Goal: Task Accomplishment & Management: Complete application form

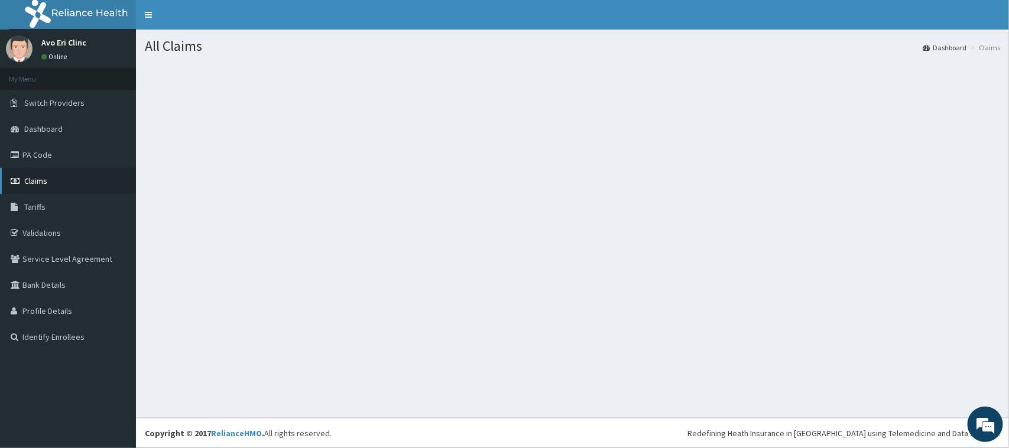
click at [28, 179] on span "Claims" at bounding box center [35, 181] width 23 height 11
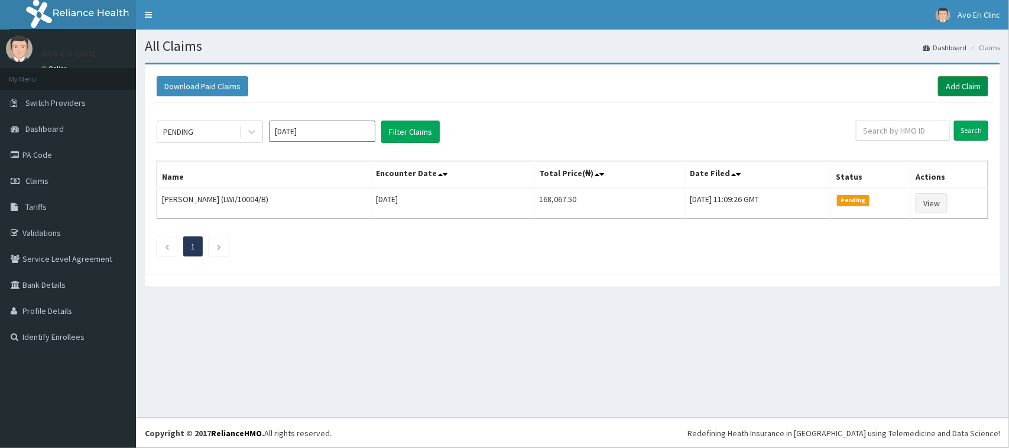
click at [950, 86] on link "Add Claim" at bounding box center [963, 86] width 50 height 20
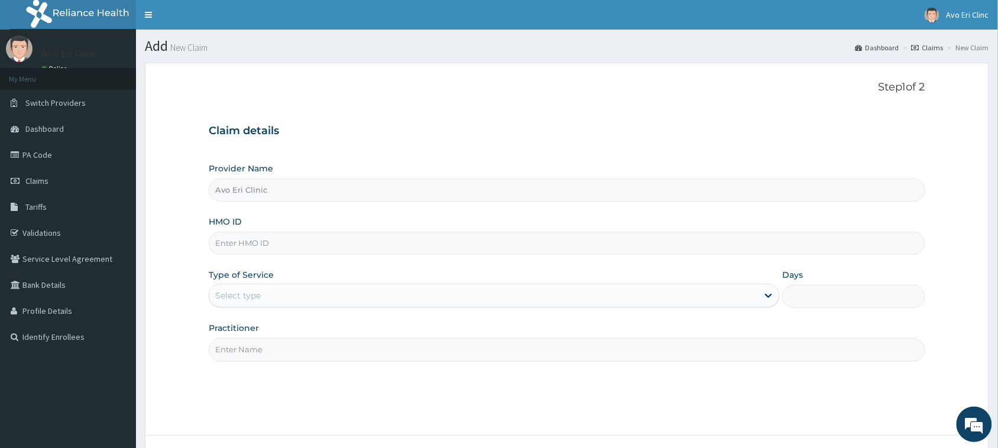
paste input "2078560/0"
type input "2078560/0"
drag, startPoint x: 290, startPoint y: 247, endPoint x: 175, endPoint y: 234, distance: 116.0
click at [175, 234] on form "Step 1 of 2 Claim details Provider Name Avo Eri Clinic HMO ID 2078560/0 Type of…" at bounding box center [567, 283] width 844 height 440
paste input "GMT/10198/A"
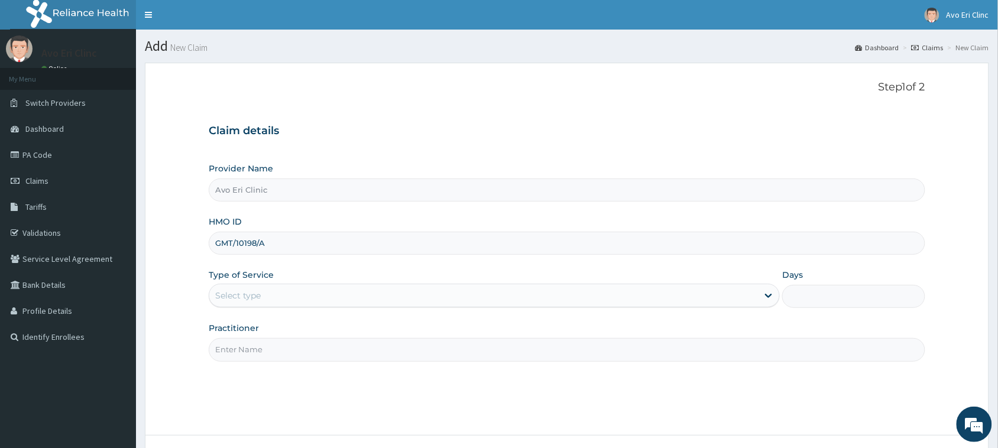
type input "GMT/10198/A"
click at [284, 293] on div "Select type" at bounding box center [483, 295] width 549 height 19
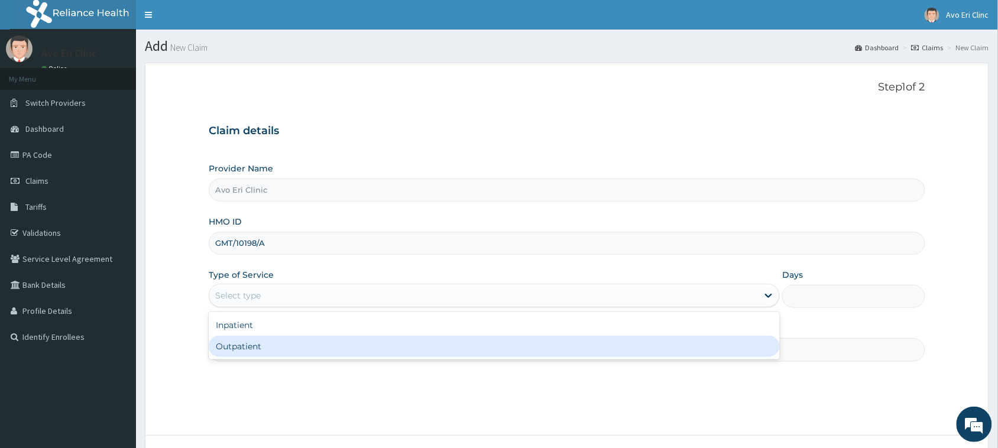
click at [277, 349] on div "Outpatient" at bounding box center [494, 346] width 571 height 21
type input "1"
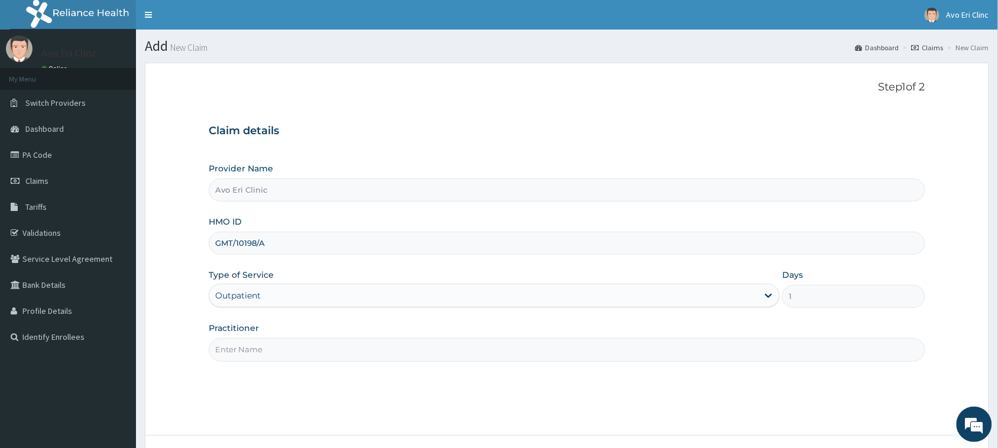
scroll to position [93, 0]
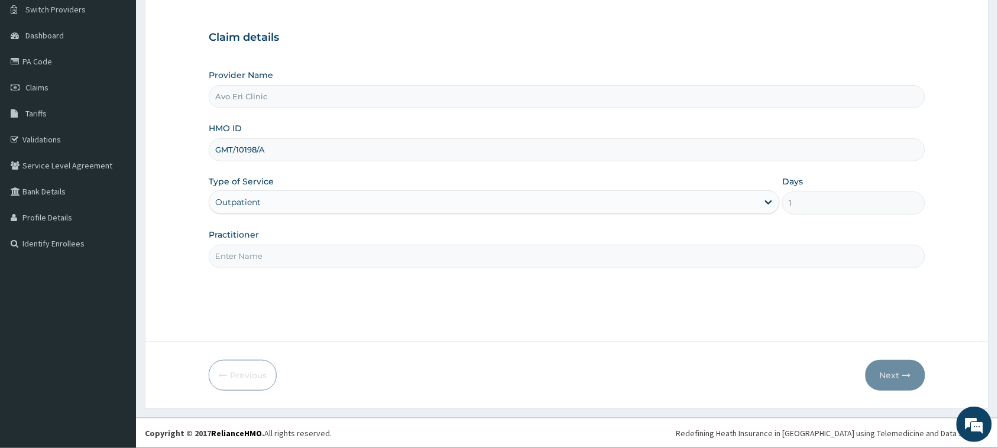
drag, startPoint x: 424, startPoint y: 255, endPoint x: 417, endPoint y: 260, distance: 8.4
click at [424, 255] on input "Practitioner" at bounding box center [567, 256] width 716 height 23
type input "[PERSON_NAME]"
click at [874, 380] on button "Next" at bounding box center [895, 375] width 60 height 31
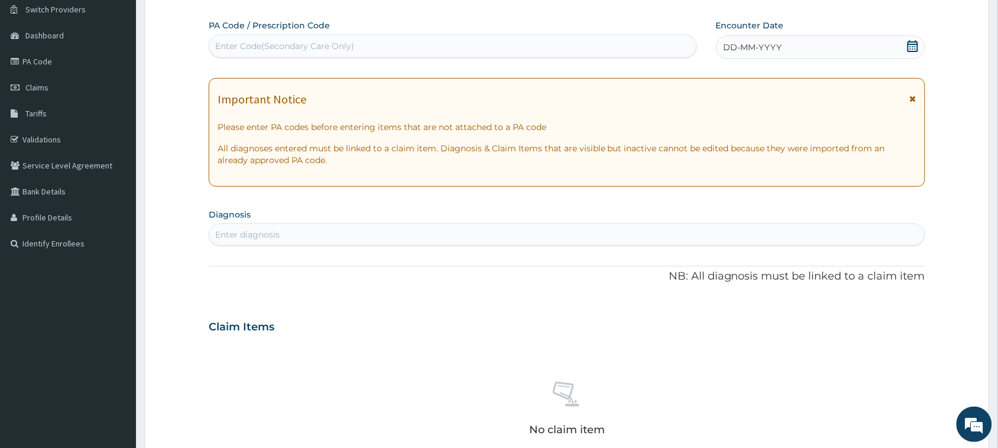
click at [335, 226] on div "Enter diagnosis" at bounding box center [566, 234] width 715 height 19
type input "hyperur"
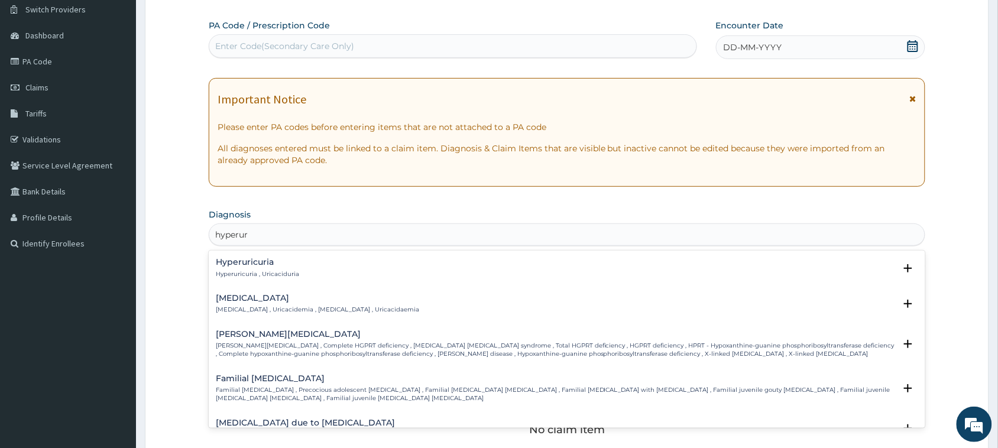
click at [328, 306] on p "Hyperuricemia , Uricacidemia , Hyperuricaemia , Uricacidaemia" at bounding box center [317, 310] width 203 height 8
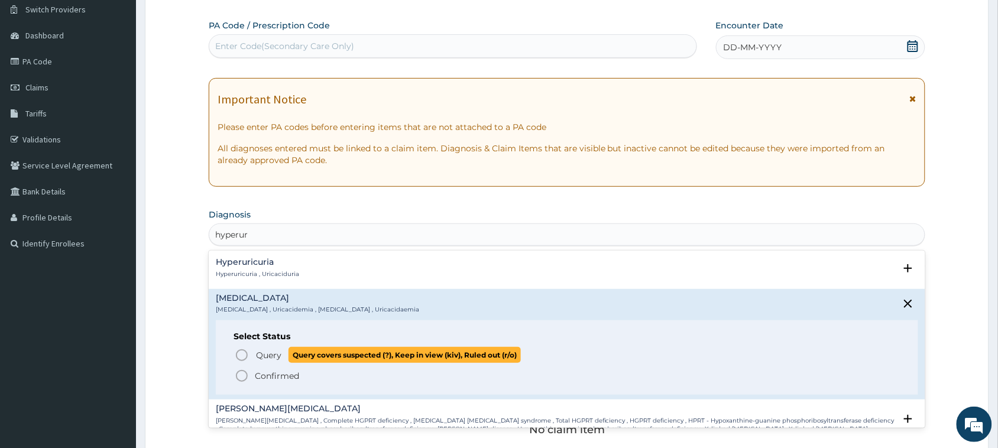
click at [282, 355] on p "Query Query covers suspected (?), Keep in view (kiv), Ruled out (r/o)" at bounding box center [388, 355] width 266 height 16
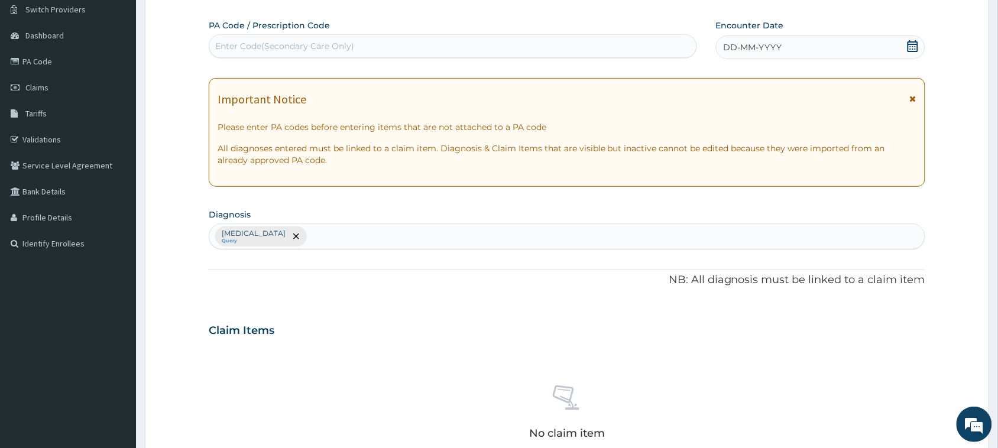
click at [738, 50] on span "DD-MM-YYYY" at bounding box center [753, 47] width 59 height 12
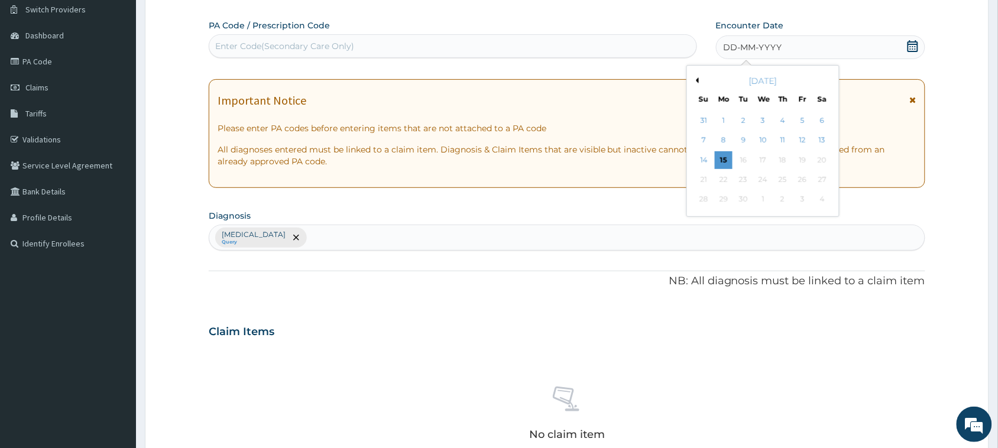
click at [741, 134] on div "9" at bounding box center [743, 141] width 18 height 18
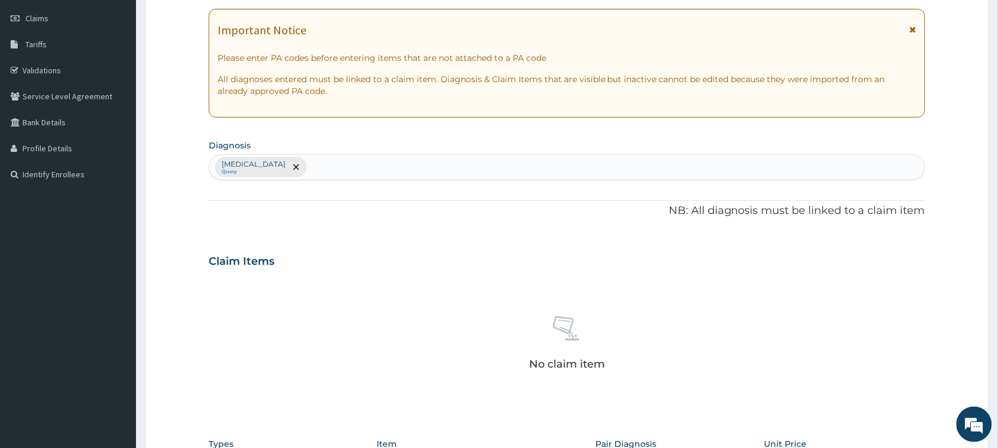
scroll to position [241, 0]
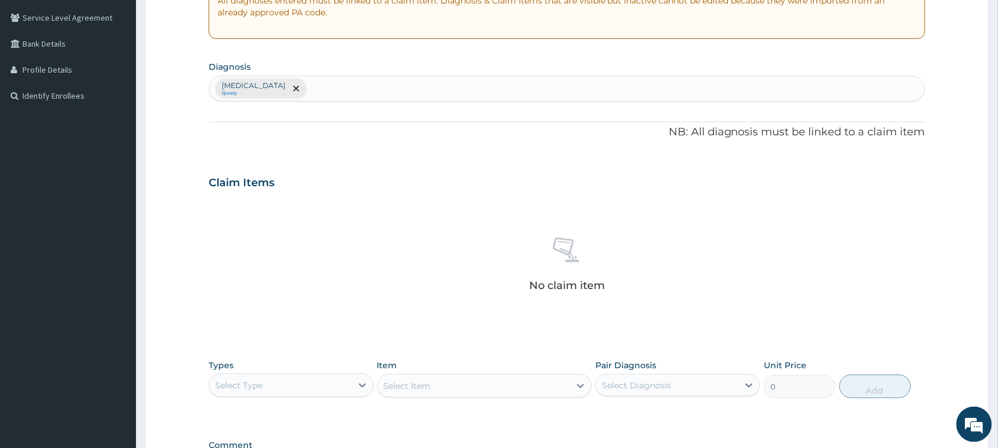
drag, startPoint x: 614, startPoint y: 92, endPoint x: 601, endPoint y: 47, distance: 46.6
click at [613, 78] on div "Hyperuricemia Query" at bounding box center [566, 88] width 715 height 25
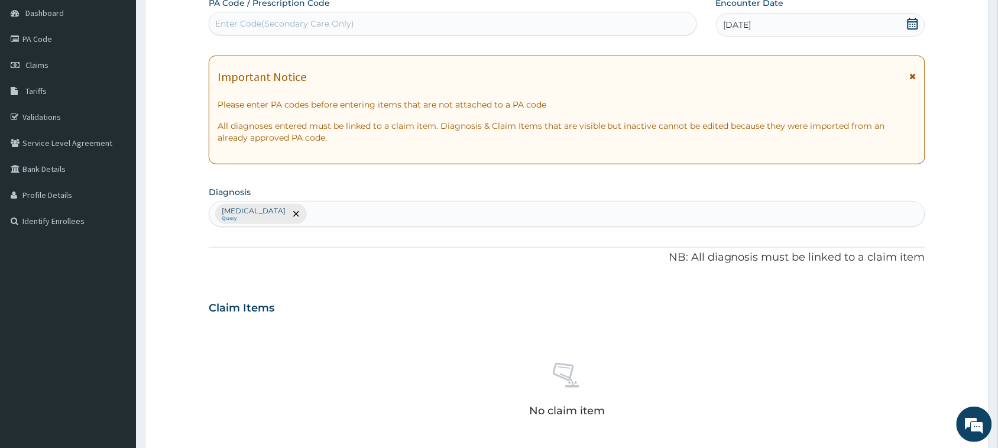
scroll to position [148, 0]
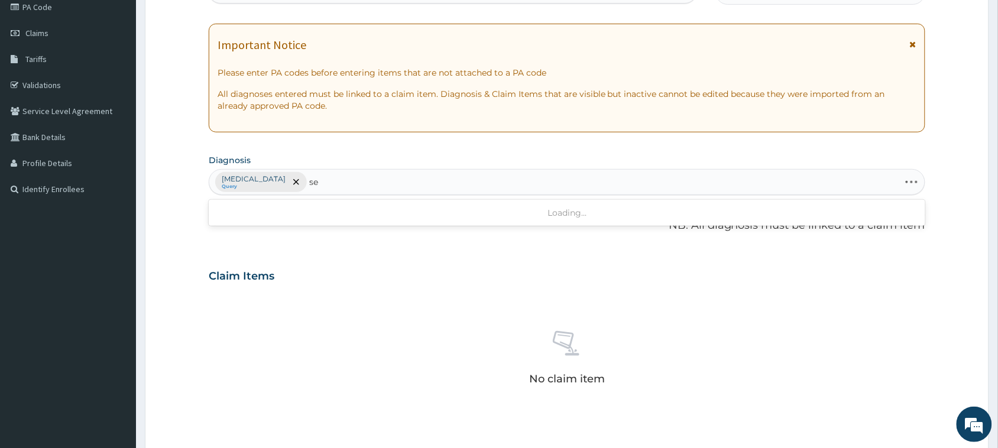
type input "s"
type input "myalgia"
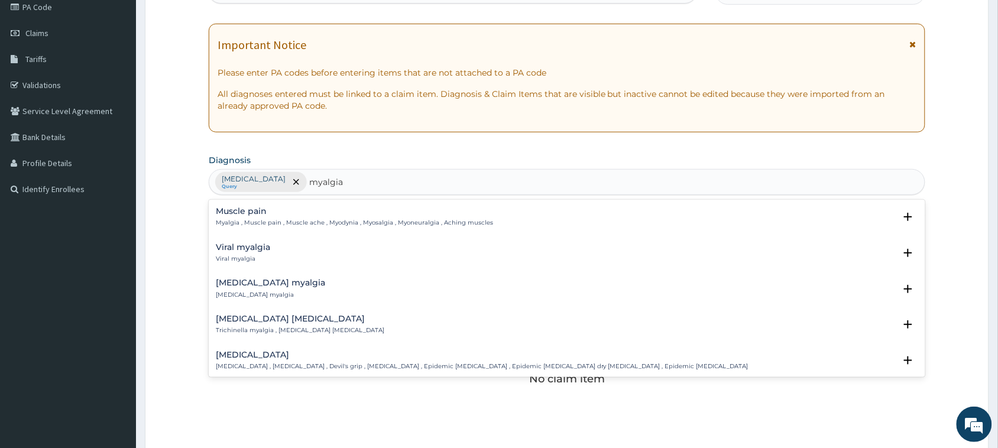
click at [397, 225] on p "Myalgia , Muscle pain , Muscle ache , Myodynia , Myosalgia , Myoneuralgia , Ach…" at bounding box center [354, 223] width 277 height 8
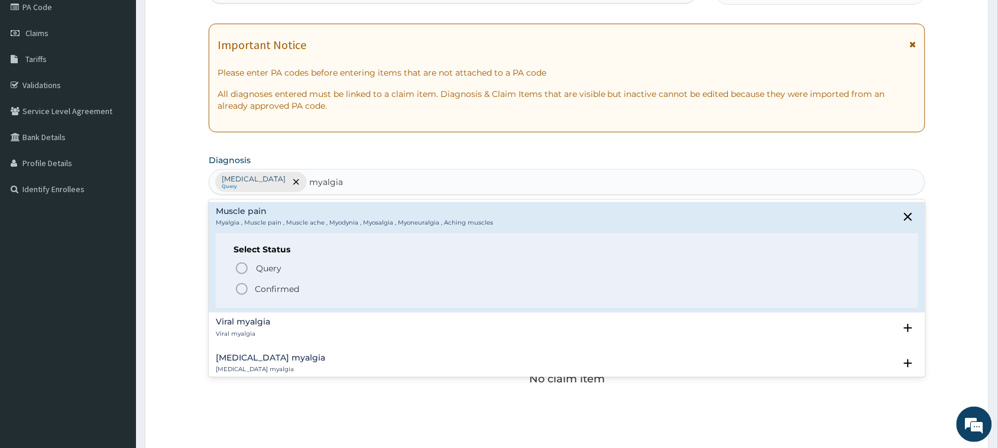
click at [296, 287] on p "Confirmed" at bounding box center [277, 289] width 44 height 12
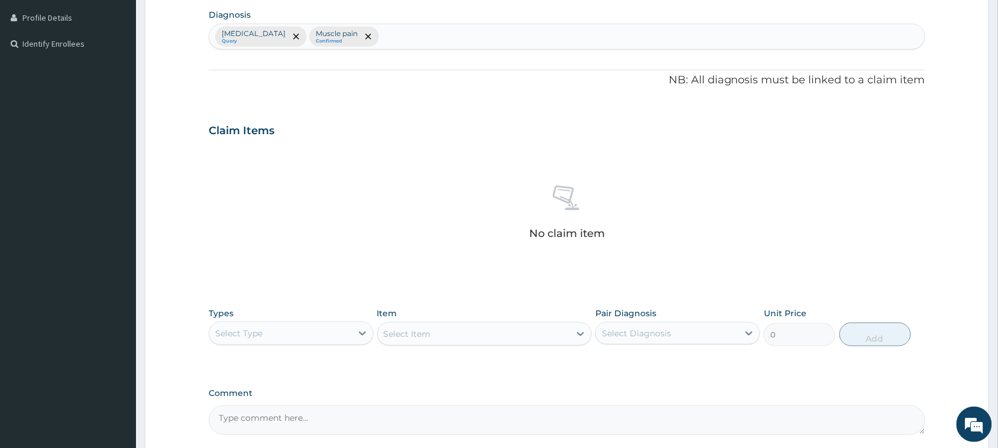
scroll to position [405, 0]
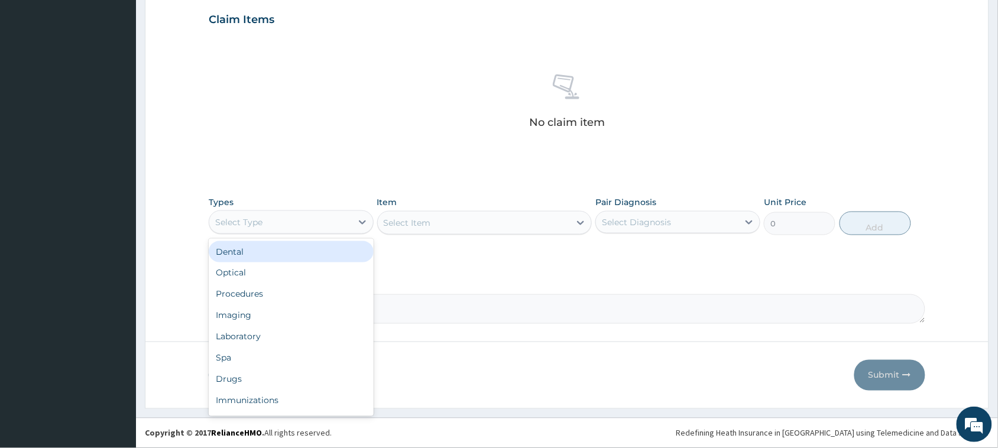
click at [306, 216] on div "Select Type" at bounding box center [280, 222] width 142 height 19
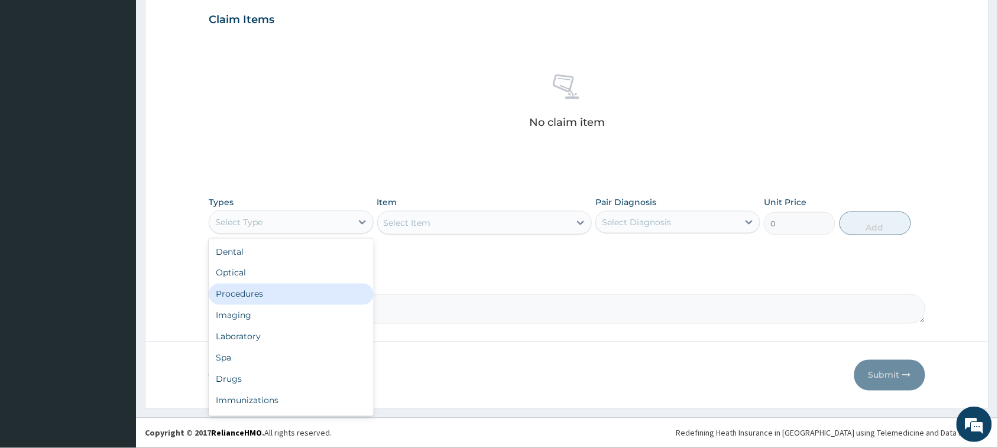
click at [302, 293] on div "Procedures" at bounding box center [291, 294] width 165 height 21
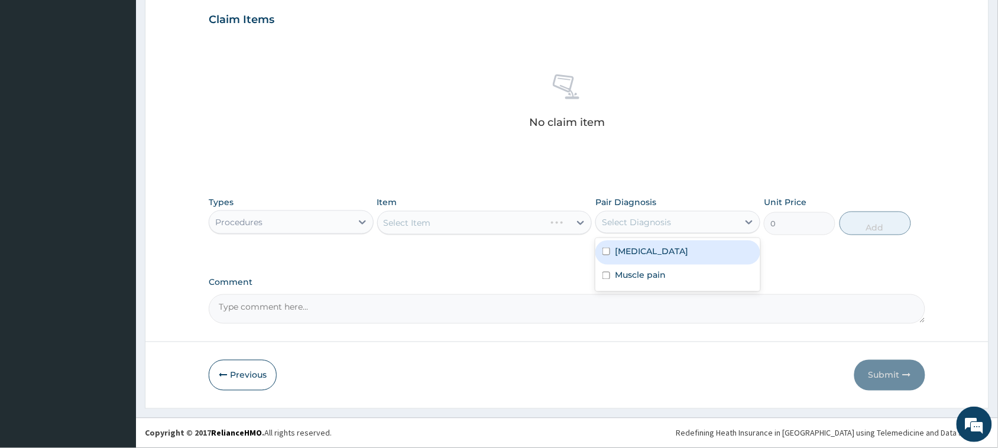
click at [620, 223] on div "Select Diagnosis" at bounding box center [636, 222] width 69 height 12
click at [621, 255] on label "Hyperuricemia" at bounding box center [651, 251] width 73 height 12
checkbox input "true"
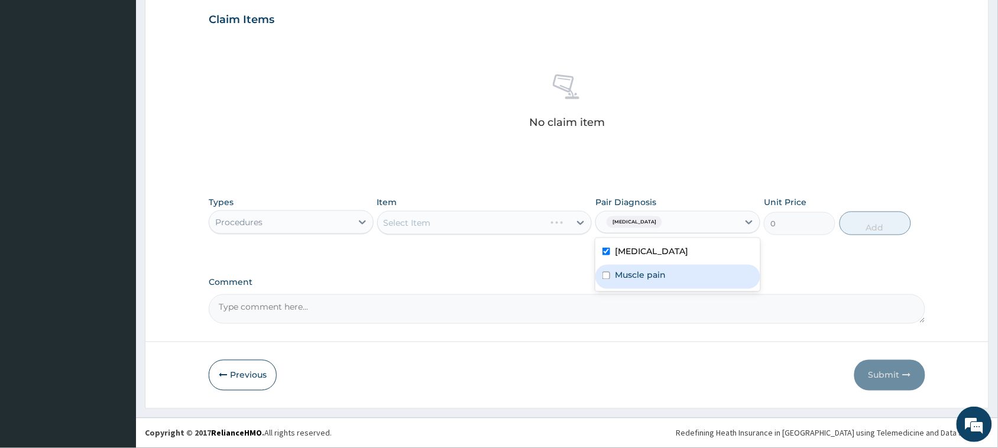
drag, startPoint x: 618, startPoint y: 281, endPoint x: 581, endPoint y: 264, distance: 40.5
click at [617, 282] on div "Muscle pain" at bounding box center [677, 277] width 165 height 24
checkbox input "true"
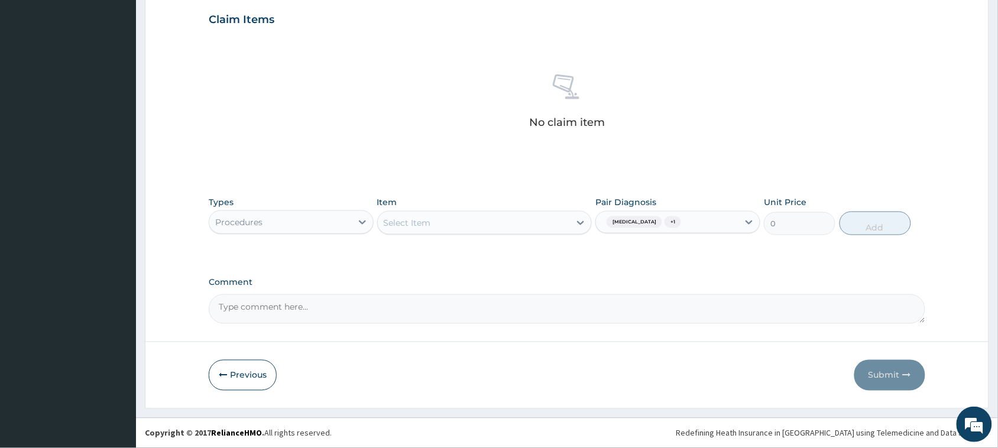
click at [482, 223] on div "Select Item" at bounding box center [474, 222] width 193 height 19
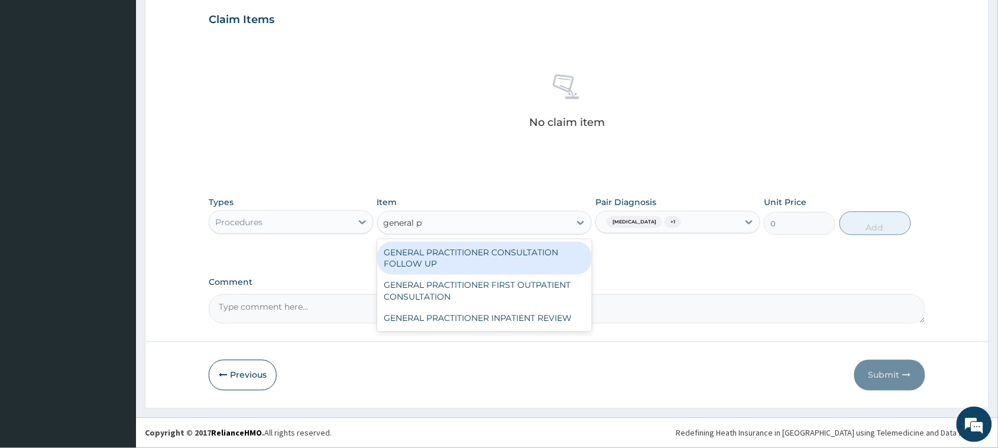
type input "general pr"
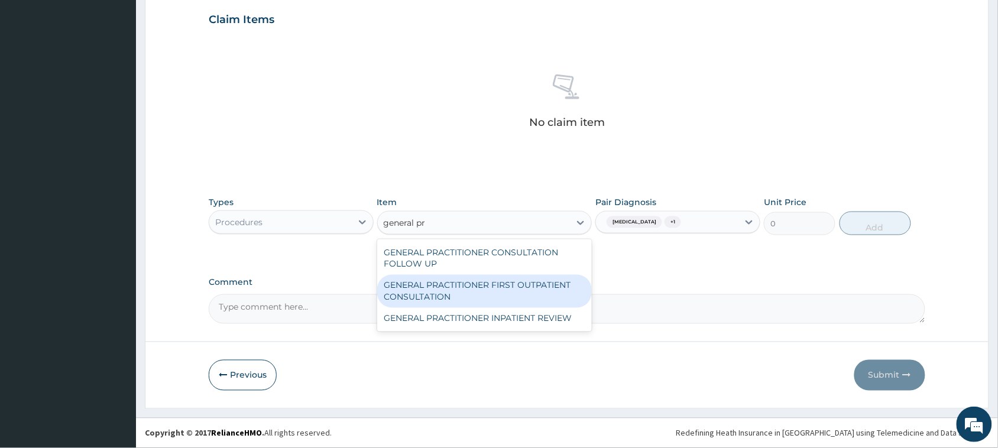
click at [515, 293] on div "GENERAL PRACTITIONER FIRST OUTPATIENT CONSULTATION" at bounding box center [484, 291] width 215 height 33
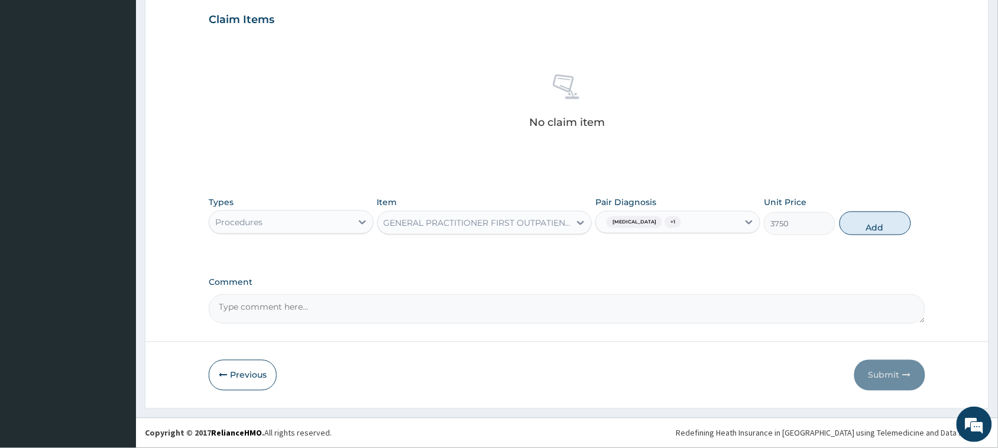
click at [820, 231] on div "Types Procedures Item GENERAL PRACTITIONER FIRST OUTPATIENT CONSULTATION Pair D…" at bounding box center [567, 215] width 716 height 51
click at [878, 232] on button "Add" at bounding box center [875, 224] width 72 height 24
type input "0"
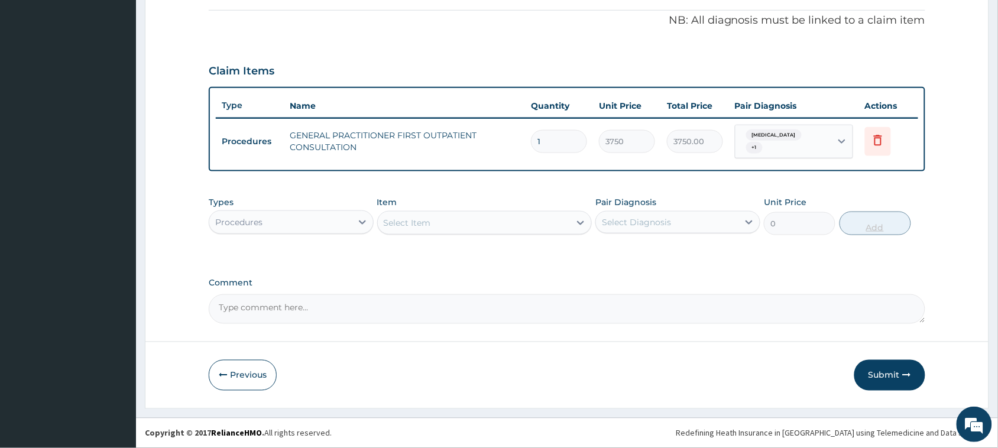
scroll to position [347, 0]
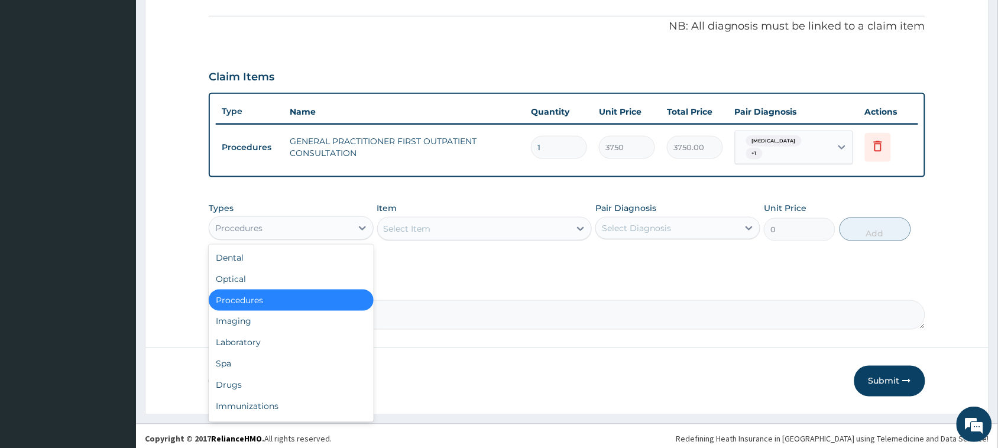
click at [342, 225] on div "Procedures" at bounding box center [280, 228] width 142 height 19
click at [312, 336] on div "Laboratory" at bounding box center [291, 342] width 165 height 21
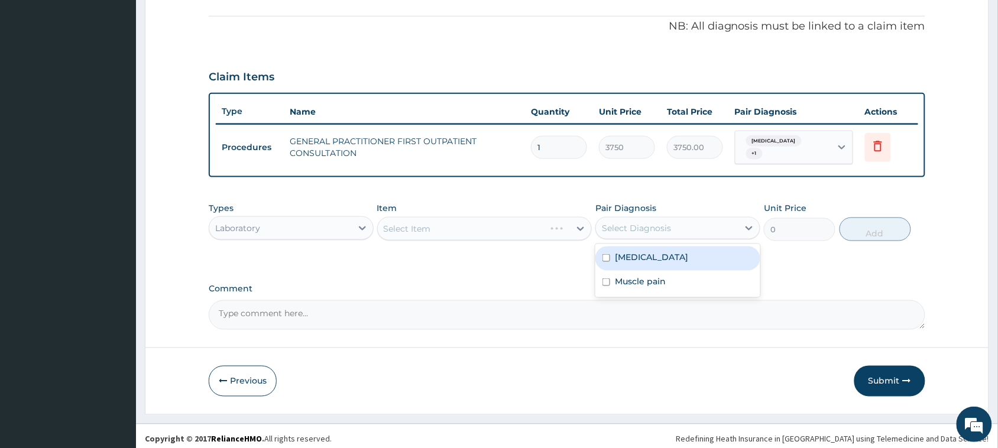
drag, startPoint x: 669, startPoint y: 219, endPoint x: 666, endPoint y: 229, distance: 11.0
click at [669, 222] on div "Select Diagnosis" at bounding box center [636, 228] width 69 height 12
click at [660, 258] on div "Hyperuricemia" at bounding box center [677, 259] width 165 height 24
checkbox input "true"
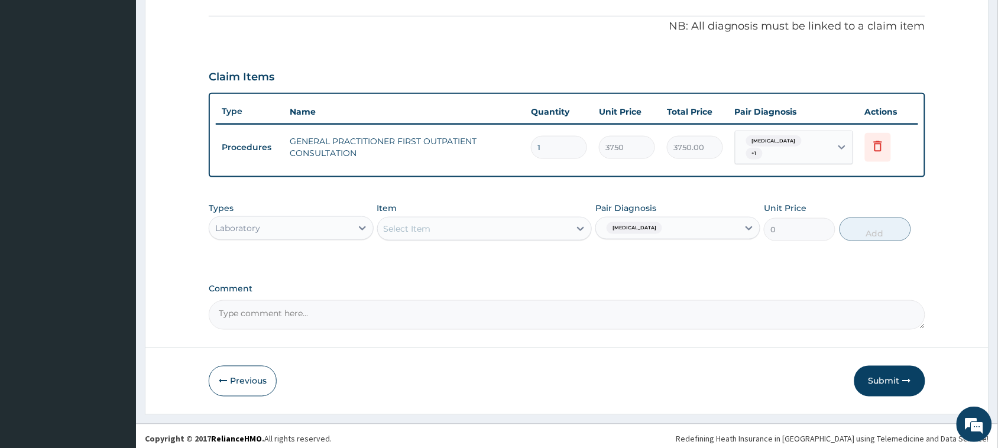
click at [447, 223] on div "Select Item" at bounding box center [474, 228] width 193 height 19
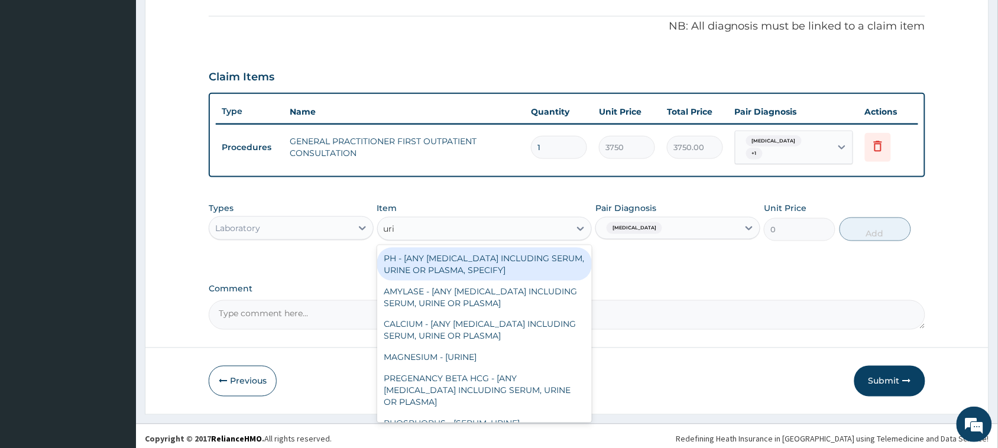
type input "uric"
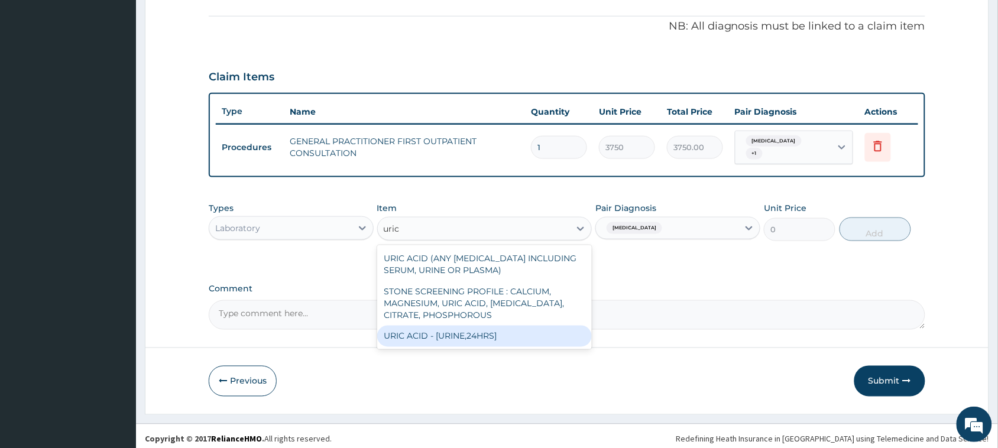
click at [426, 330] on div "URIC ACID - [URINE,24HRS]" at bounding box center [484, 336] width 215 height 21
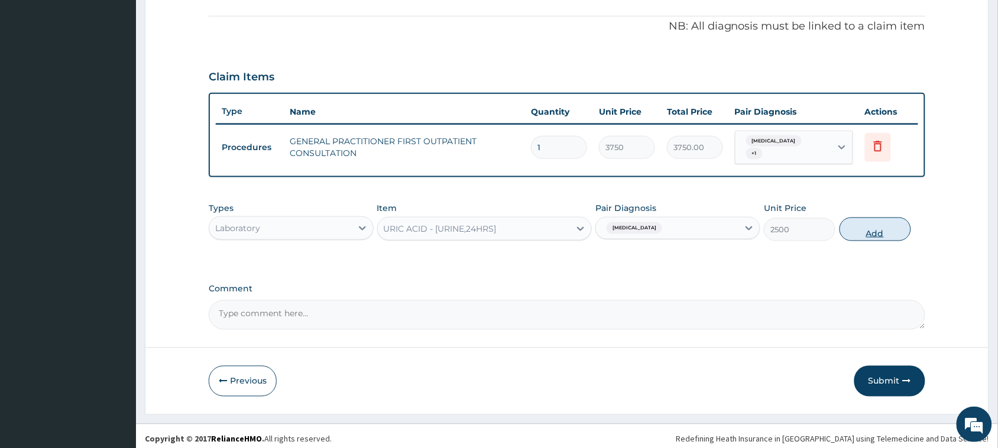
click at [855, 218] on button "Add" at bounding box center [875, 230] width 72 height 24
type input "0"
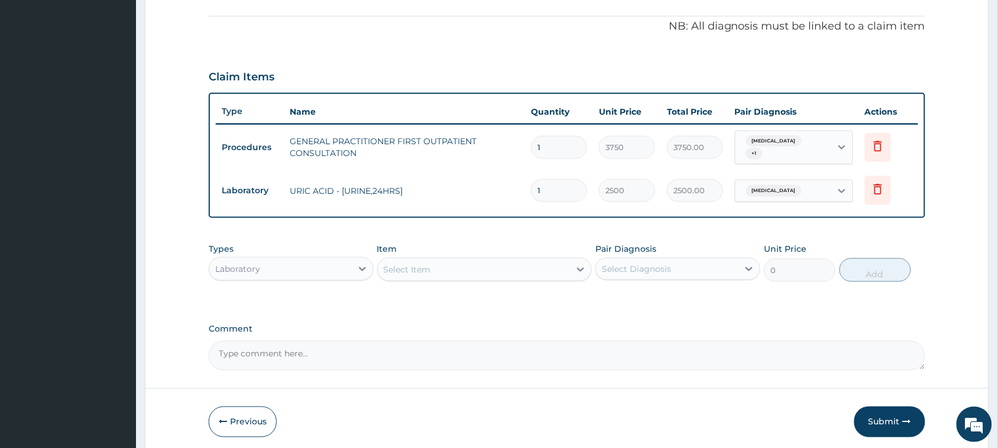
click at [293, 264] on div "Laboratory" at bounding box center [280, 269] width 142 height 19
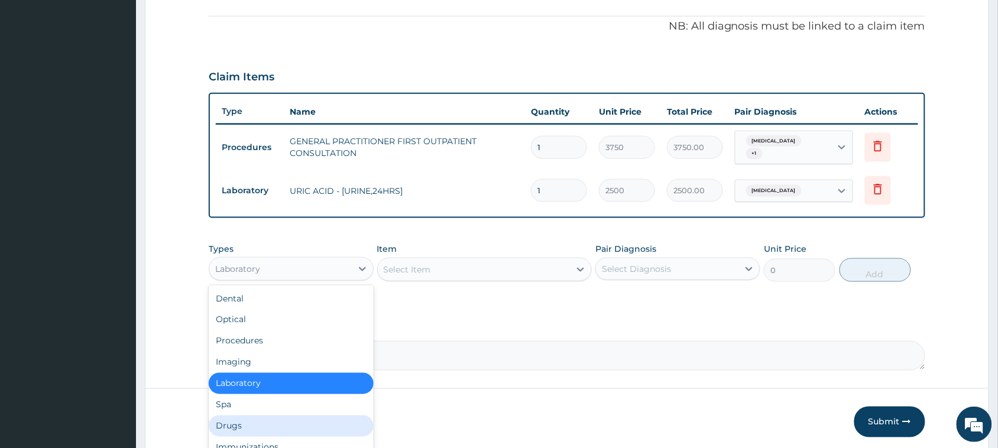
click at [282, 427] on div "Drugs" at bounding box center [291, 426] width 165 height 21
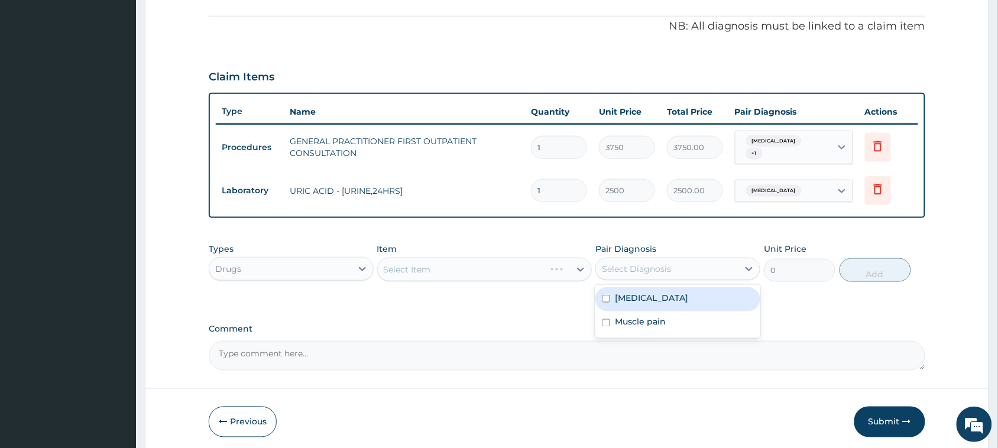
click at [681, 263] on div "Select Diagnosis" at bounding box center [667, 269] width 142 height 19
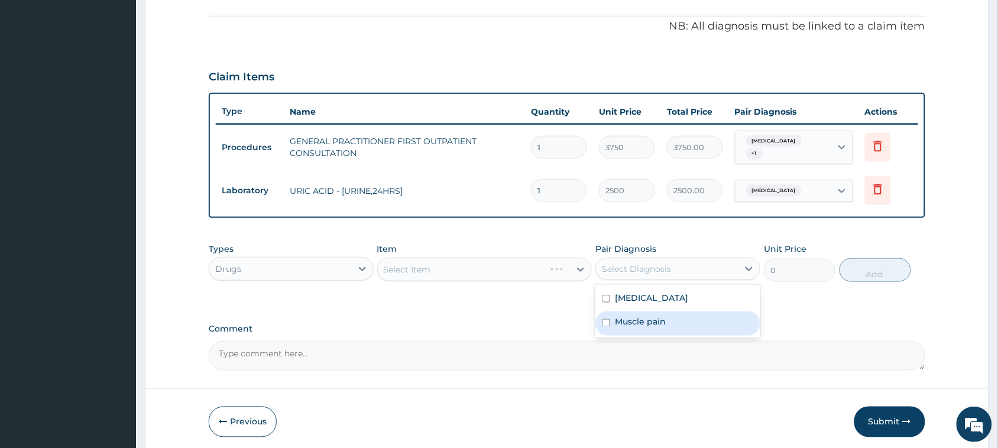
click at [650, 319] on label "Muscle pain" at bounding box center [640, 322] width 51 height 12
checkbox input "true"
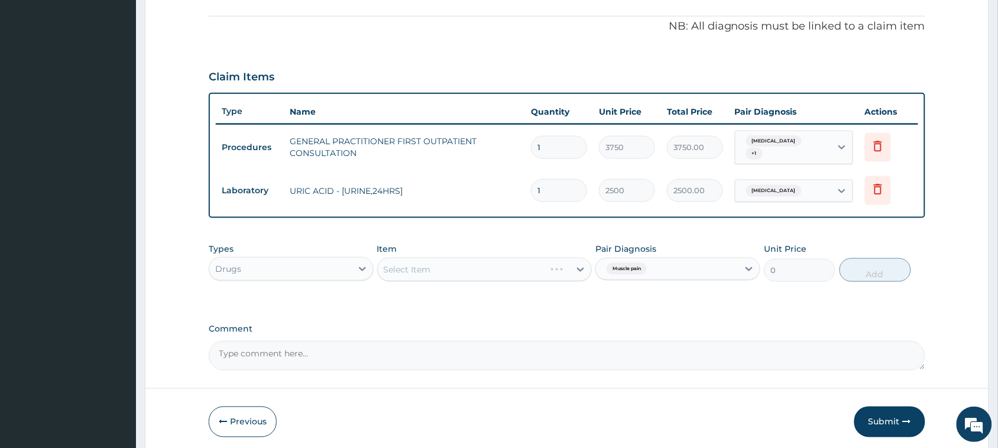
click at [492, 272] on div "Select Item" at bounding box center [484, 270] width 215 height 24
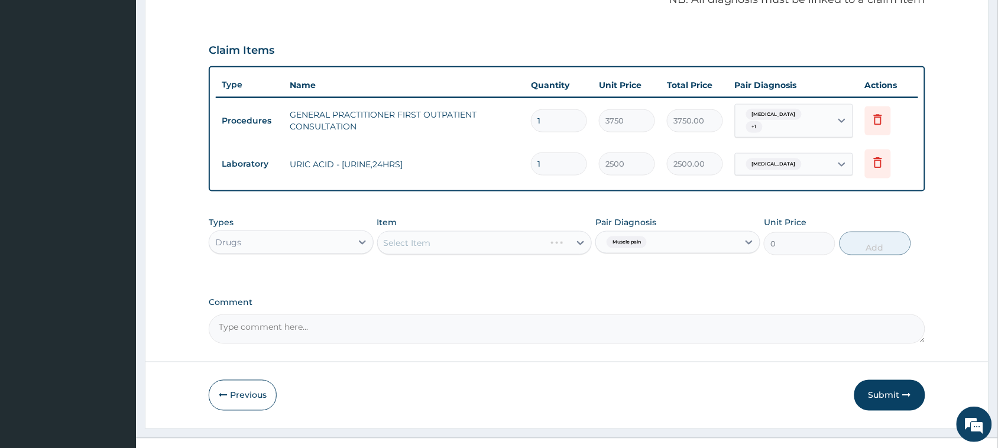
scroll to position [388, 0]
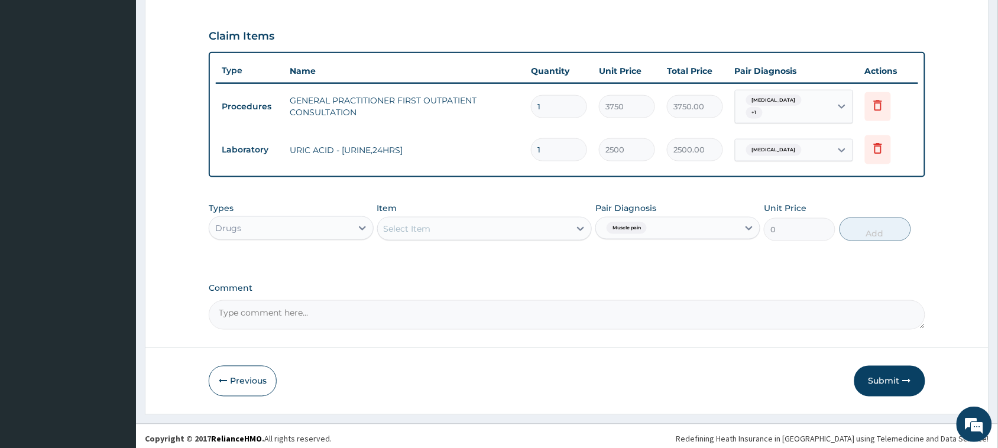
click at [433, 220] on div "Select Item" at bounding box center [474, 228] width 193 height 19
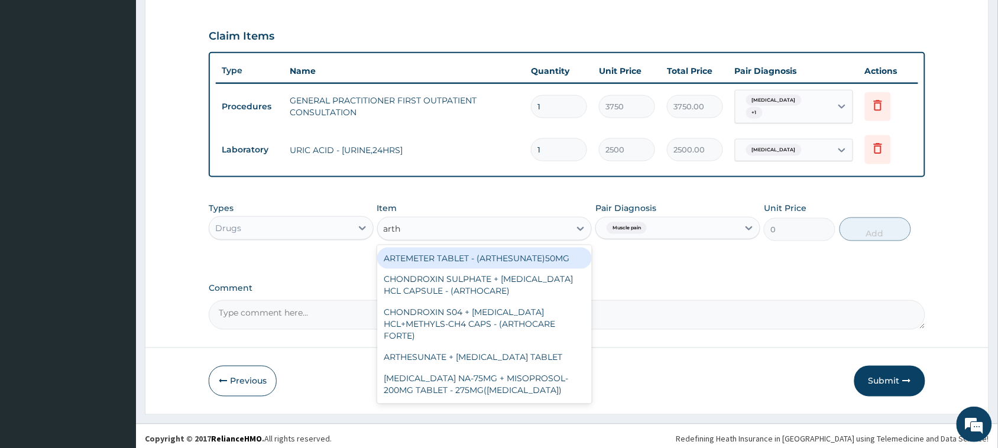
type input "arthr"
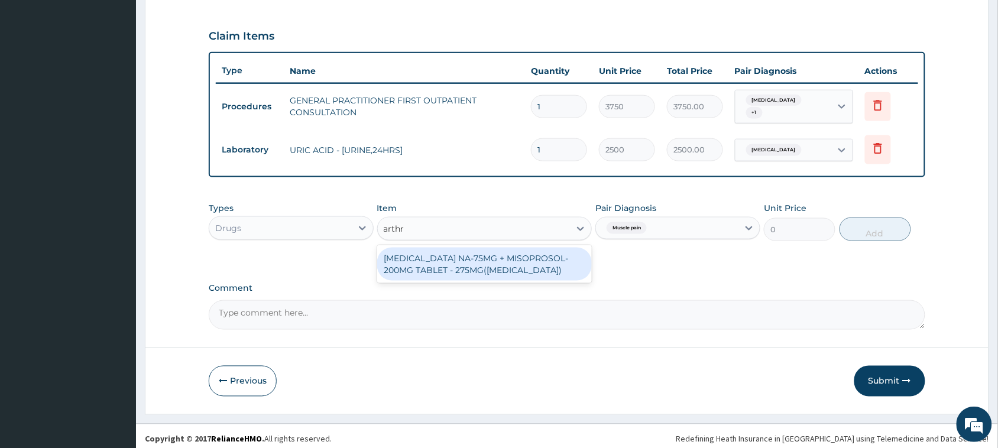
click at [407, 264] on div "[MEDICAL_DATA] NA-75MG + MISOPROSOL-200MG TABLET - 275MG([MEDICAL_DATA])" at bounding box center [484, 264] width 215 height 33
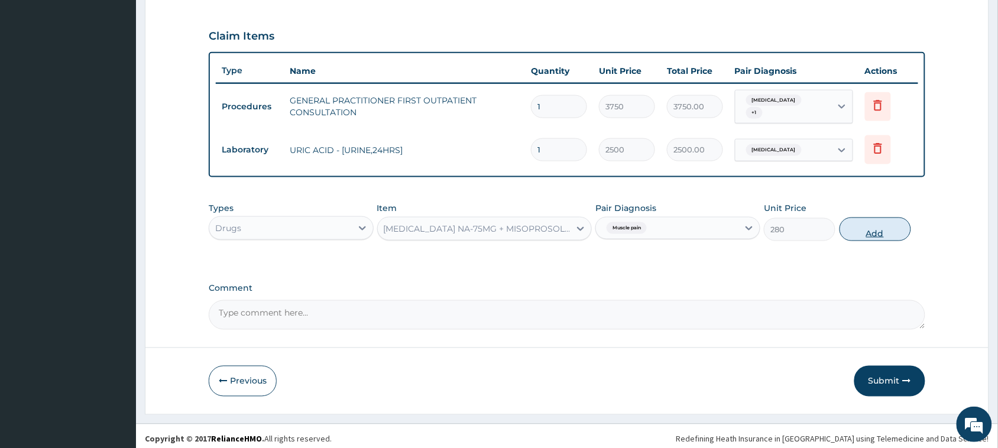
click at [876, 226] on button "Add" at bounding box center [875, 230] width 72 height 24
type input "0"
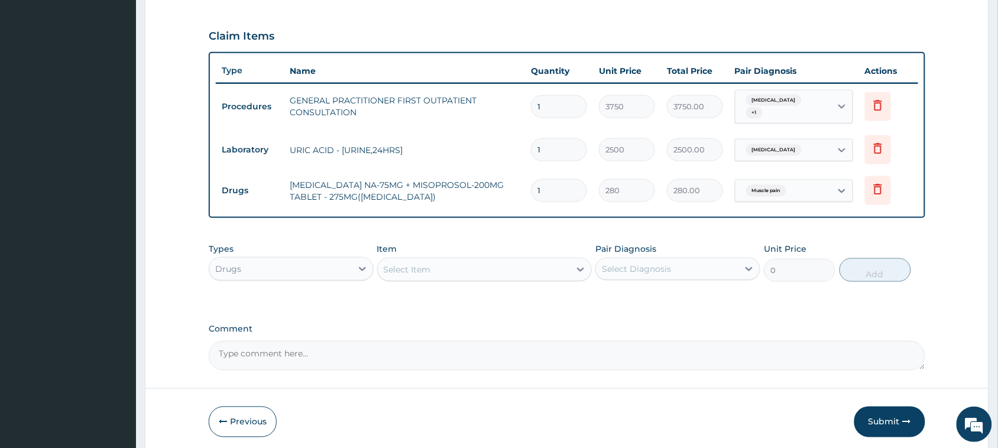
type input "10"
type input "2800.00"
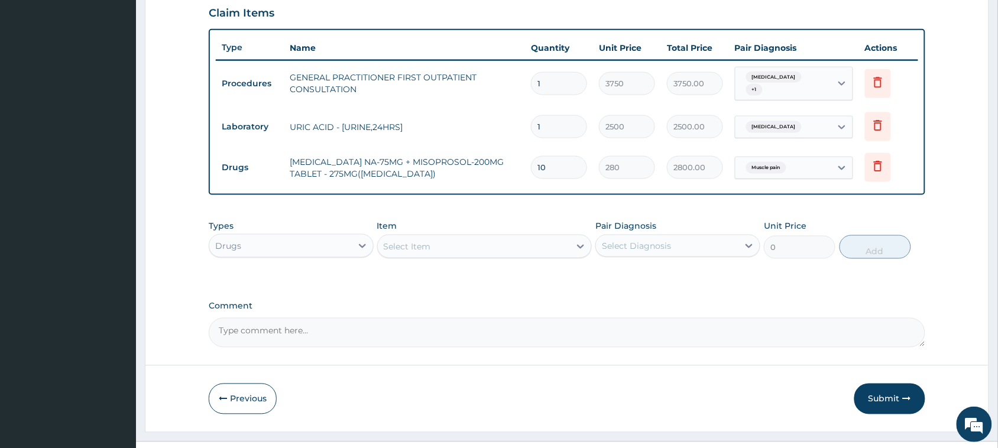
scroll to position [429, 0]
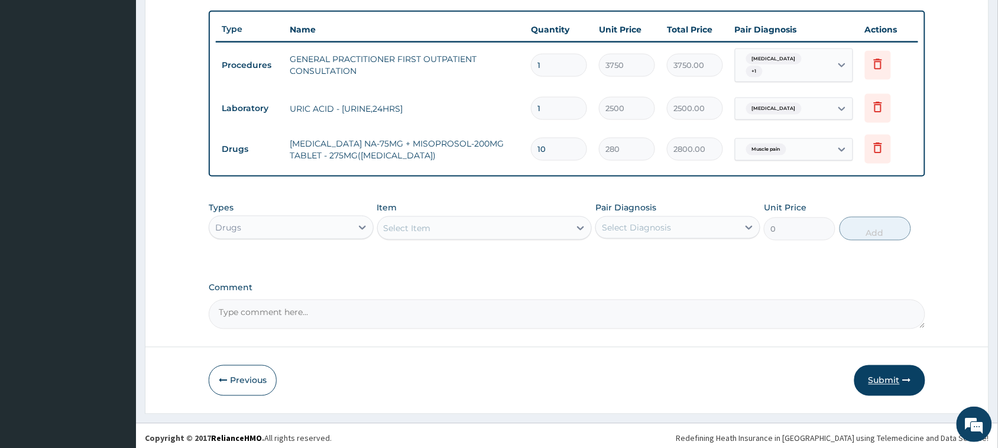
type input "10"
click at [894, 375] on button "Submit" at bounding box center [889, 380] width 71 height 31
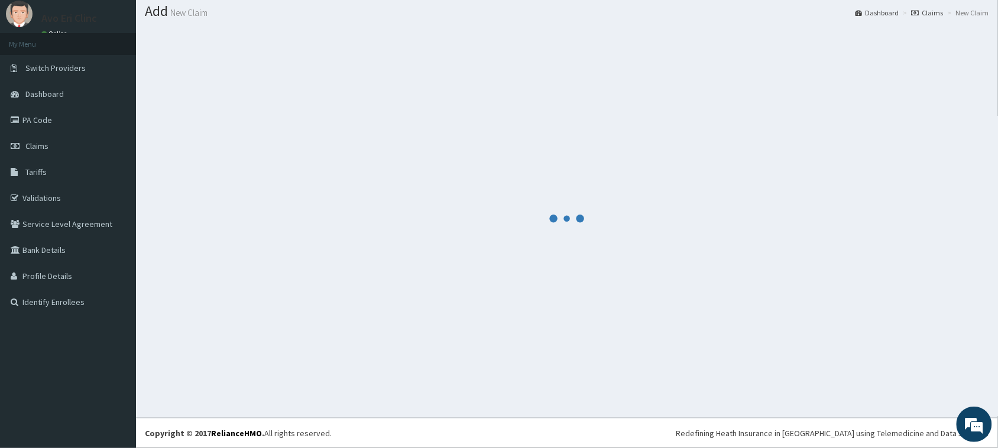
scroll to position [34, 0]
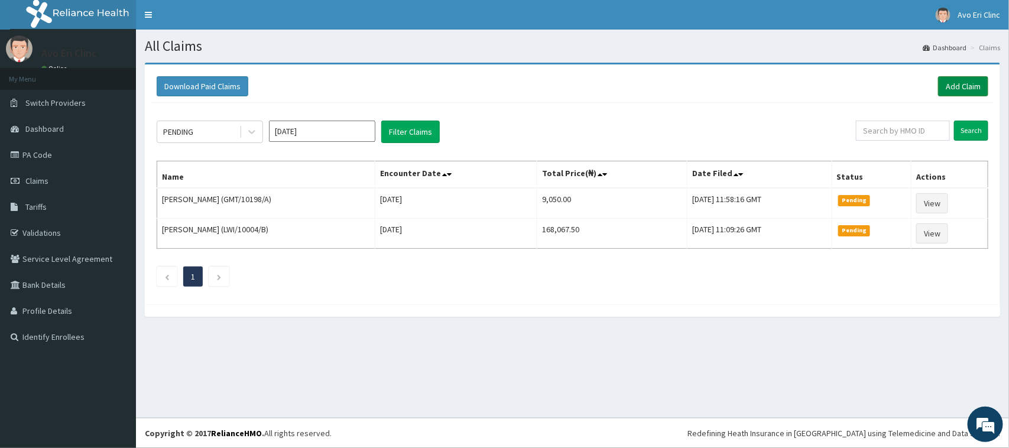
click at [941, 92] on link "Add Claim" at bounding box center [963, 86] width 50 height 20
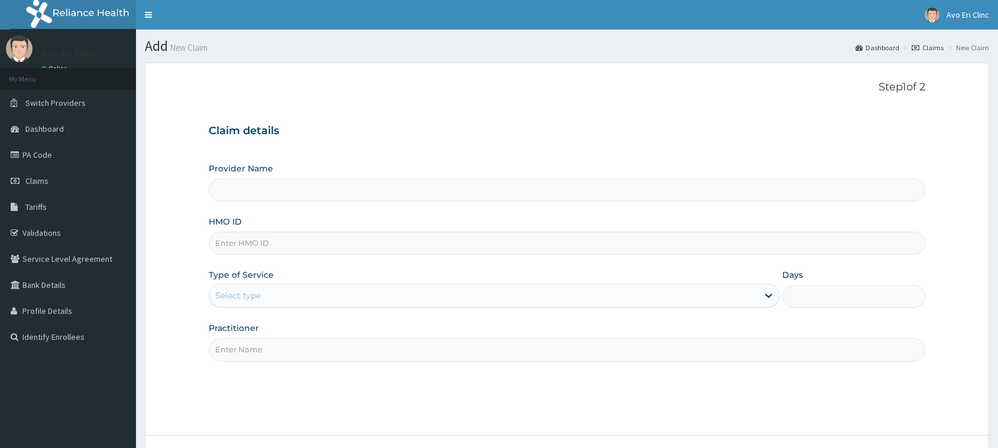
type input "Avo Eri Clinic"
paste input "BFX/10014/A"
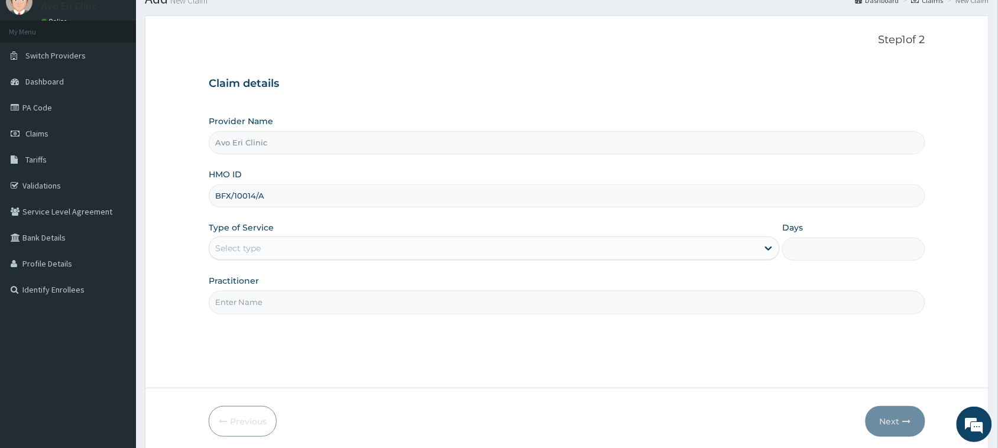
scroll to position [93, 0]
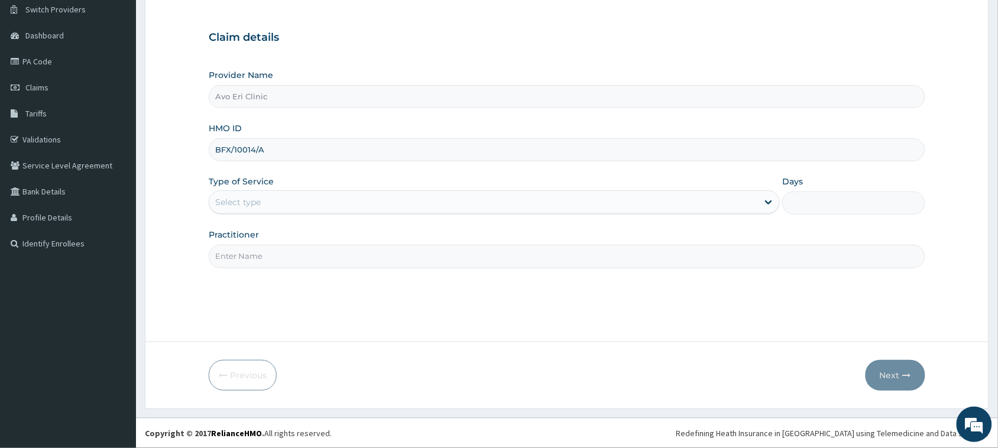
type input "BFX/10014/A"
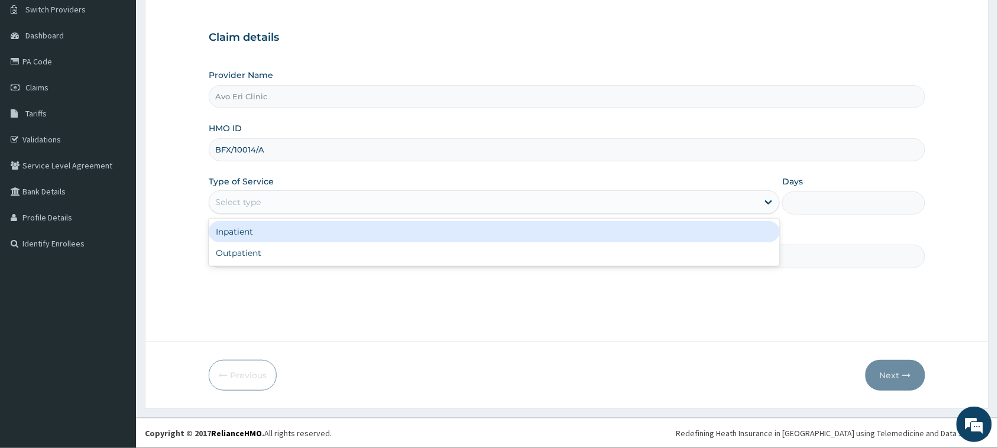
click at [278, 196] on div "Select type" at bounding box center [483, 202] width 549 height 19
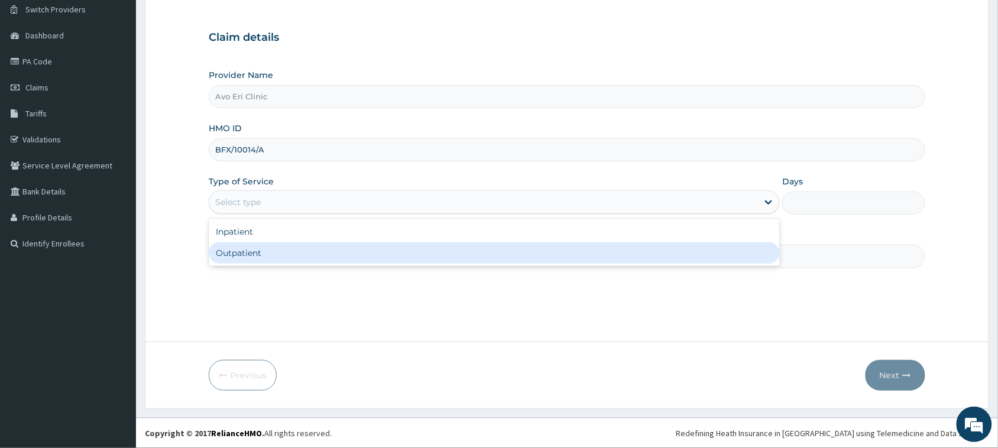
click at [302, 252] on div "Outpatient" at bounding box center [494, 252] width 571 height 21
type input "1"
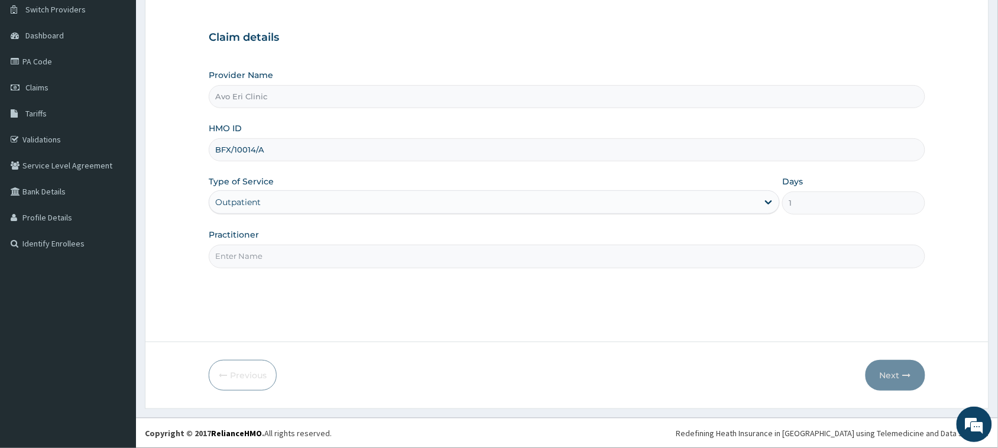
click at [302, 252] on input "Practitioner" at bounding box center [567, 256] width 716 height 23
type input "[PERSON_NAME]"
click at [900, 378] on button "Next" at bounding box center [895, 375] width 60 height 31
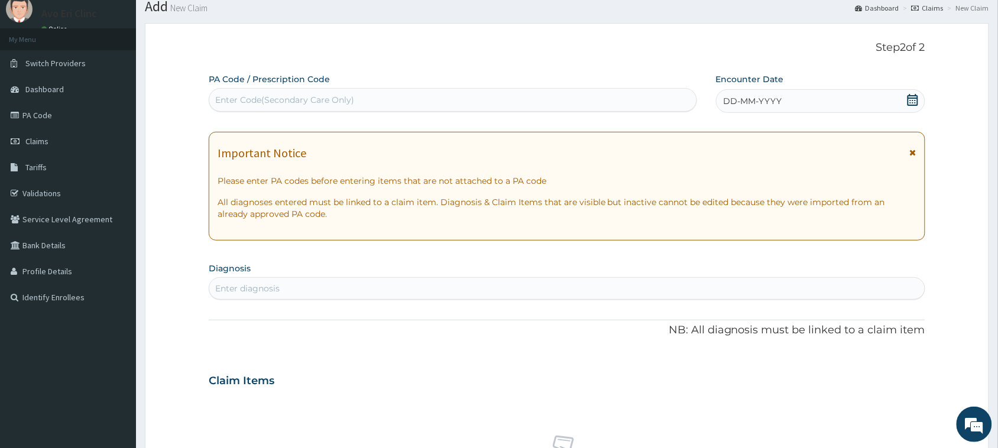
scroll to position [20, 0]
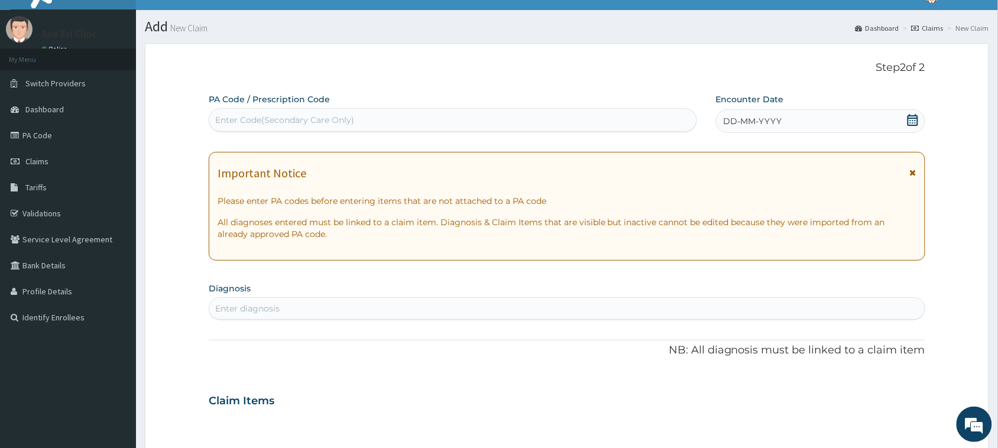
click at [731, 110] on div "DD-MM-YYYY" at bounding box center [820, 121] width 209 height 24
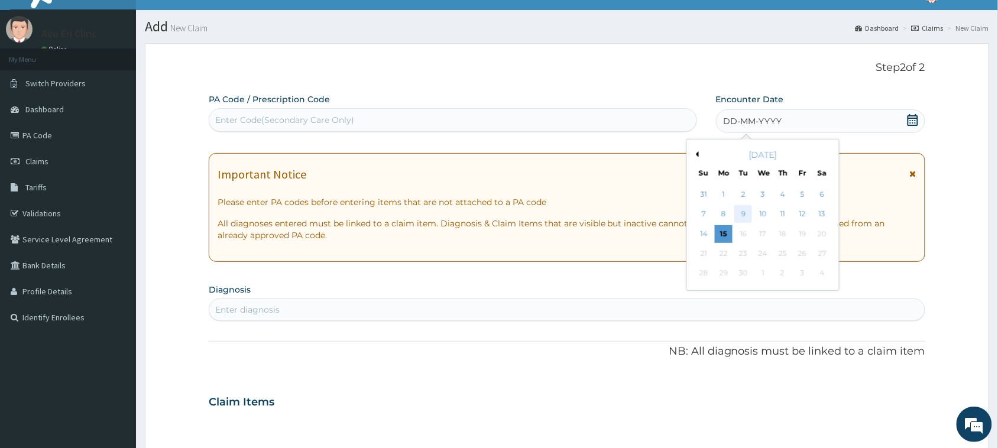
click at [741, 213] on div "9" at bounding box center [743, 215] width 18 height 18
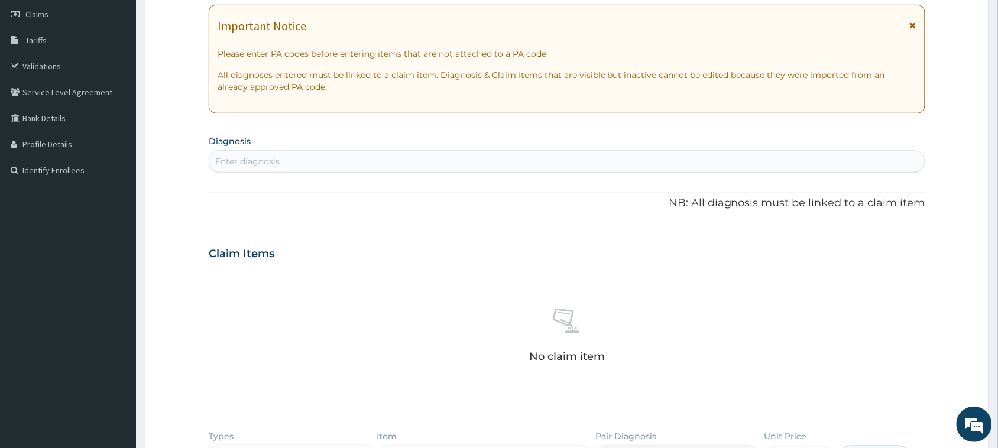
scroll to position [167, 0]
click at [309, 158] on div "Enter diagnosis" at bounding box center [566, 160] width 715 height 19
type input "malaria"
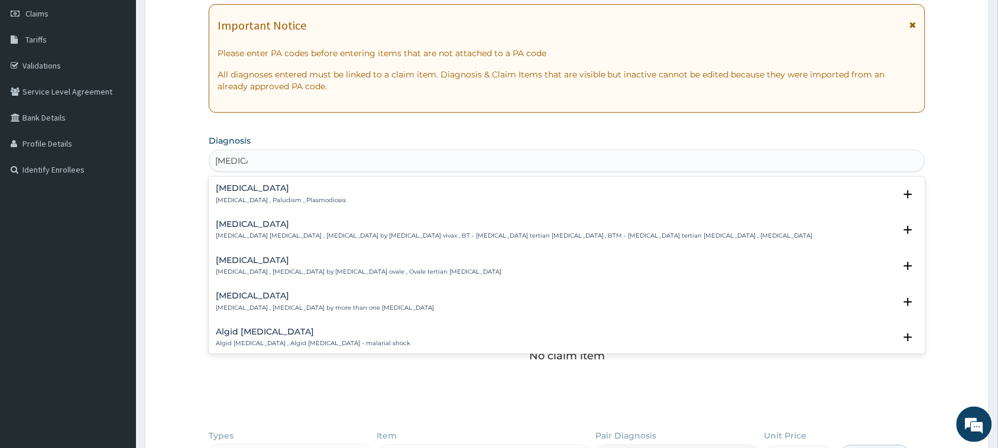
click at [229, 197] on p "Malaria , Paludism , Plasmodiosis" at bounding box center [281, 200] width 130 height 8
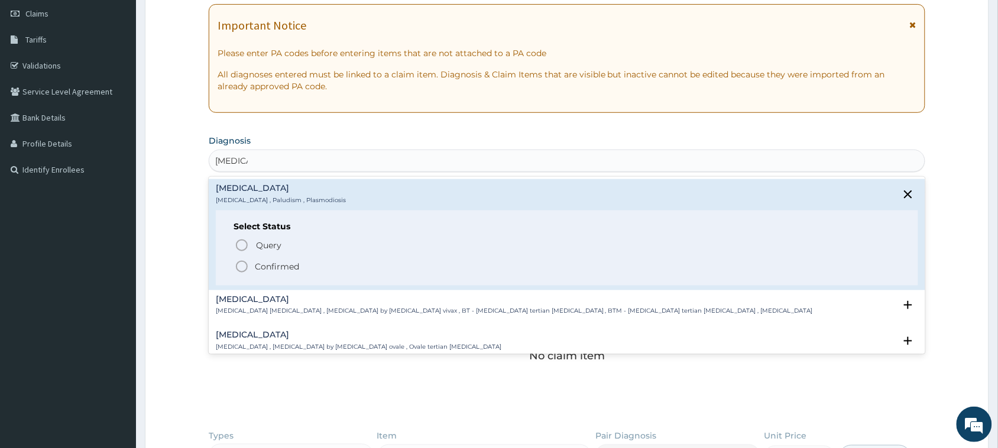
click at [238, 273] on icon "status option filled" at bounding box center [242, 267] width 14 height 14
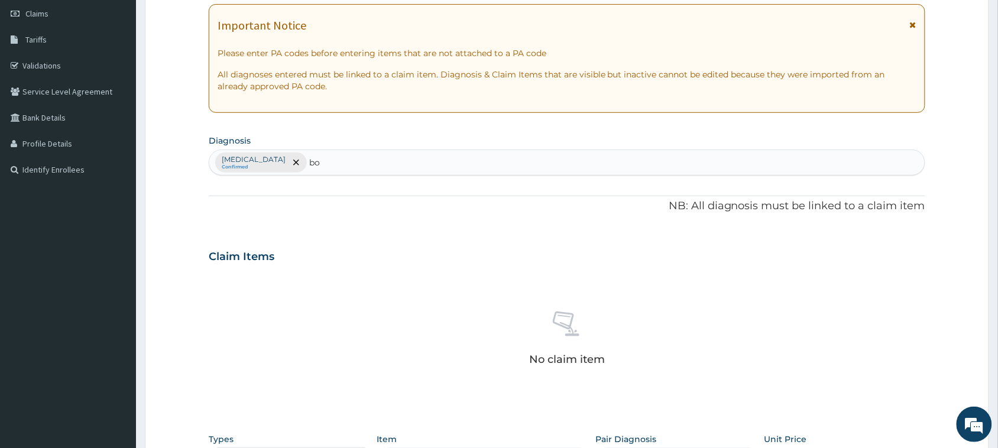
type input "b"
type input "myalgia"
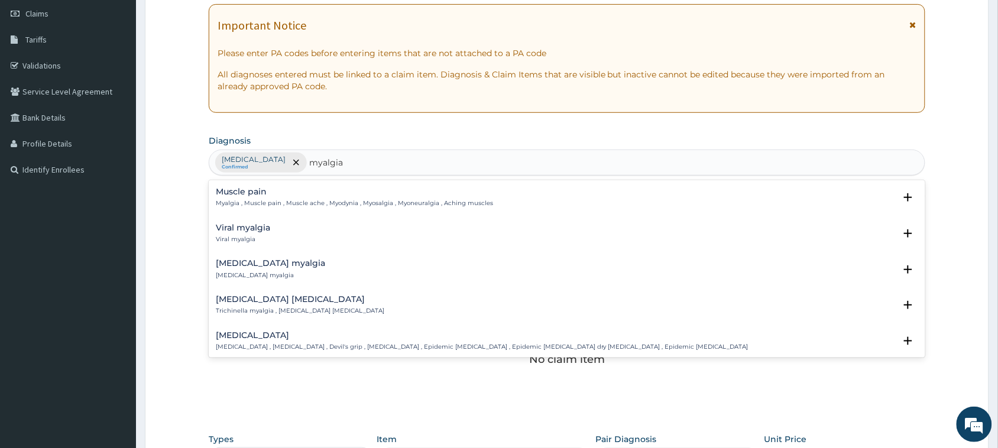
click at [301, 200] on p "Myalgia , Muscle pain , Muscle ache , Myodynia , Myosalgia , Myoneuralgia , Ach…" at bounding box center [354, 203] width 277 height 8
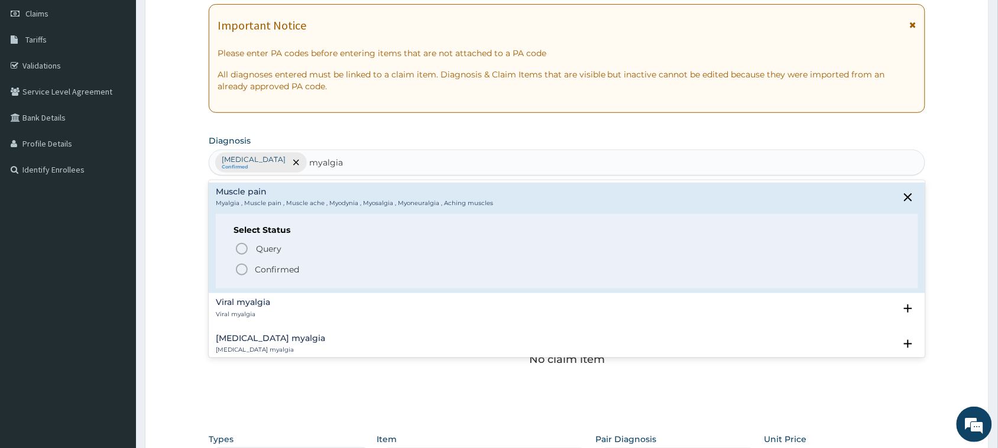
drag, startPoint x: 293, startPoint y: 269, endPoint x: 286, endPoint y: 228, distance: 41.4
click at [290, 252] on div "Query Query covers suspected (?), Keep in view (kiv), Ruled out (r/o) Confirmed" at bounding box center [567, 259] width 667 height 36
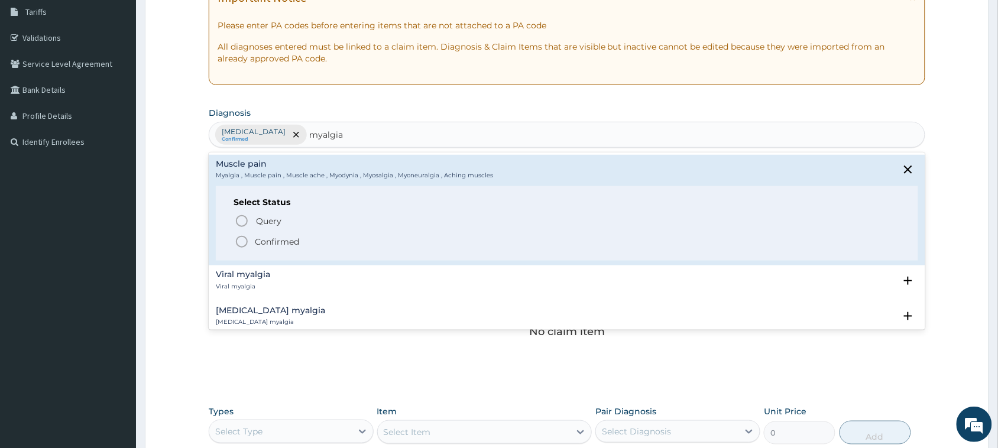
scroll to position [241, 0]
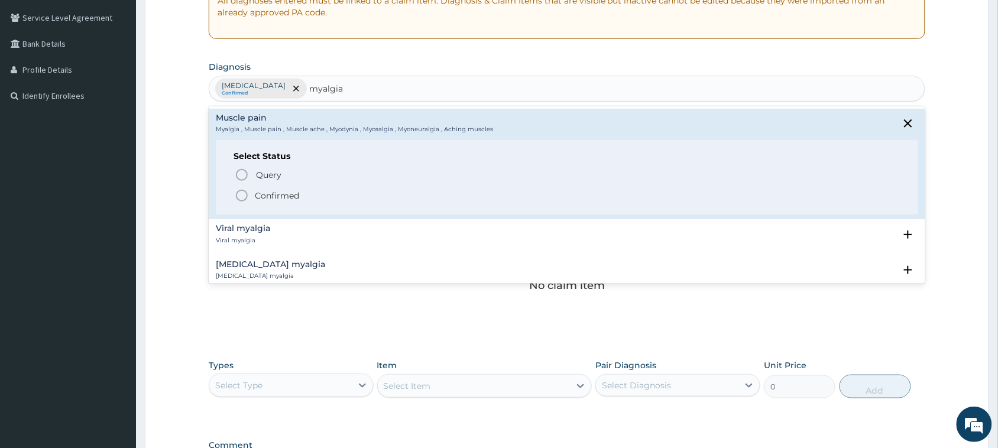
click at [274, 197] on p "Confirmed" at bounding box center [277, 196] width 44 height 12
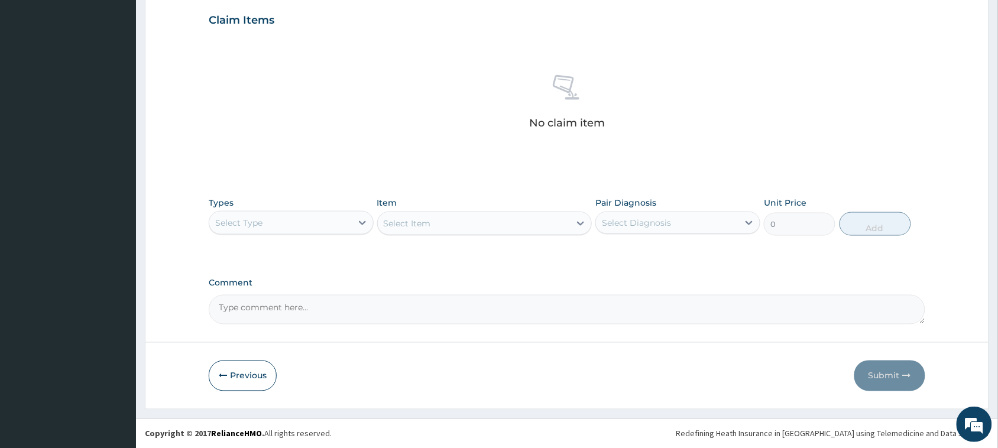
scroll to position [405, 0]
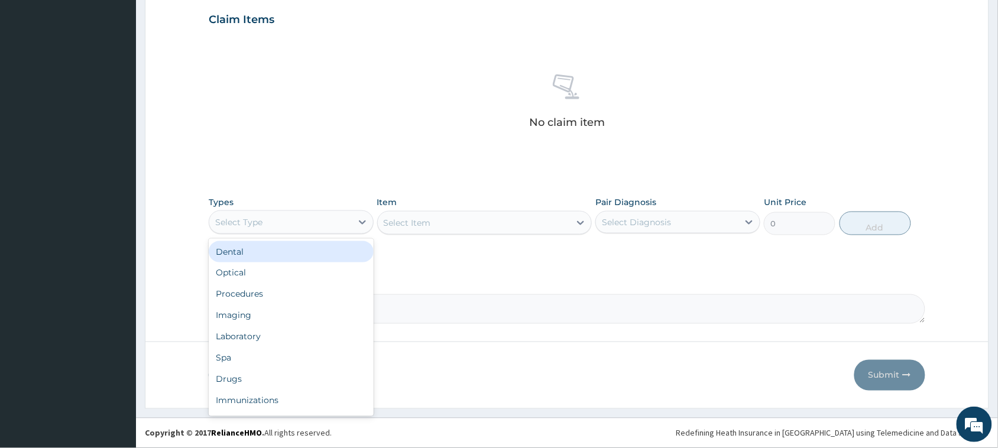
click at [267, 219] on div "Select Type" at bounding box center [280, 222] width 142 height 19
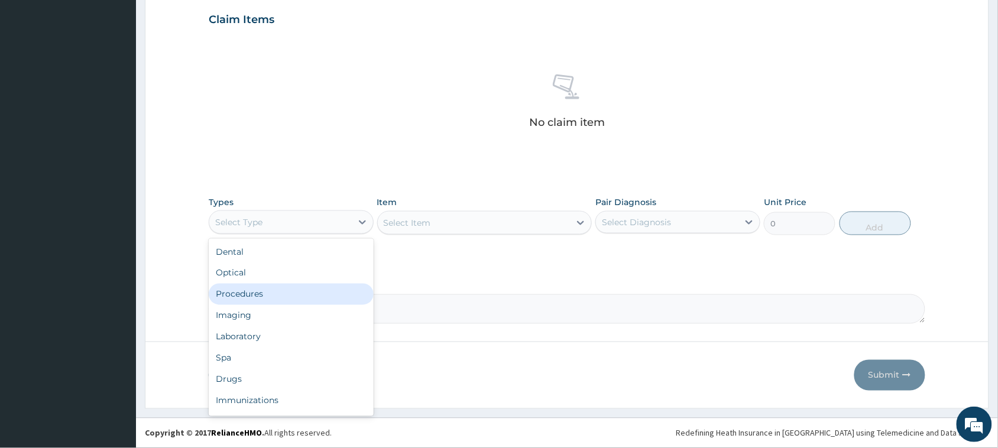
click at [249, 293] on div "Procedures" at bounding box center [291, 294] width 165 height 21
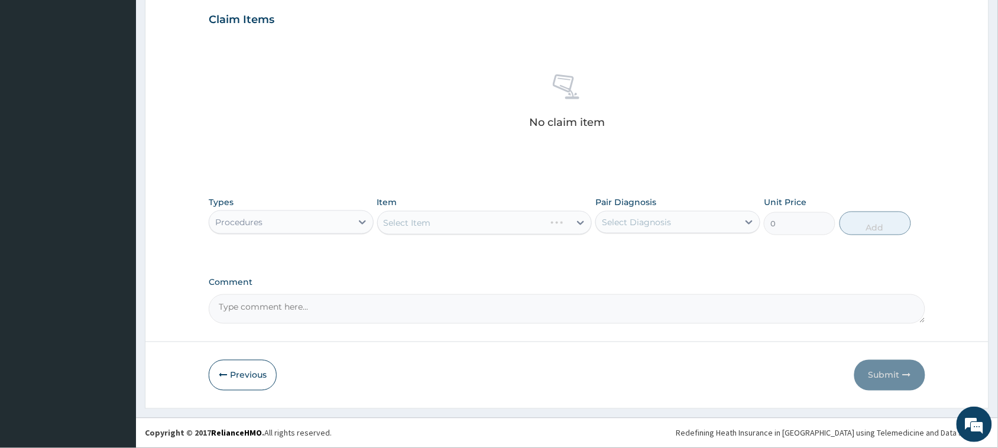
click at [689, 228] on div "Select Diagnosis" at bounding box center [667, 222] width 142 height 19
click at [677, 252] on div "Malaria" at bounding box center [677, 253] width 165 height 24
checkbox input "true"
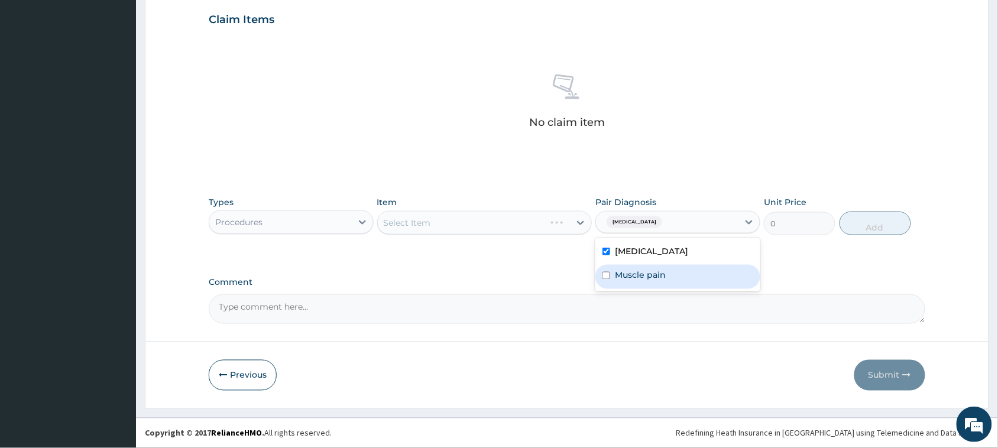
click at [674, 274] on div "Muscle pain" at bounding box center [677, 277] width 165 height 24
checkbox input "true"
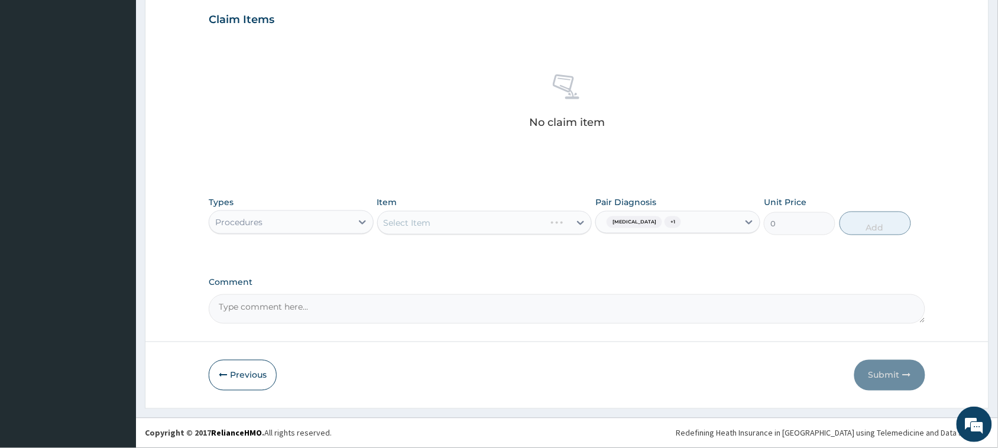
click at [443, 262] on div "PA Code / Prescription Code Enter Code(Secondary Care Only) Encounter Date 09-0…" at bounding box center [567, 16] width 716 height 615
click at [478, 220] on div "Select Item" at bounding box center [474, 222] width 193 height 19
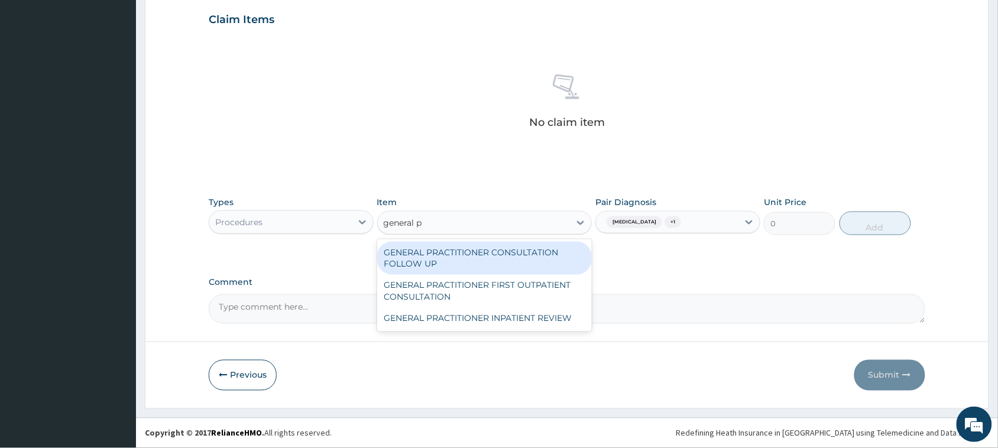
type input "general pr"
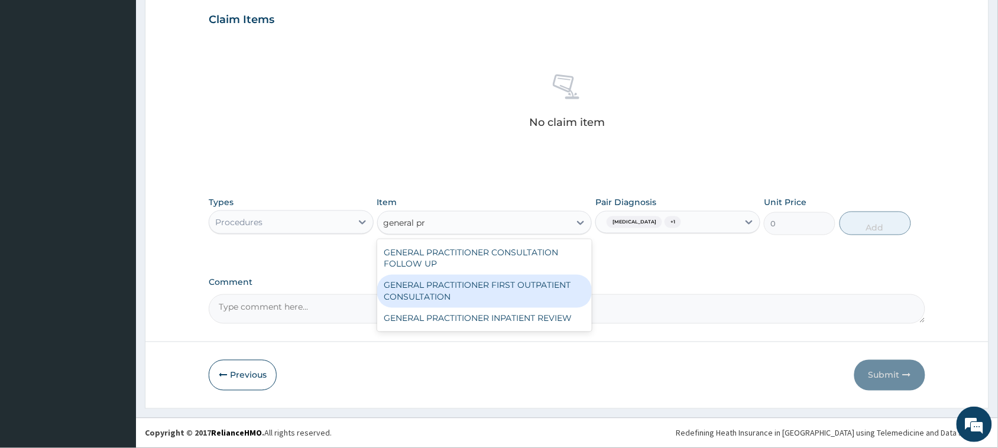
click at [479, 275] on div "GENERAL PRACTITIONER FIRST OUTPATIENT CONSULTATION" at bounding box center [484, 291] width 215 height 33
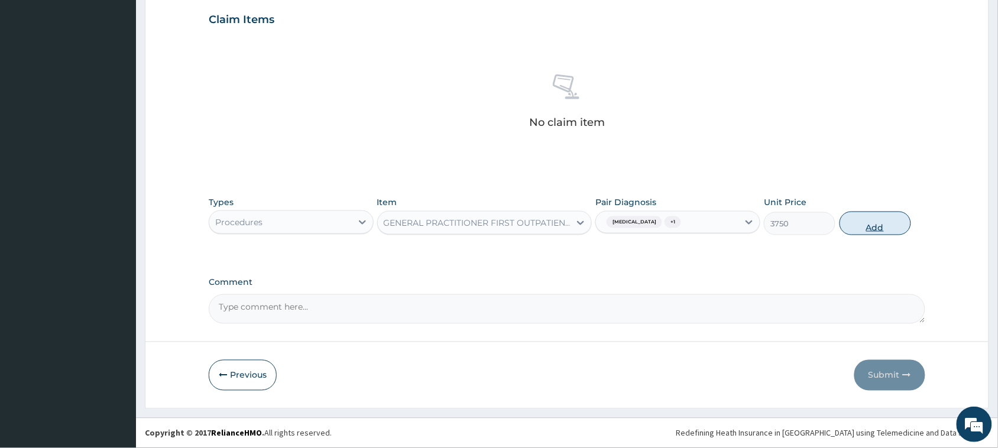
click at [855, 222] on button "Add" at bounding box center [875, 224] width 72 height 24
type input "0"
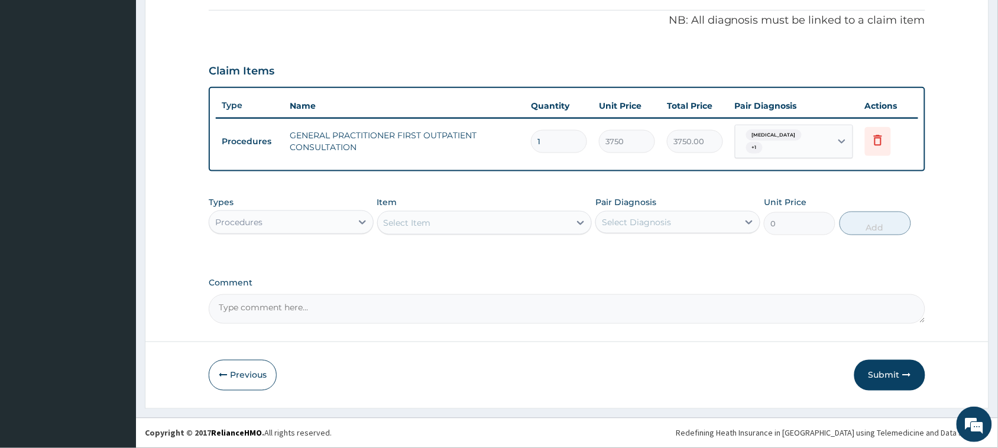
scroll to position [347, 0]
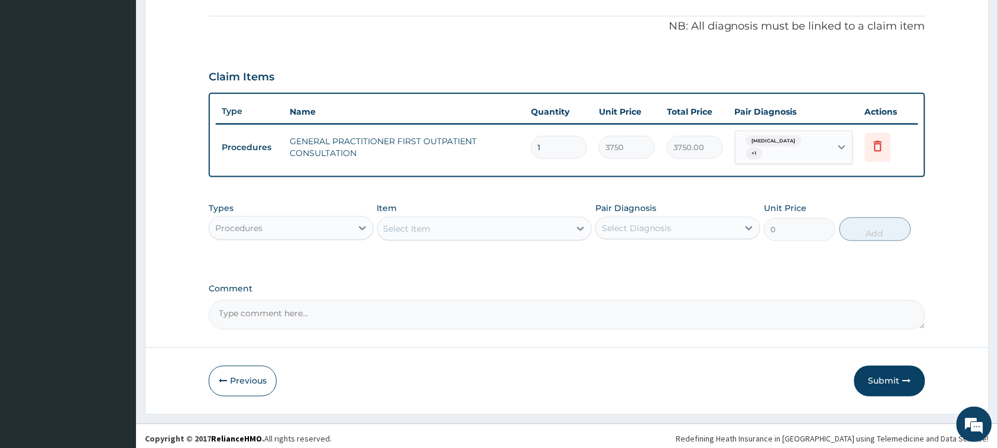
click at [281, 219] on div "Procedures" at bounding box center [280, 228] width 142 height 19
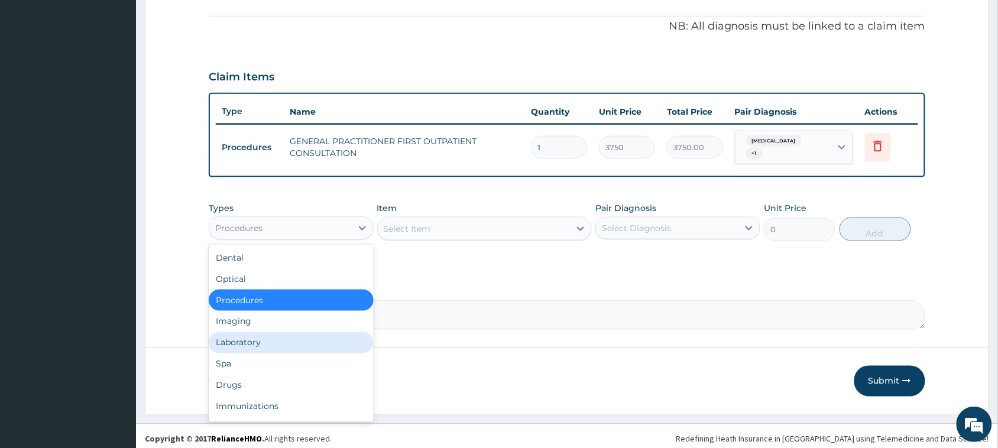
drag, startPoint x: 270, startPoint y: 338, endPoint x: 136, endPoint y: 309, distance: 136.8
click at [270, 337] on div "Laboratory" at bounding box center [291, 342] width 165 height 21
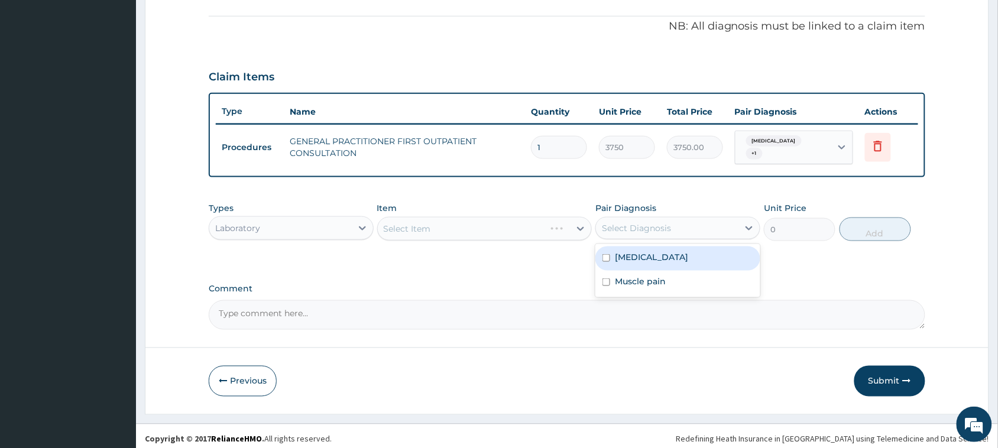
click at [689, 231] on div "Select Diagnosis" at bounding box center [667, 228] width 142 height 19
click at [673, 258] on div "Malaria" at bounding box center [677, 259] width 165 height 24
checkbox input "true"
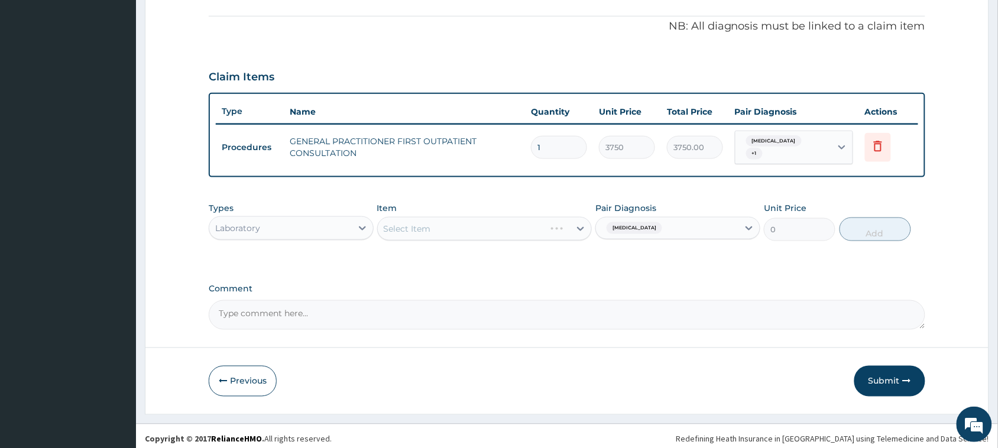
click at [456, 218] on div "Select Item" at bounding box center [484, 229] width 215 height 24
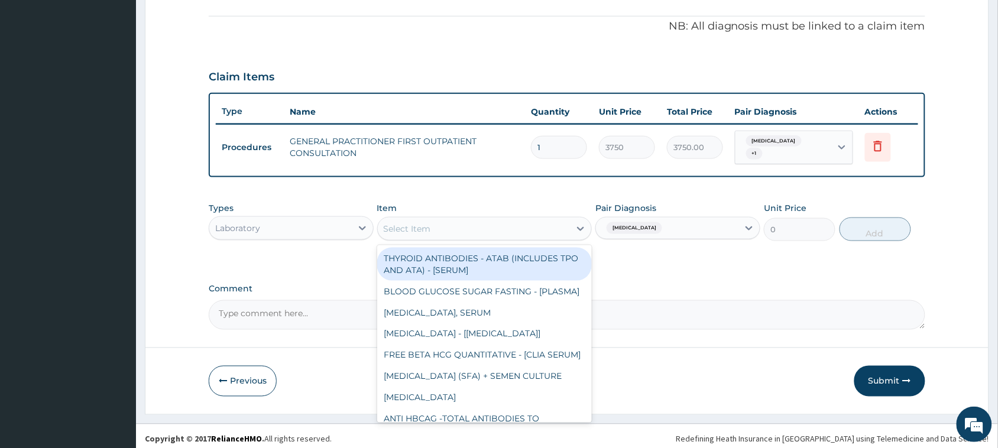
click at [467, 219] on div "Select Item" at bounding box center [474, 228] width 193 height 19
type input "cbc"
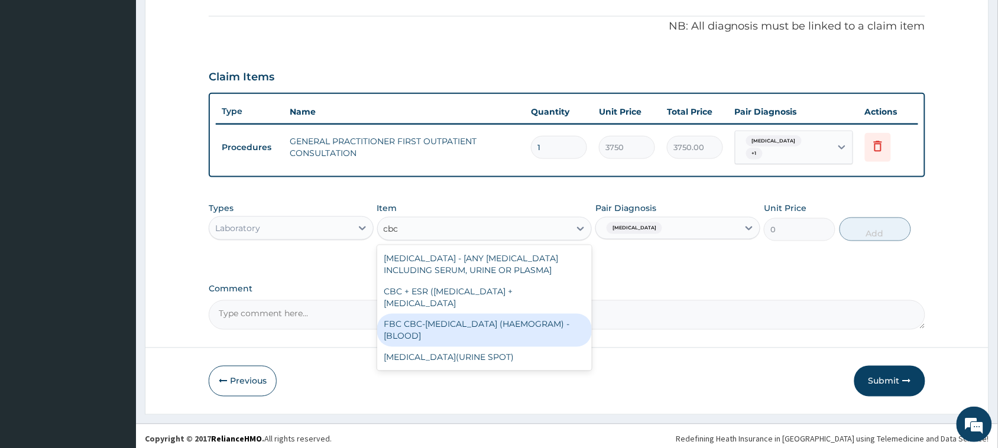
click at [476, 325] on div "FBC CBC-COMPLETE BLOOD COUNT (HAEMOGRAM) - [BLOOD]" at bounding box center [484, 330] width 215 height 33
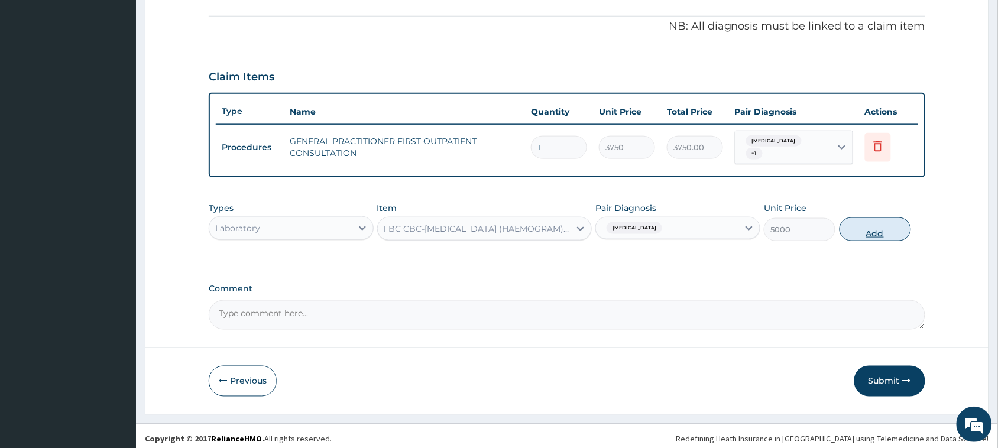
click at [867, 222] on button "Add" at bounding box center [875, 230] width 72 height 24
type input "0"
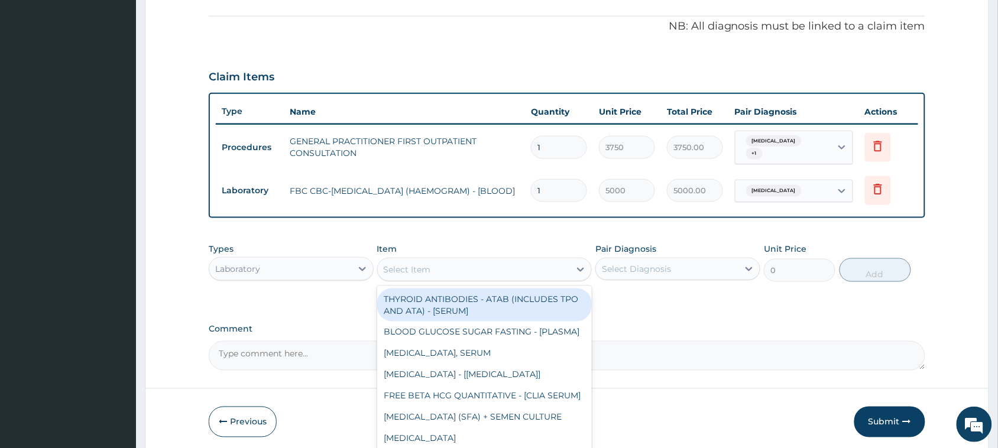
click at [498, 260] on div "Select Item" at bounding box center [474, 269] width 193 height 19
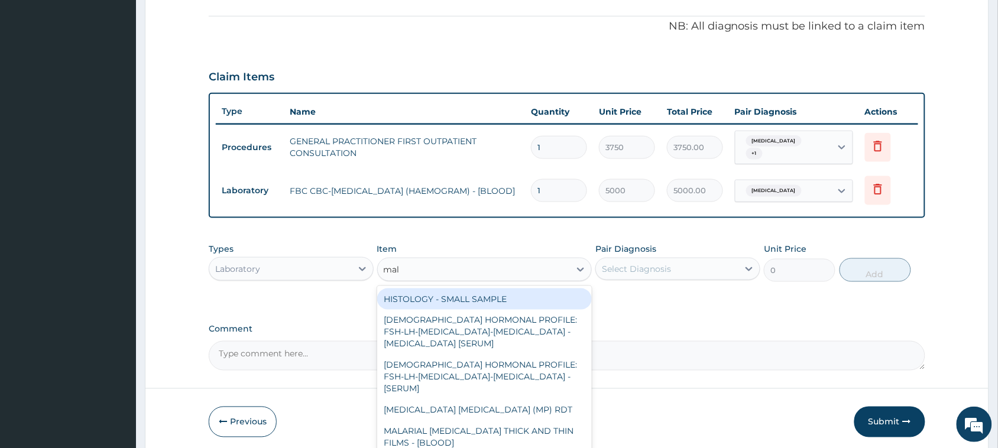
type input "mala"
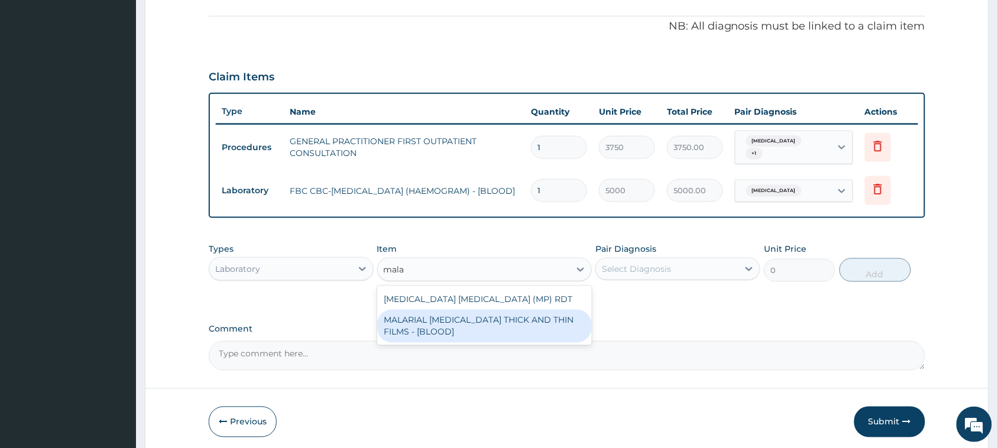
click at [471, 321] on div "MALARIAL PARASITE THICK AND THIN FILMS - [BLOOD]" at bounding box center [484, 326] width 215 height 33
type input "2187.5"
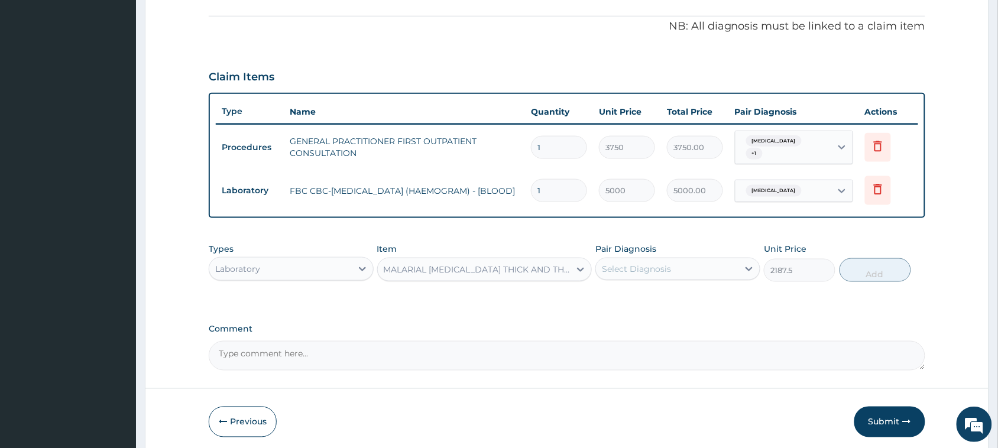
click at [655, 263] on div "Select Diagnosis" at bounding box center [636, 269] width 69 height 12
click at [654, 296] on div "Malaria" at bounding box center [677, 299] width 165 height 24
checkbox input "true"
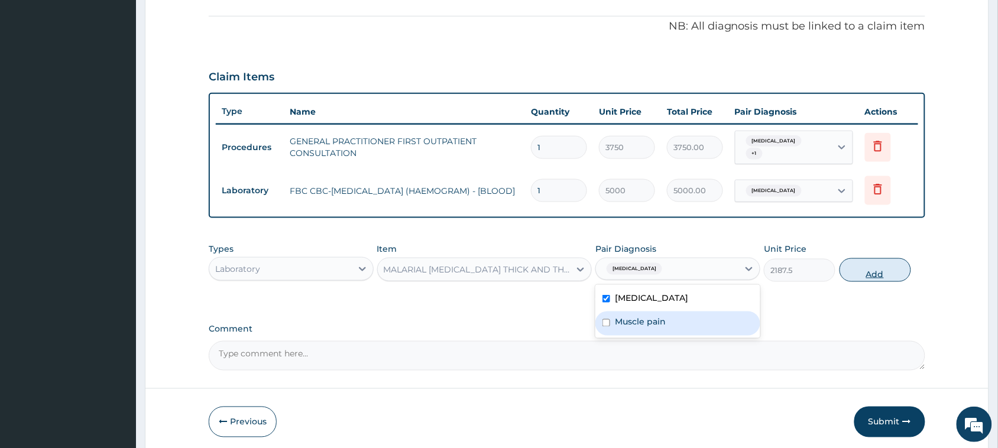
click at [888, 274] on button "Add" at bounding box center [875, 270] width 72 height 24
type input "0"
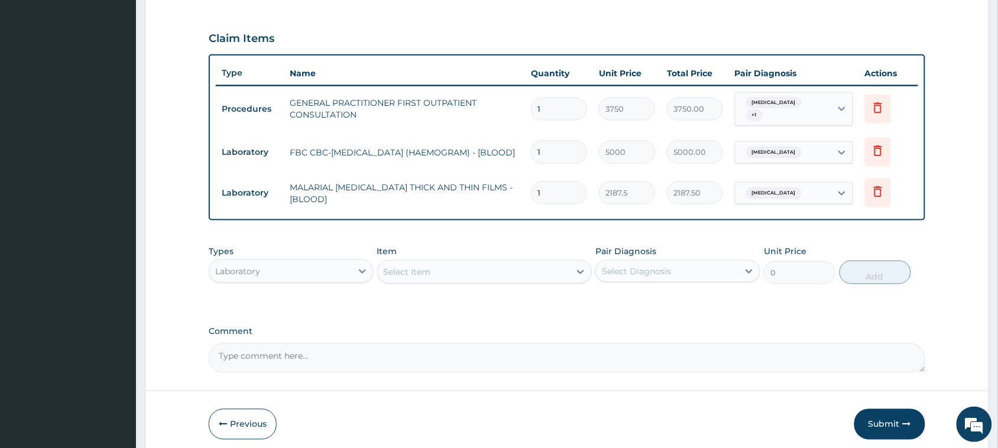
scroll to position [429, 0]
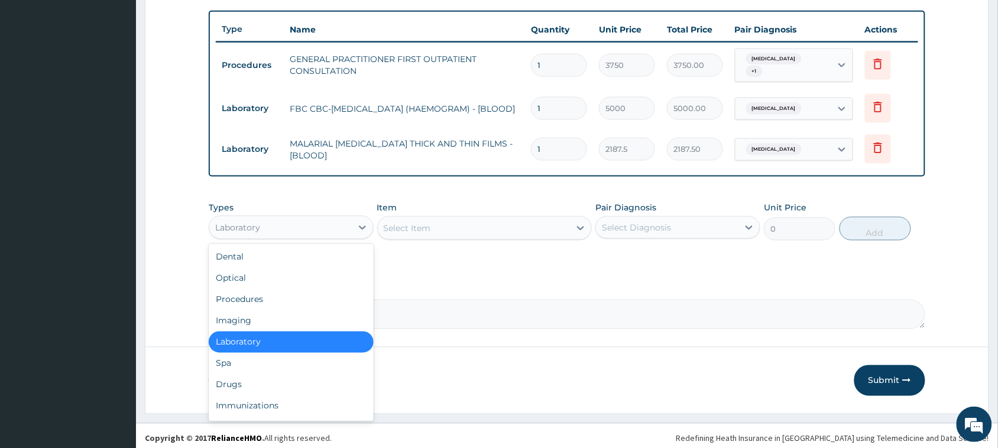
click at [339, 220] on div "Laboratory" at bounding box center [280, 227] width 142 height 19
click at [285, 377] on div "Drugs" at bounding box center [291, 384] width 165 height 21
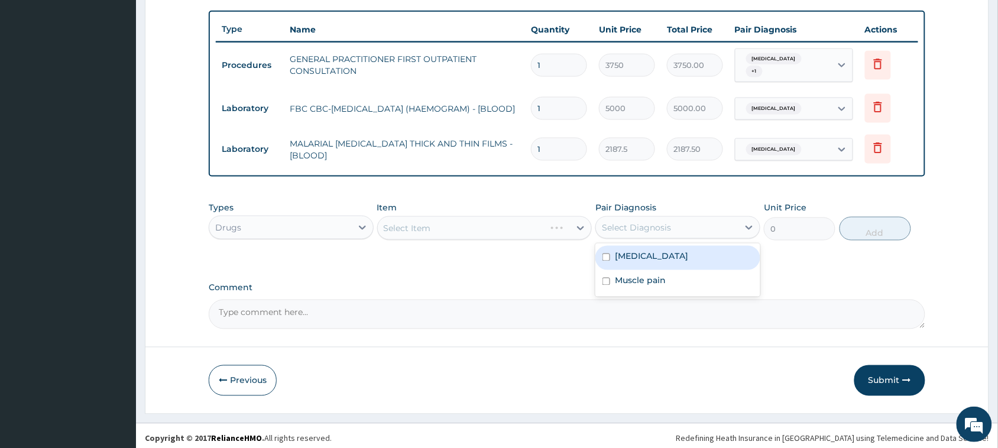
click at [658, 222] on div "Select Diagnosis" at bounding box center [636, 228] width 69 height 12
click at [662, 248] on div "Malaria" at bounding box center [677, 258] width 165 height 24
checkbox input "true"
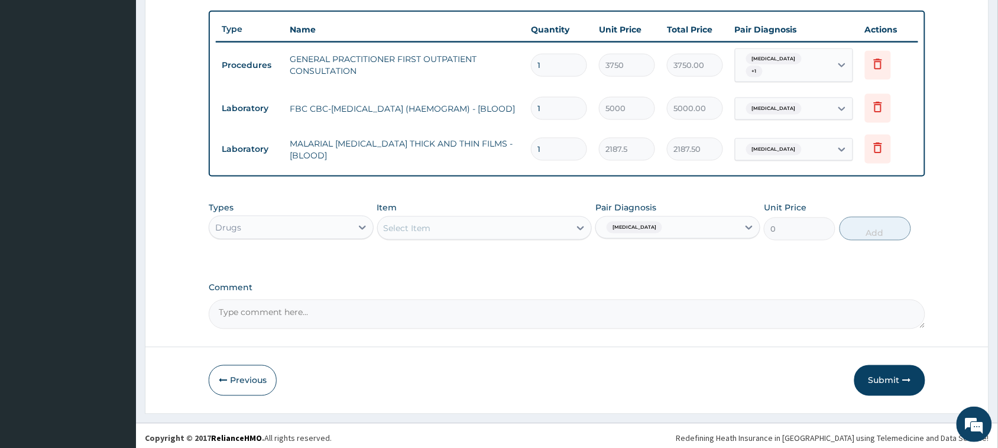
click at [394, 222] on div "Select Item" at bounding box center [407, 228] width 47 height 12
type input "artemeter"
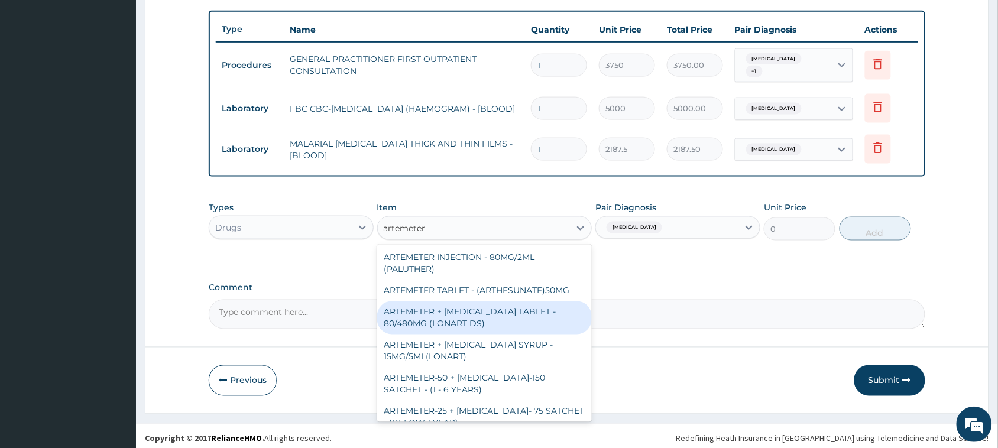
click at [432, 307] on div "ARTEMETER + [MEDICAL_DATA] TABLET - 80/480MG (LONART DS)" at bounding box center [484, 317] width 215 height 33
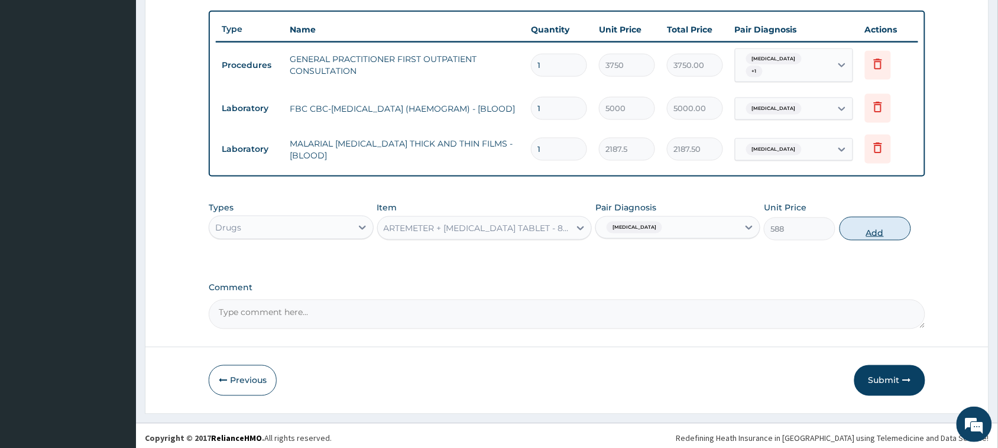
click at [854, 223] on button "Add" at bounding box center [875, 229] width 72 height 24
type input "0"
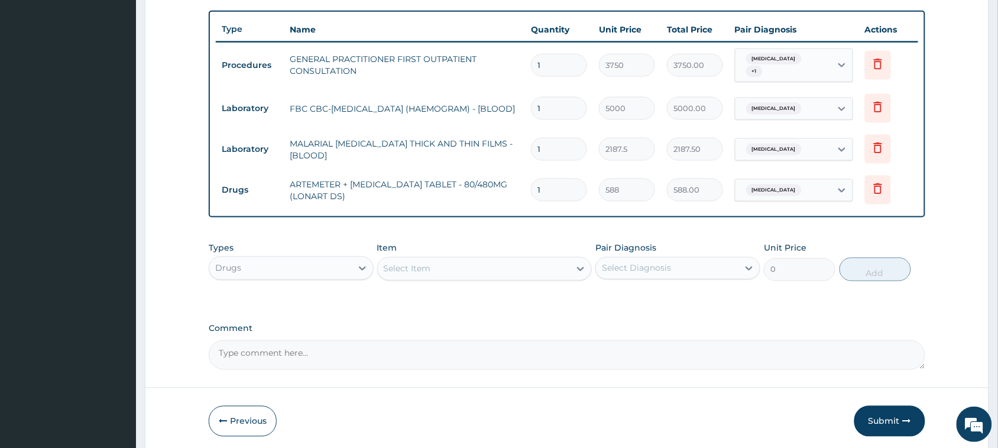
type input "2"
type input "1176.00"
type input "3"
type input "1764.00"
type input "4"
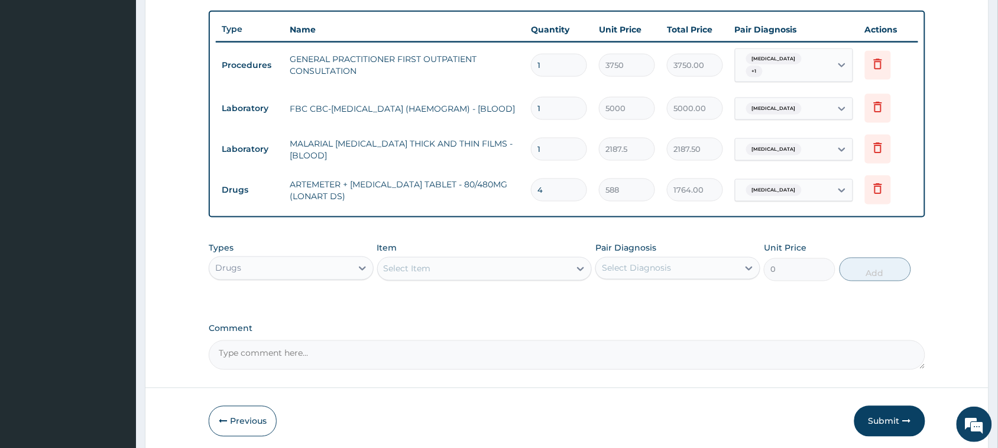
type input "2352.00"
type input "5"
type input "2940.00"
type input "6"
type input "3528.00"
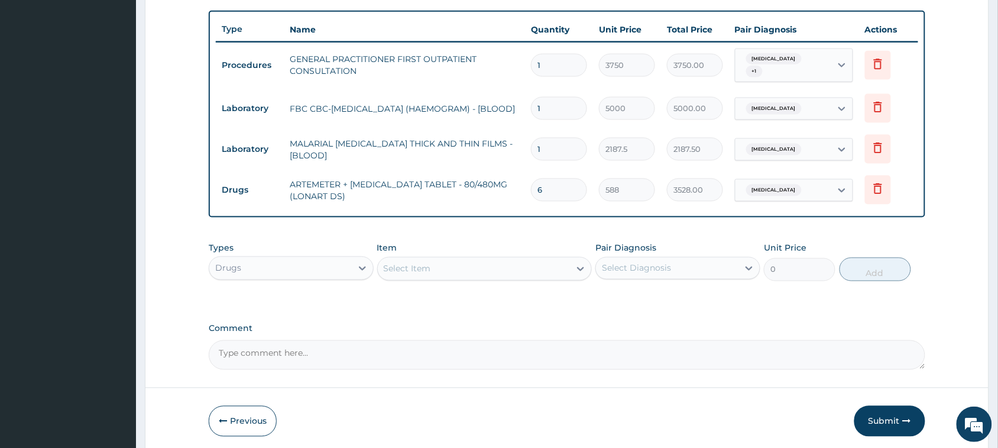
click at [447, 267] on div "Select Item" at bounding box center [474, 269] width 193 height 19
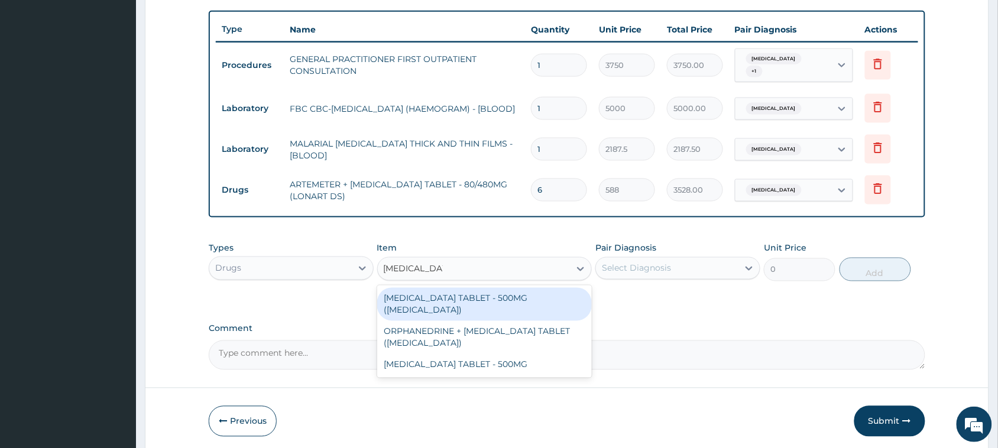
type input "paracetamol ta"
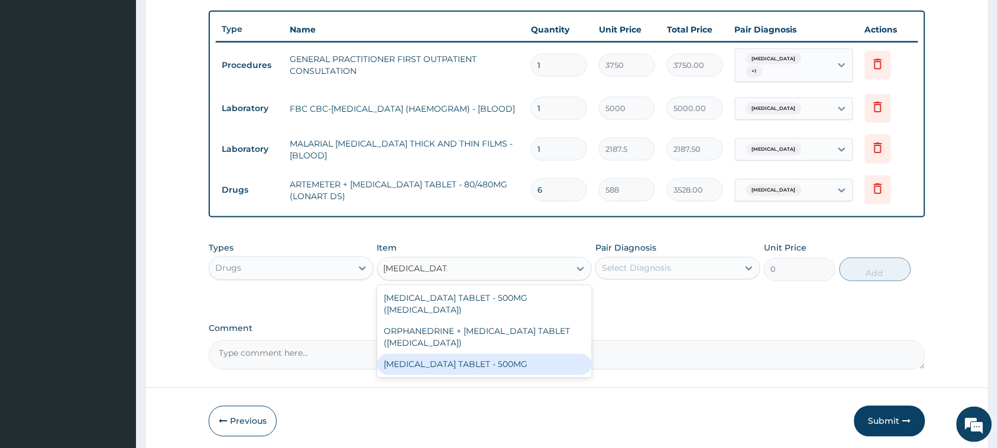
click at [518, 354] on div "[MEDICAL_DATA] TABLET - 500MG" at bounding box center [484, 364] width 215 height 21
type input "33.599999999999994"
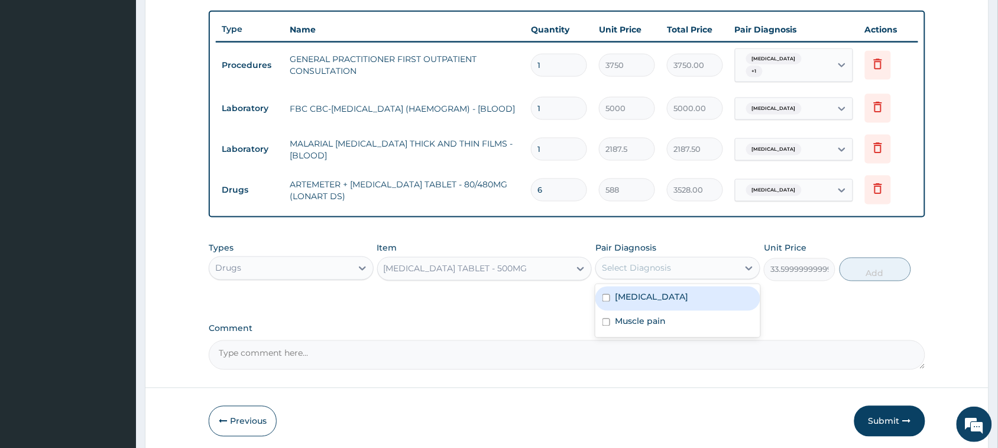
click at [630, 262] on div "Select Diagnosis" at bounding box center [636, 268] width 69 height 12
click at [639, 294] on label "Malaria" at bounding box center [651, 297] width 73 height 12
checkbox input "true"
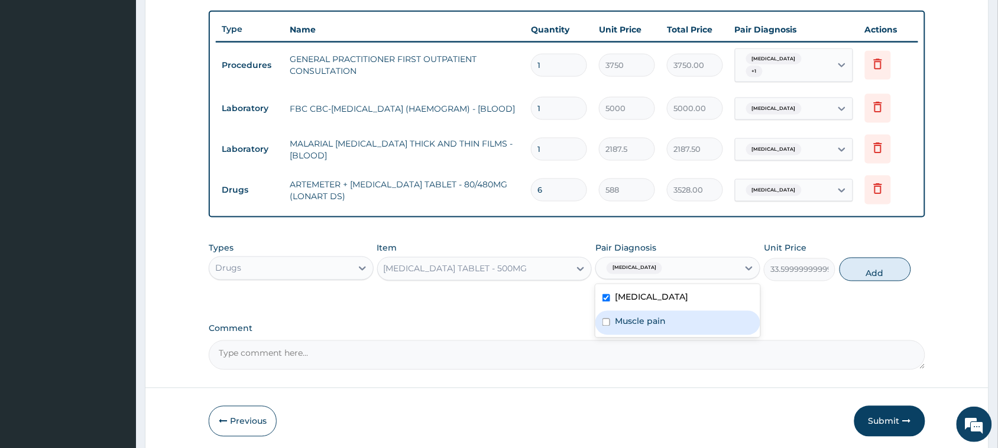
click at [645, 323] on div "Muscle pain" at bounding box center [677, 323] width 165 height 24
checkbox input "true"
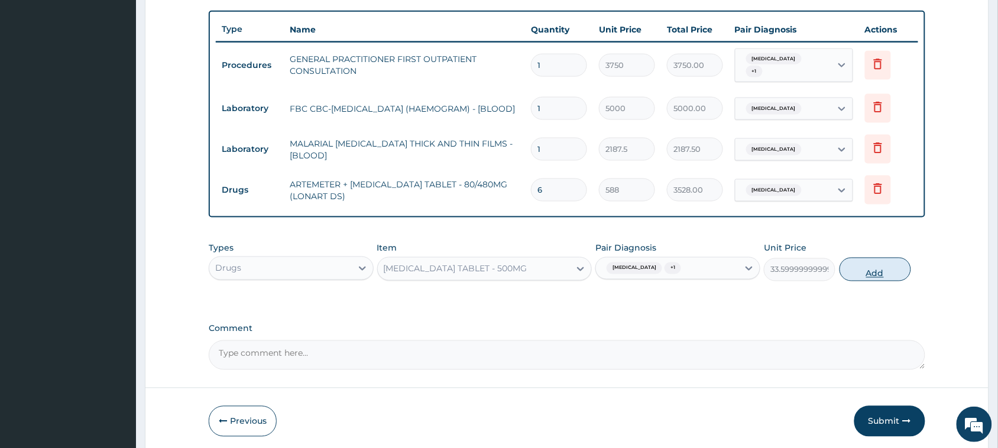
click at [874, 267] on button "Add" at bounding box center [875, 270] width 72 height 24
type input "0"
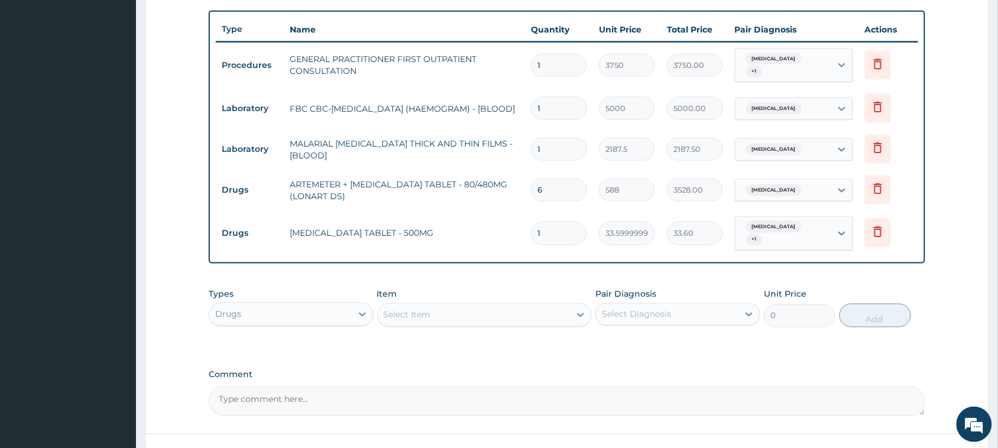
type input "0.00"
type input "2"
type input "67.20"
type input "20"
type input "672.00"
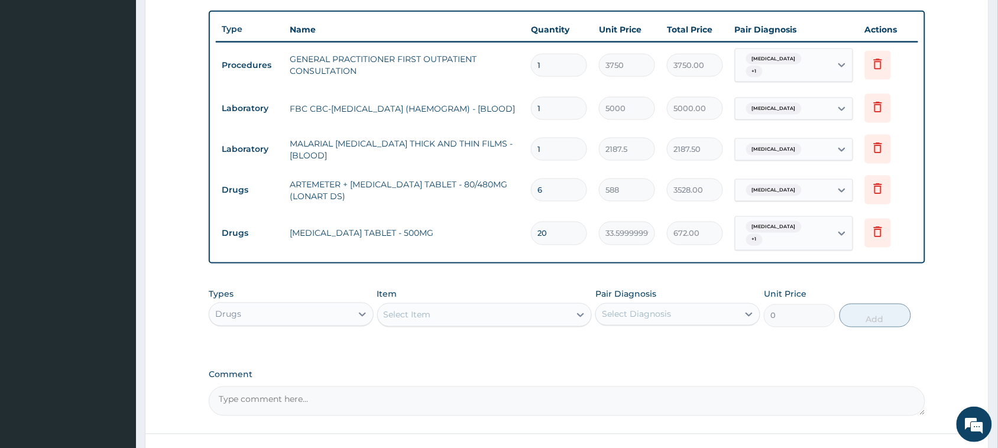
type input "20"
click at [432, 306] on div "Select Item" at bounding box center [474, 315] width 193 height 19
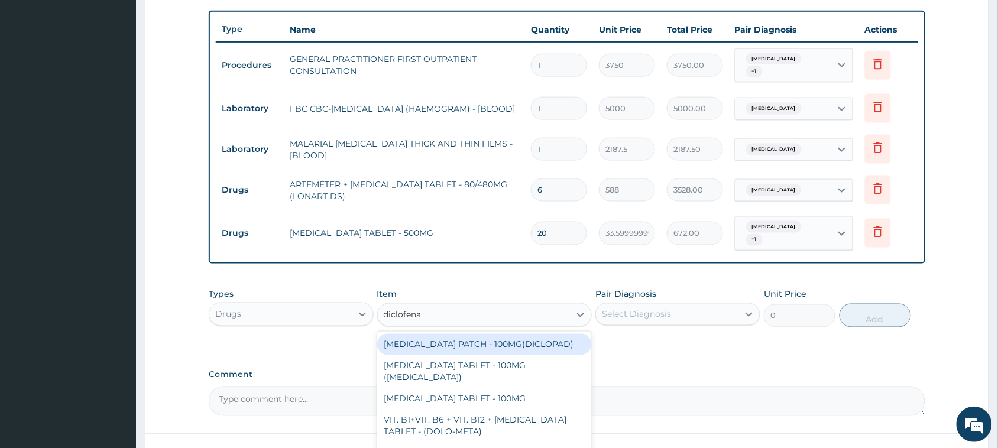
type input "diclofenac"
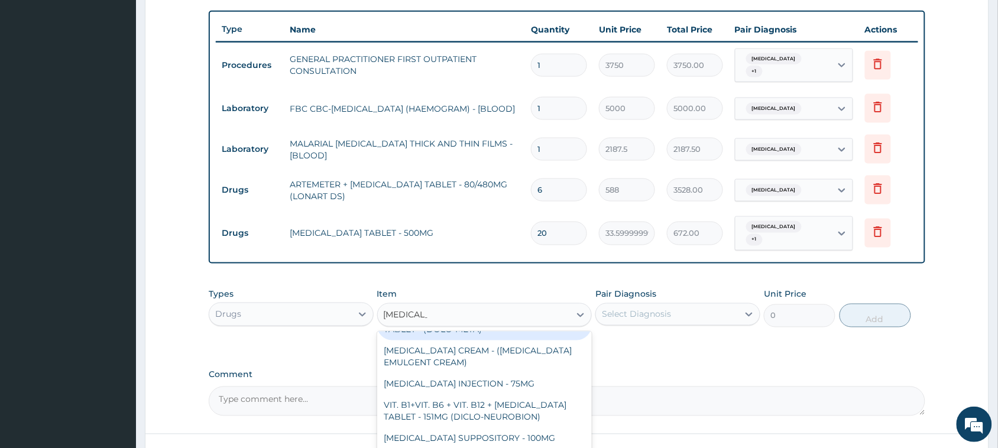
scroll to position [186, 0]
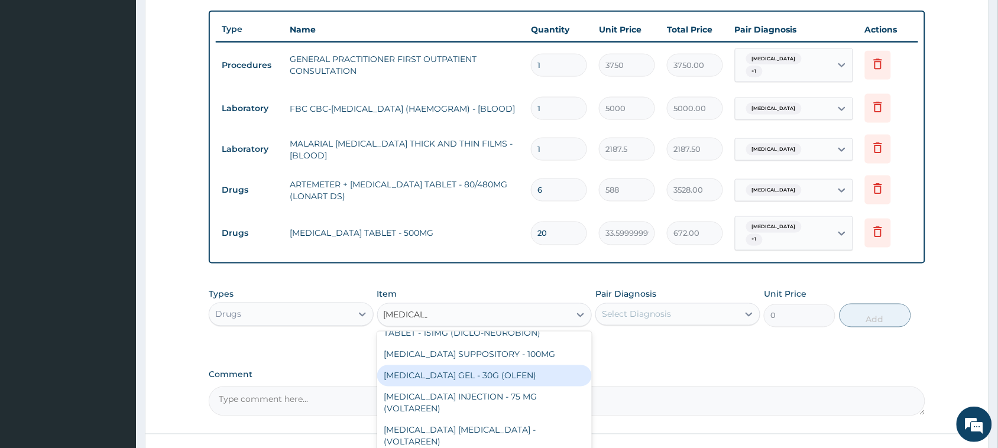
click at [522, 365] on div "[MEDICAL_DATA] GEL - 30G (OLFEN)" at bounding box center [484, 375] width 215 height 21
type input "1120"
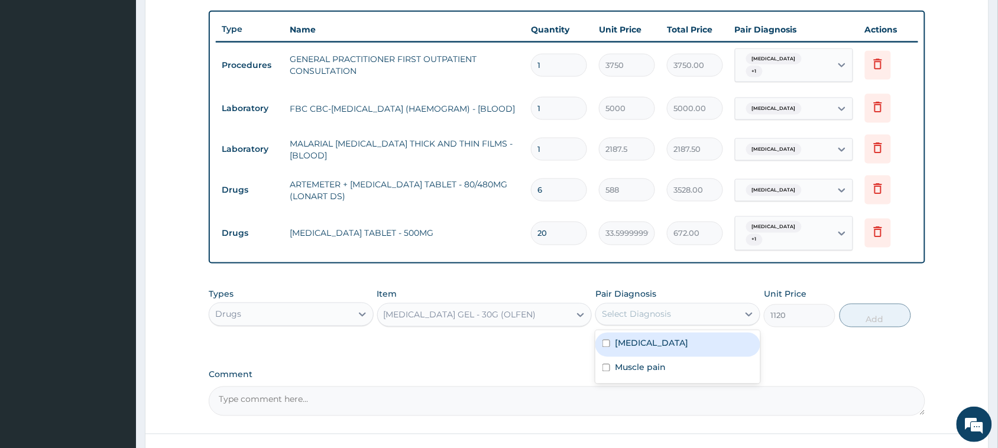
drag, startPoint x: 622, startPoint y: 301, endPoint x: 630, endPoint y: 347, distance: 46.2
click at [621, 309] on div "Select Diagnosis" at bounding box center [636, 315] width 69 height 12
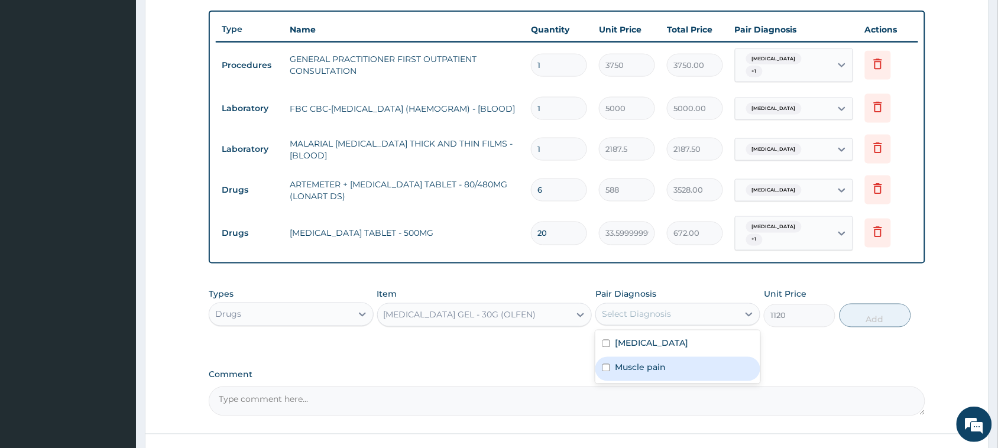
click at [633, 362] on label "Muscle pain" at bounding box center [640, 368] width 51 height 12
checkbox input "true"
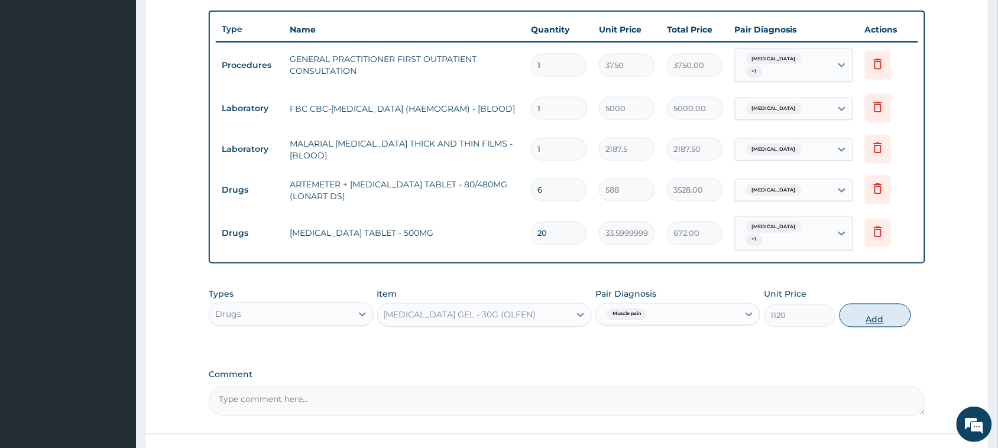
click at [881, 304] on button "Add" at bounding box center [875, 316] width 72 height 24
type input "0"
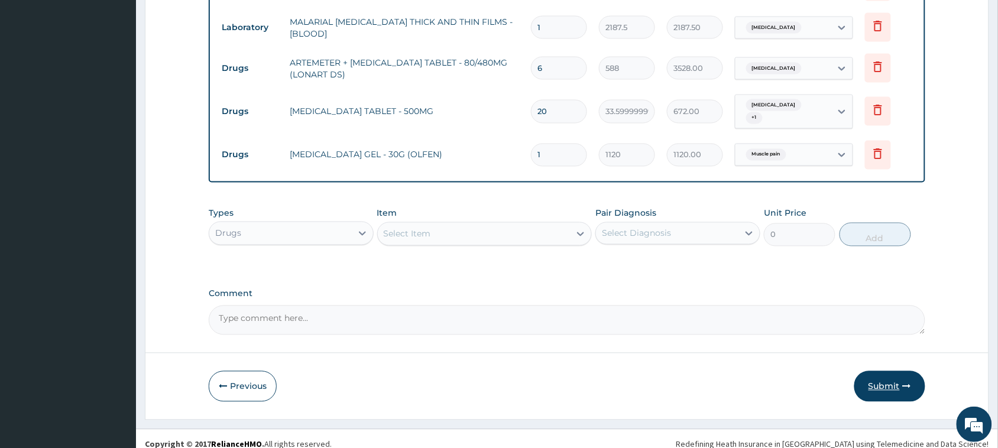
click at [896, 374] on button "Submit" at bounding box center [889, 386] width 71 height 31
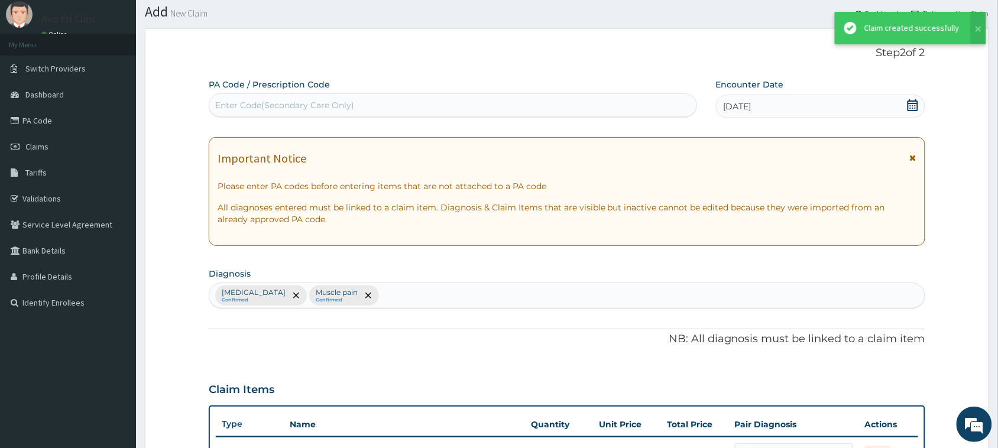
scroll to position [551, 0]
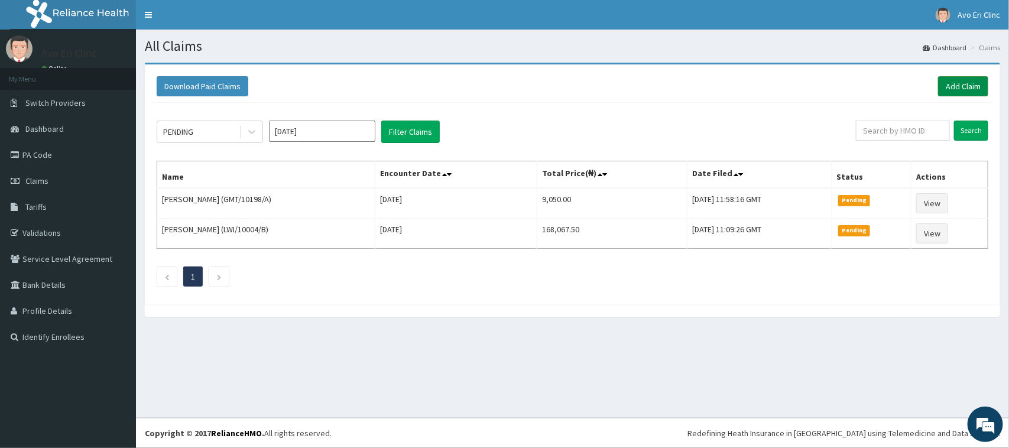
click at [967, 92] on link "Add Claim" at bounding box center [963, 86] width 50 height 20
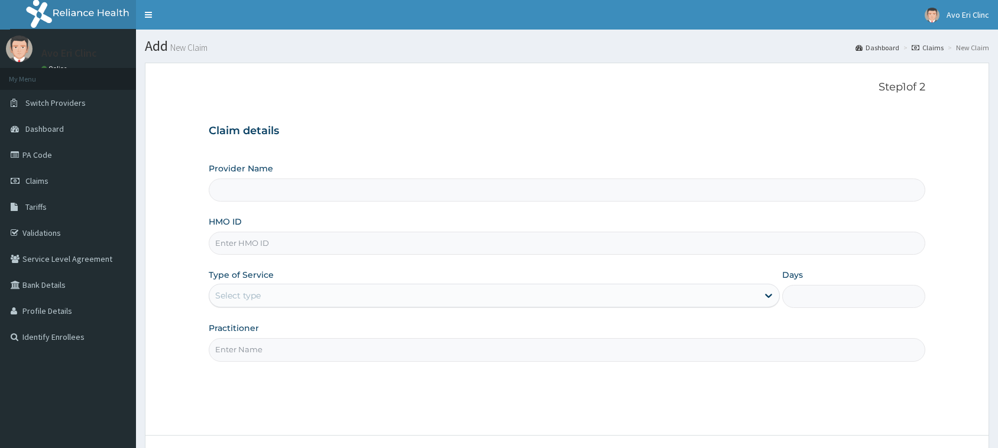
type input "Avo Eri Clinic"
paste input "GMT/10055/A"
type input "GMT/10055/A"
click at [338, 294] on div "Select type" at bounding box center [483, 295] width 549 height 19
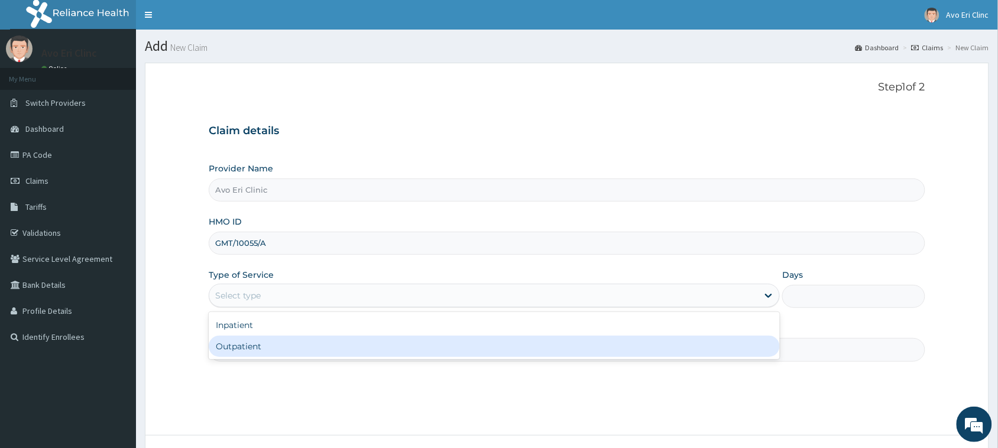
click at [331, 349] on div "Outpatient" at bounding box center [494, 346] width 571 height 21
type input "1"
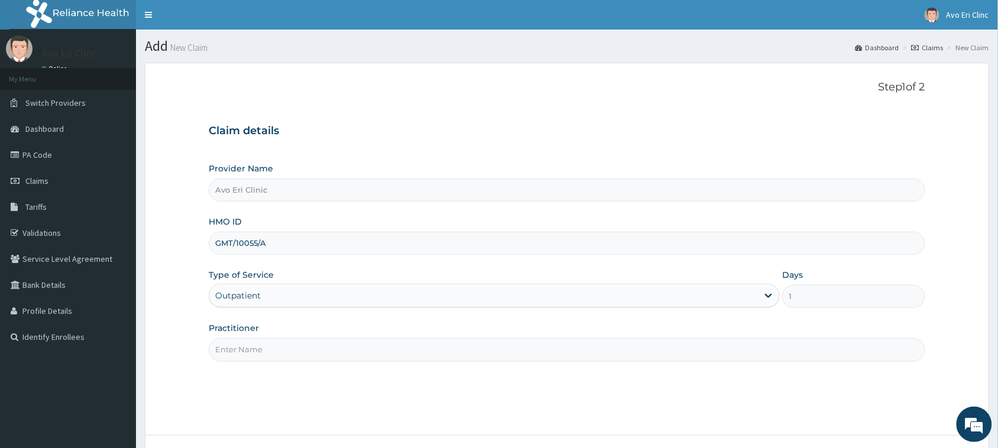
drag, startPoint x: 329, startPoint y: 349, endPoint x: 320, endPoint y: 358, distance: 12.1
click at [326, 349] on input "Practitioner" at bounding box center [567, 349] width 716 height 23
type input "DR JOY"
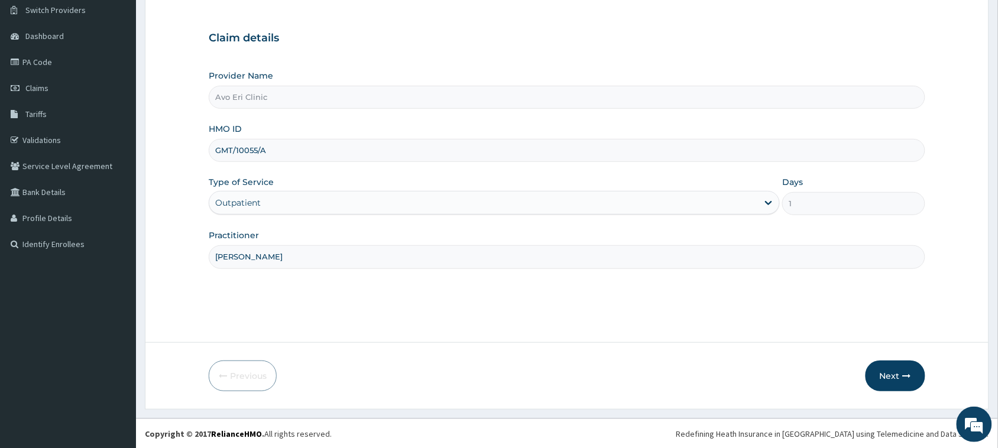
scroll to position [93, 0]
click at [905, 368] on button "Next" at bounding box center [895, 375] width 60 height 31
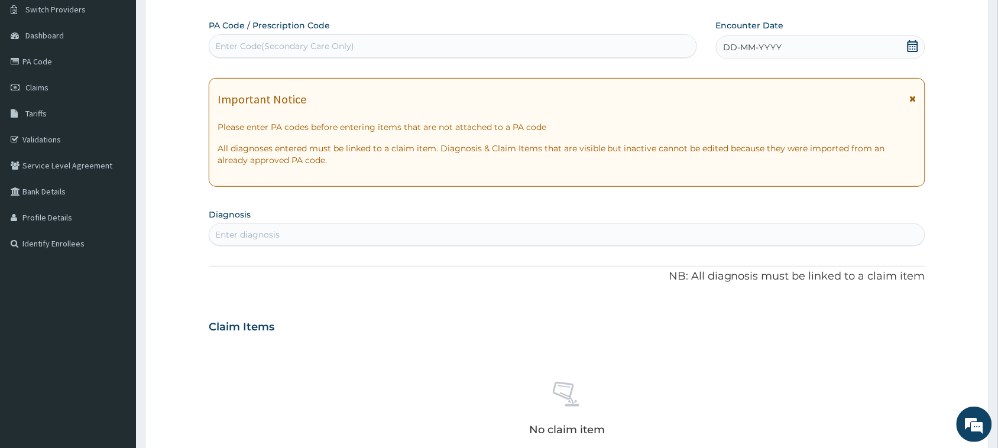
click at [372, 47] on div "Enter Code(Secondary Care Only)" at bounding box center [452, 46] width 487 height 19
paste input "PA/086F7A"
type input "PA/086F7A"
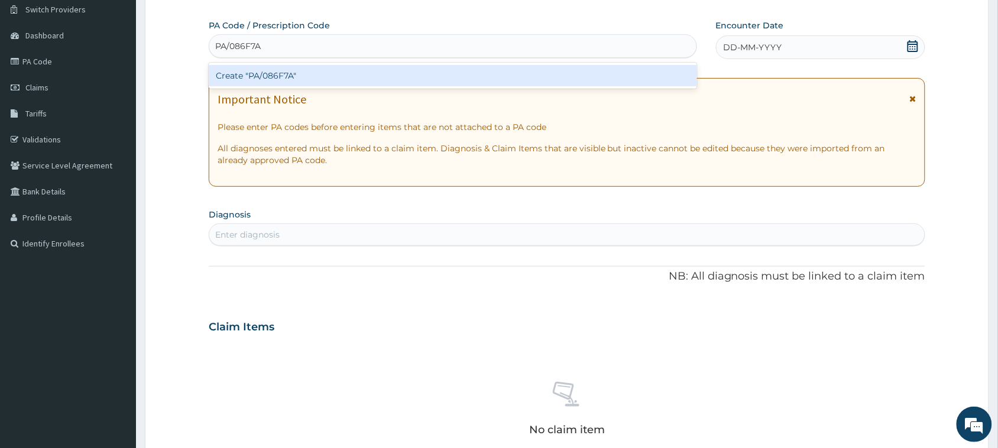
click at [400, 72] on div "Create "PA/086F7A"" at bounding box center [453, 75] width 488 height 21
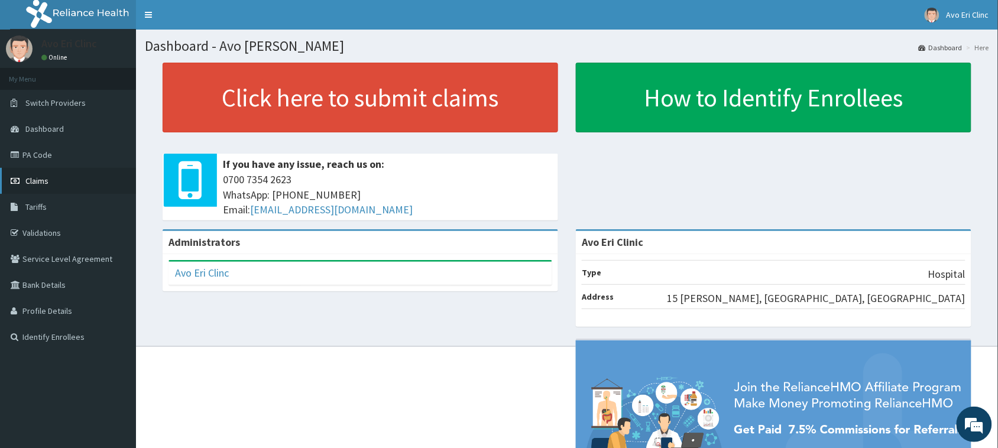
click at [47, 181] on link "Claims" at bounding box center [68, 181] width 136 height 26
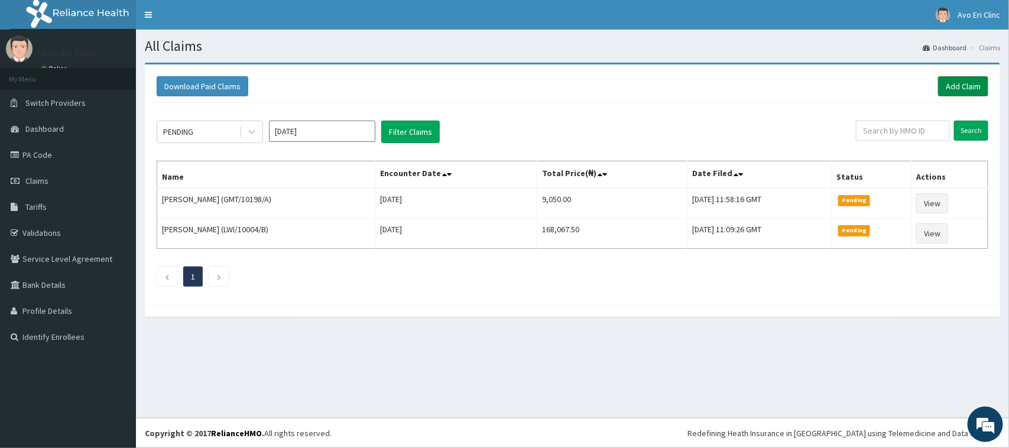
click at [971, 92] on link "Add Claim" at bounding box center [963, 86] width 50 height 20
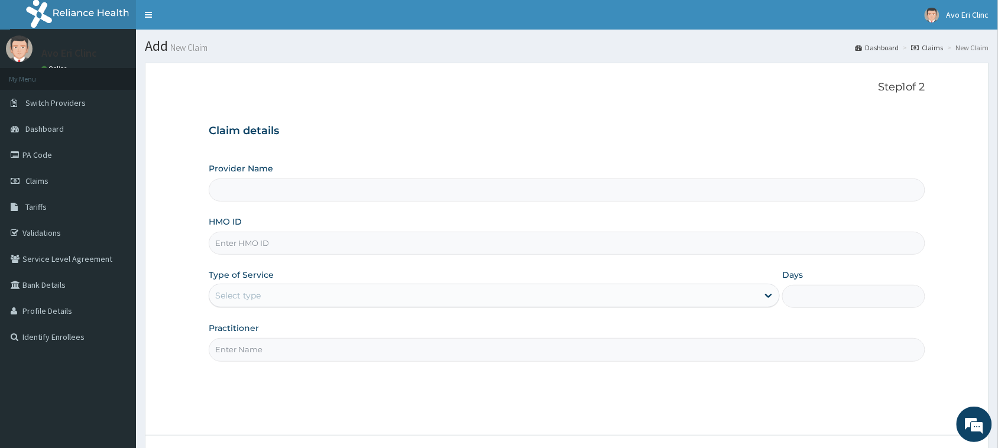
type input "Avo Eri Clinic"
paste input "GMT/10055/A"
type input "GMT/10055/A"
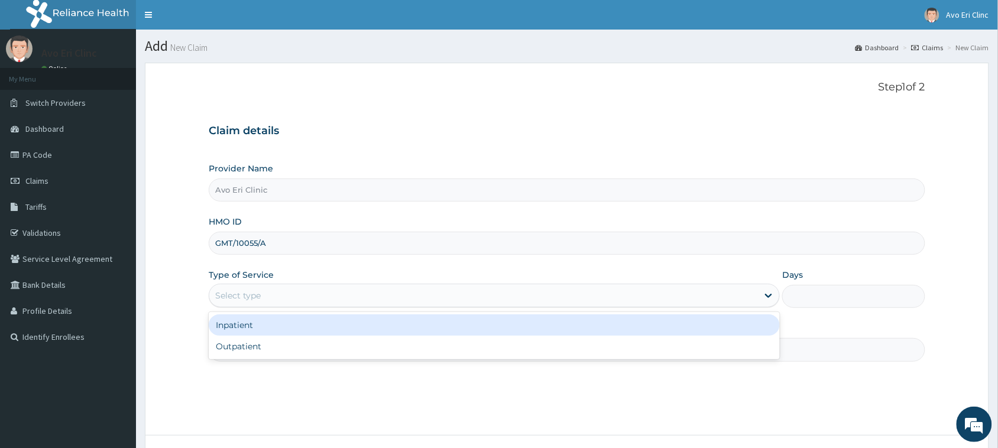
click at [299, 300] on div "Select type" at bounding box center [483, 295] width 549 height 19
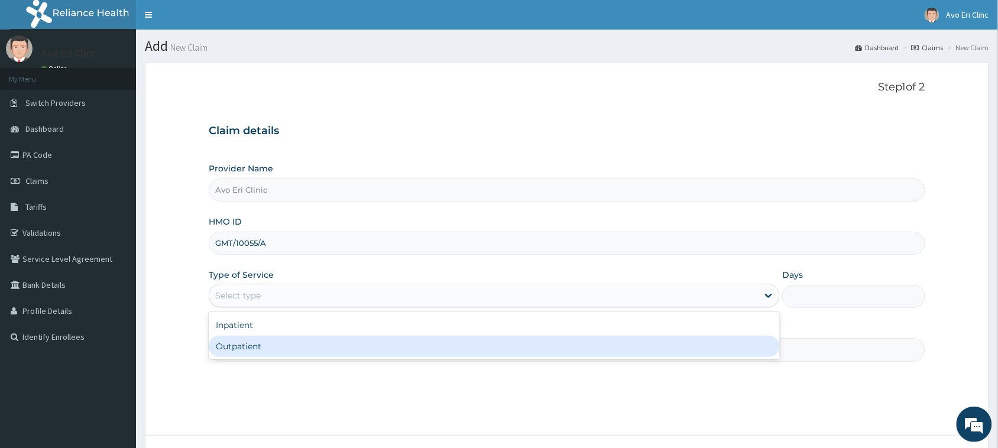
click at [290, 356] on div "Outpatient" at bounding box center [494, 346] width 571 height 21
type input "1"
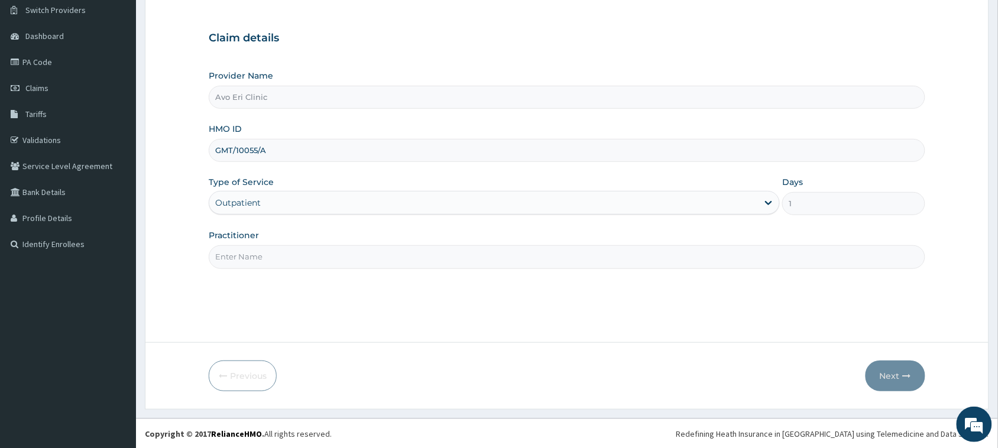
scroll to position [93, 0]
click at [293, 262] on input "Practitioner" at bounding box center [567, 256] width 716 height 23
type input "[PERSON_NAME]"
click at [885, 368] on button "Next" at bounding box center [895, 375] width 60 height 31
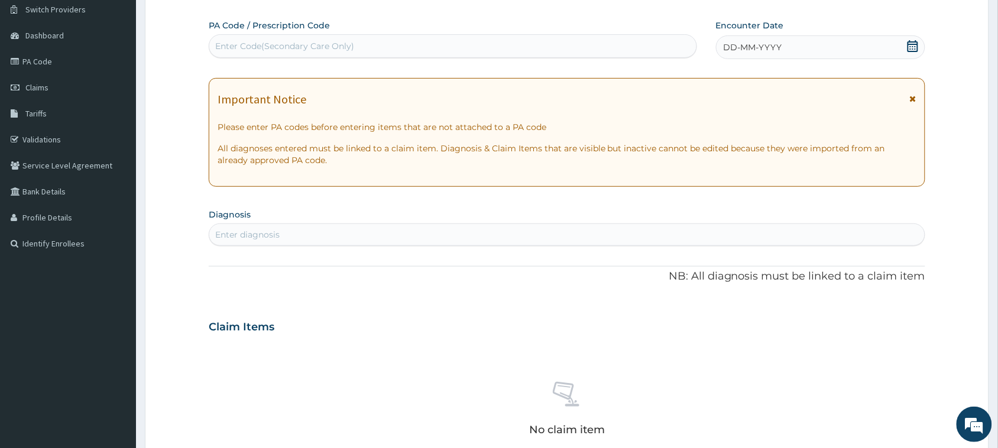
click at [903, 49] on div "DD-MM-YYYY" at bounding box center [820, 47] width 209 height 24
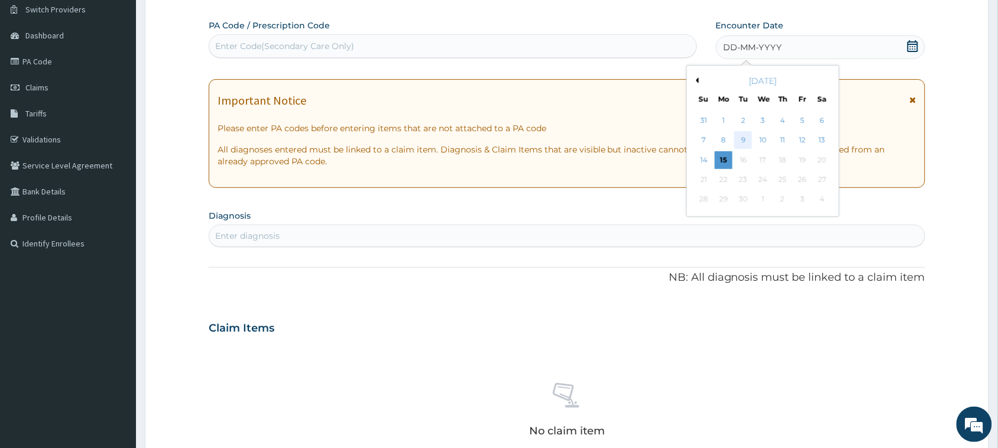
click at [741, 141] on div "9" at bounding box center [743, 141] width 18 height 18
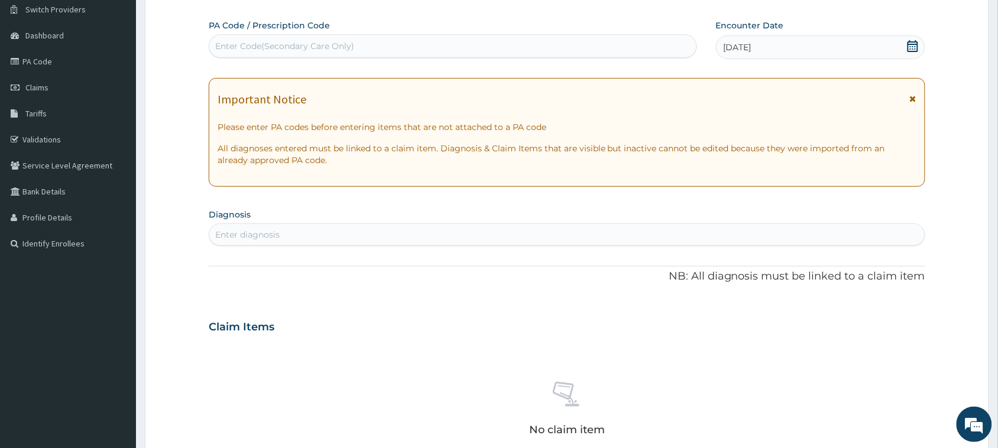
drag, startPoint x: 459, startPoint y: 37, endPoint x: 464, endPoint y: 41, distance: 7.1
click at [460, 38] on div "Enter Code(Secondary Care Only)" at bounding box center [452, 46] width 487 height 19
paste input "PA/EFD1BE"
type input "PA/EFD1BE"
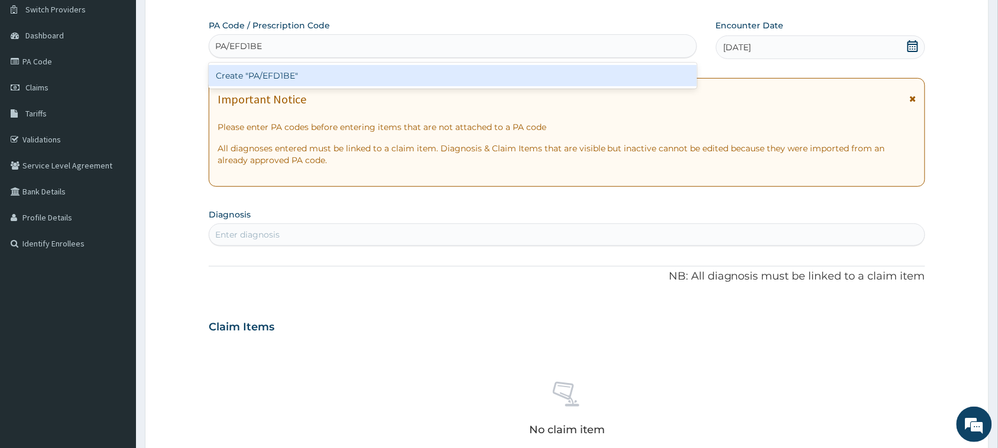
click at [628, 83] on div "Create "PA/EFD1BE"" at bounding box center [453, 75] width 488 height 21
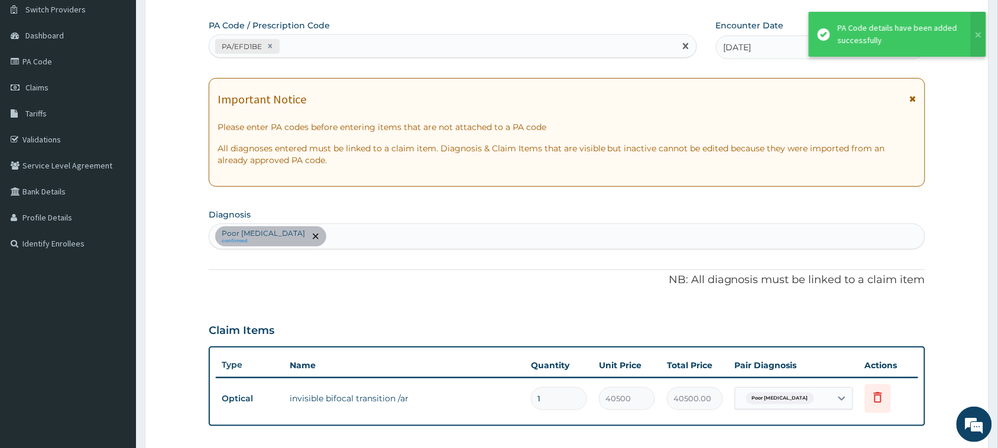
click at [307, 43] on div "PA/EFD1BE" at bounding box center [442, 47] width 466 height 20
paste input "PA/086F7A"
type input "PA/086F7A"
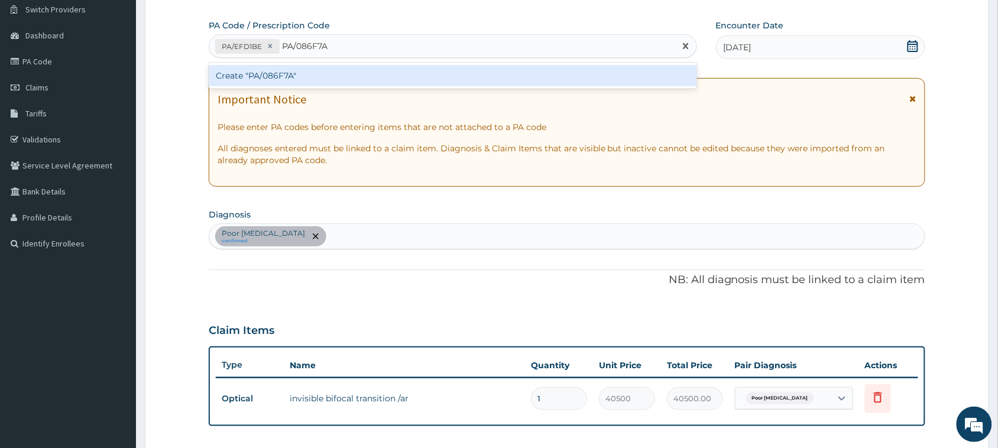
click at [329, 74] on div "Create "PA/086F7A"" at bounding box center [453, 75] width 488 height 21
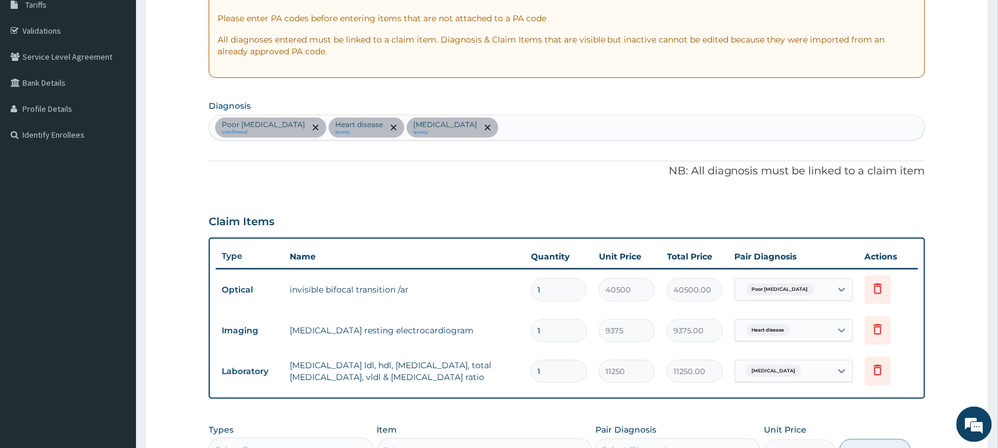
scroll to position [201, 0]
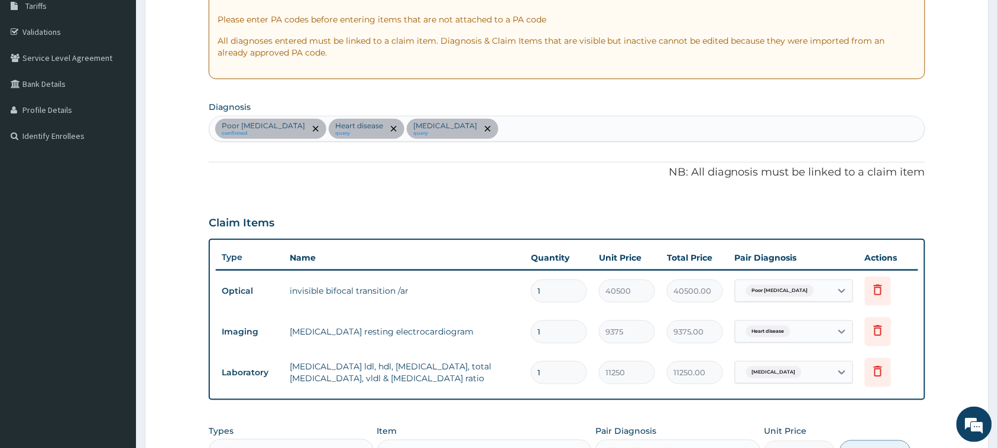
click at [648, 132] on div "Poor [MEDICAL_DATA] confirmed Heart disease query [MEDICAL_DATA] query" at bounding box center [566, 128] width 715 height 25
type input "[MEDICAL_DATA]"
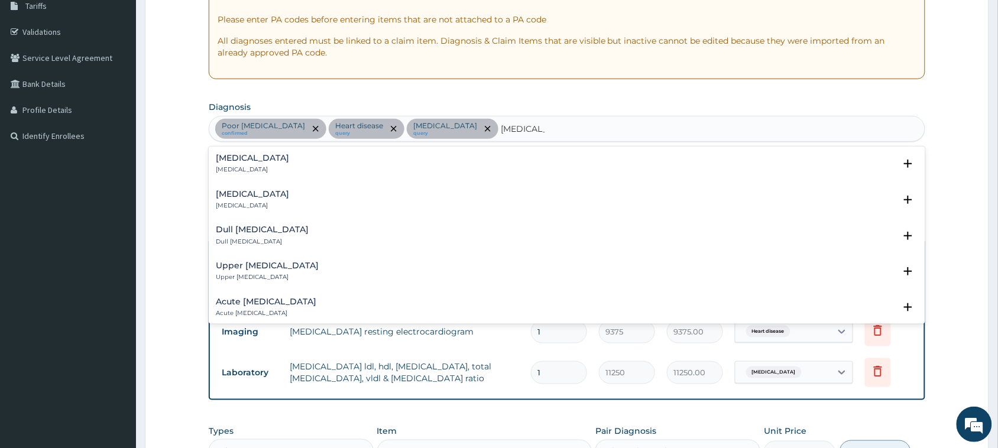
click at [281, 160] on div "[MEDICAL_DATA] [MEDICAL_DATA]" at bounding box center [567, 164] width 702 height 21
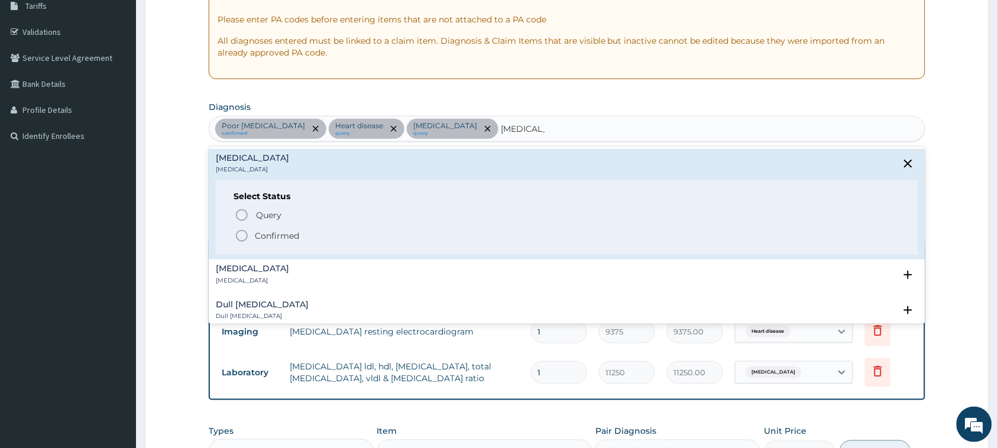
click at [250, 239] on span "Confirmed" at bounding box center [568, 236] width 666 height 14
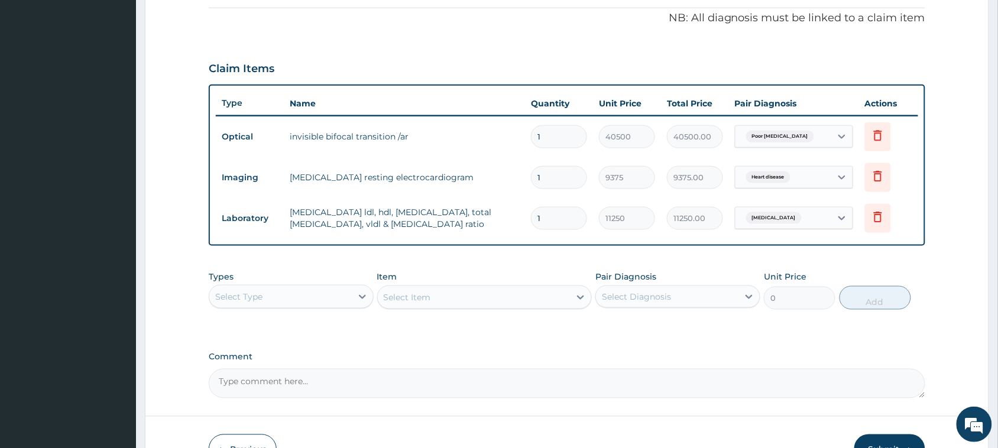
scroll to position [423, 0]
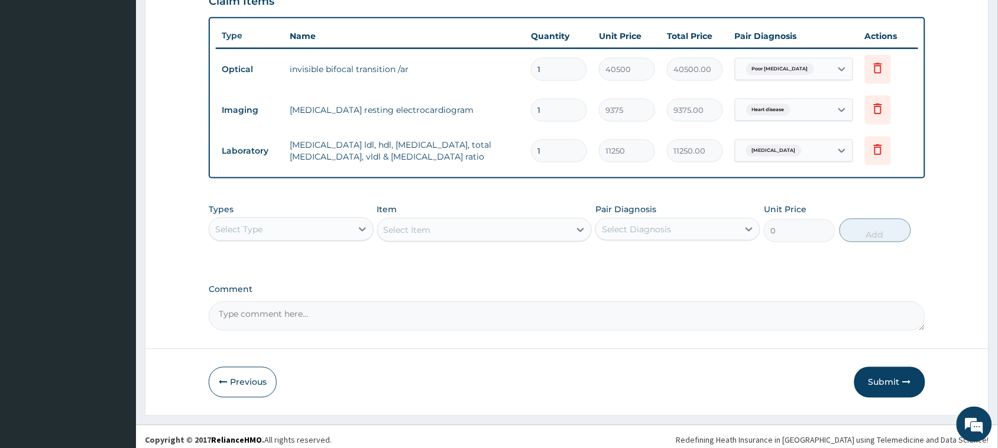
click at [302, 229] on div "Select Type" at bounding box center [280, 229] width 142 height 19
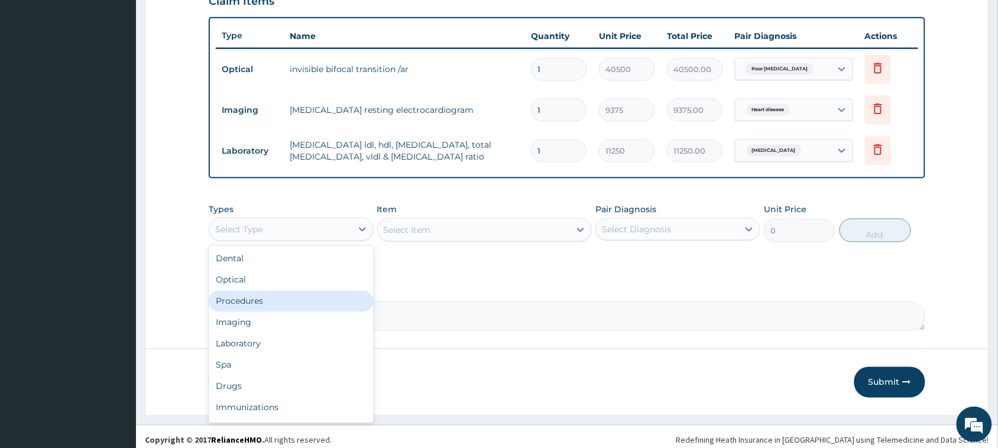
click at [279, 303] on div "Procedures" at bounding box center [291, 301] width 165 height 21
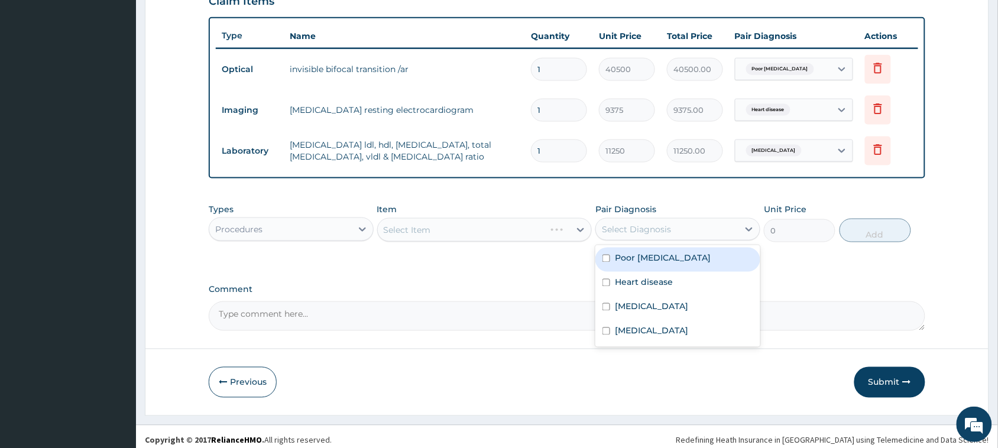
click at [647, 236] on div "Select Diagnosis" at bounding box center [667, 229] width 142 height 19
click at [646, 252] on label "Poor [MEDICAL_DATA]" at bounding box center [663, 258] width 96 height 12
checkbox input "true"
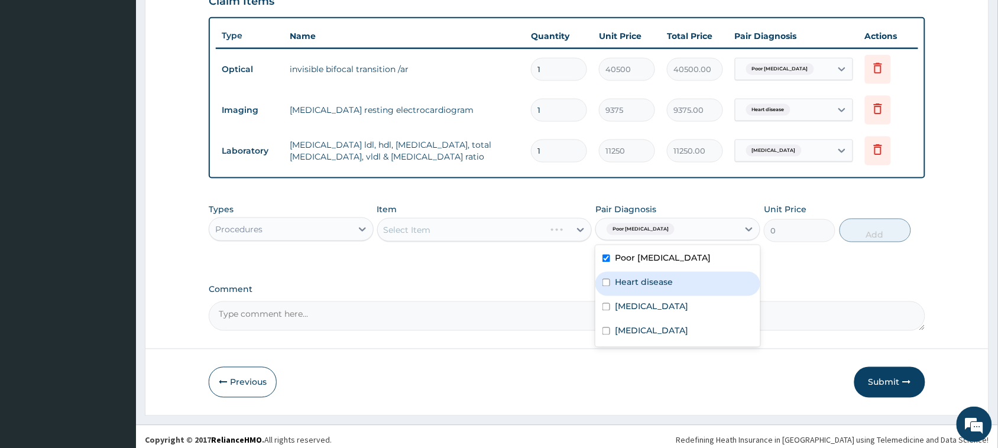
click at [640, 283] on label "Heart disease" at bounding box center [644, 283] width 58 height 12
checkbox input "true"
click at [634, 303] on label "[MEDICAL_DATA]" at bounding box center [651, 307] width 73 height 12
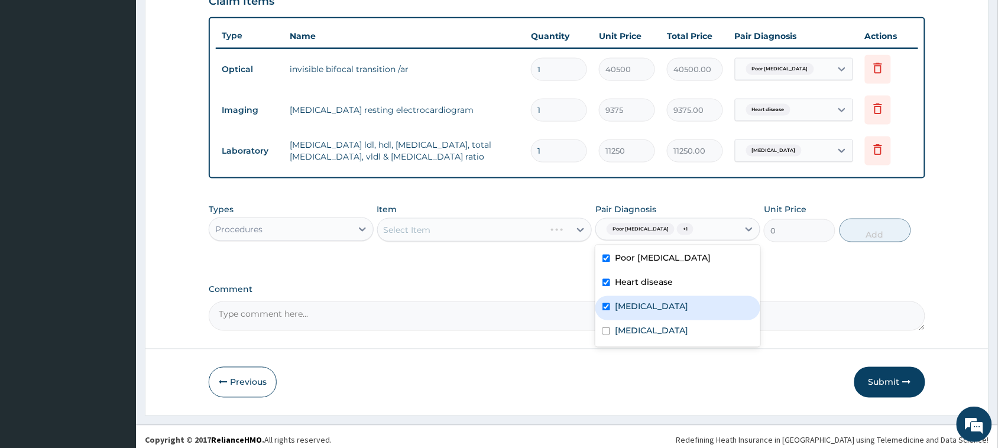
checkbox input "true"
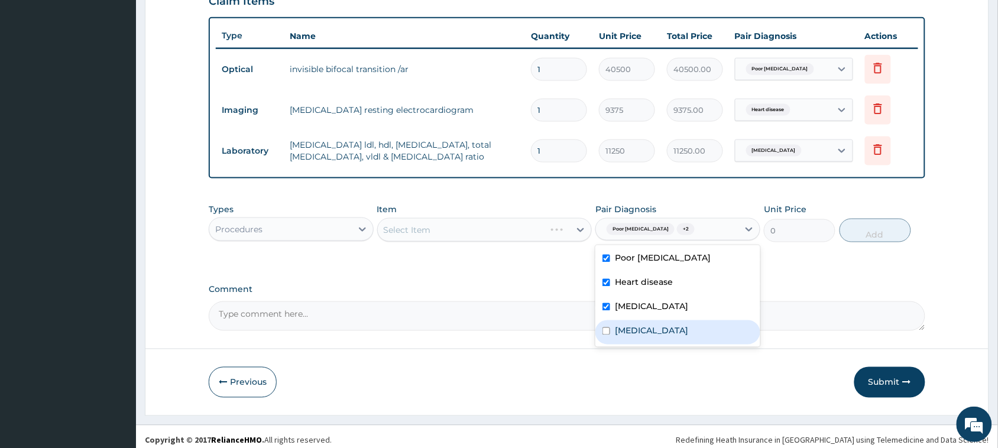
click at [631, 327] on label "[MEDICAL_DATA]" at bounding box center [651, 331] width 73 height 12
checkbox input "true"
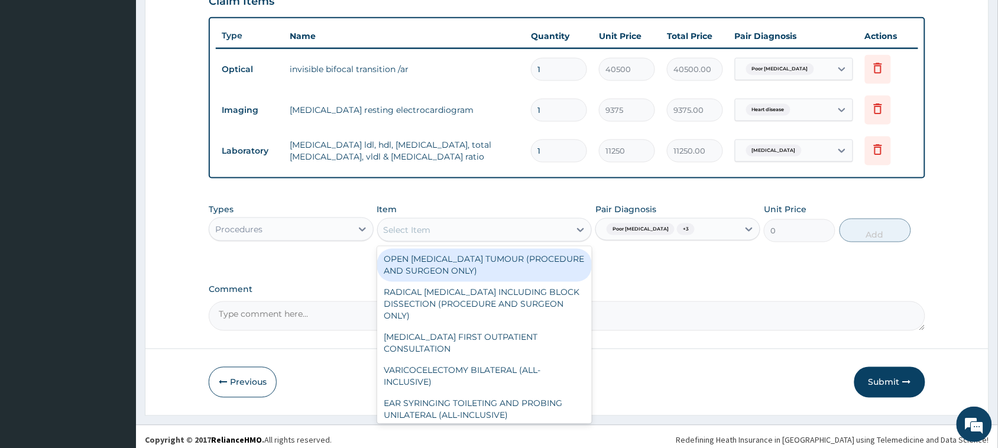
click at [449, 228] on div "Select Item" at bounding box center [474, 229] width 193 height 19
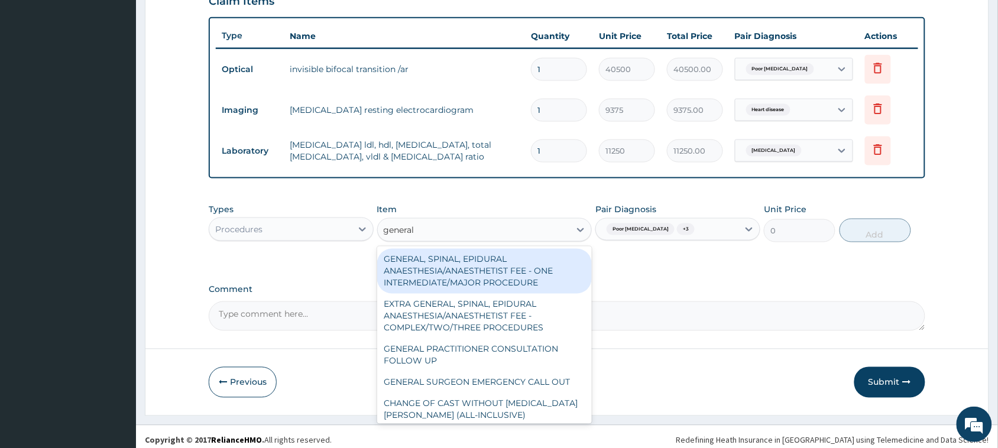
type input "general p"
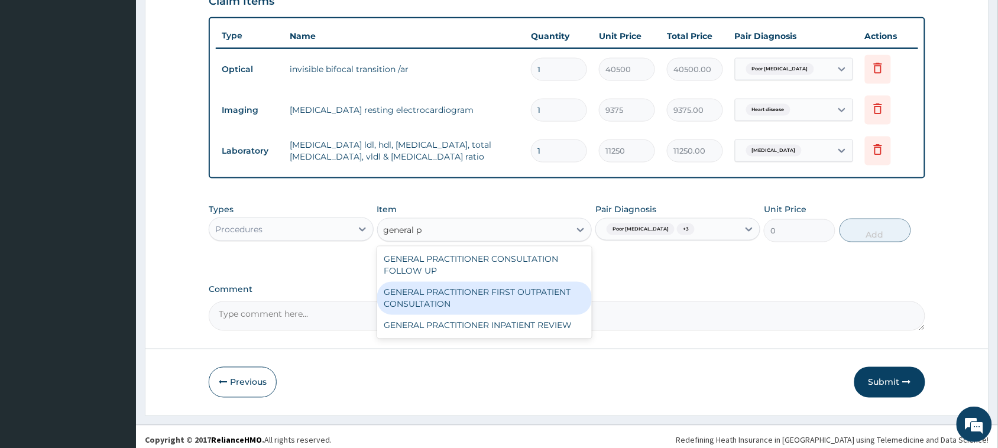
click at [462, 291] on div "GENERAL PRACTITIONER FIRST OUTPATIENT CONSULTATION" at bounding box center [484, 298] width 215 height 33
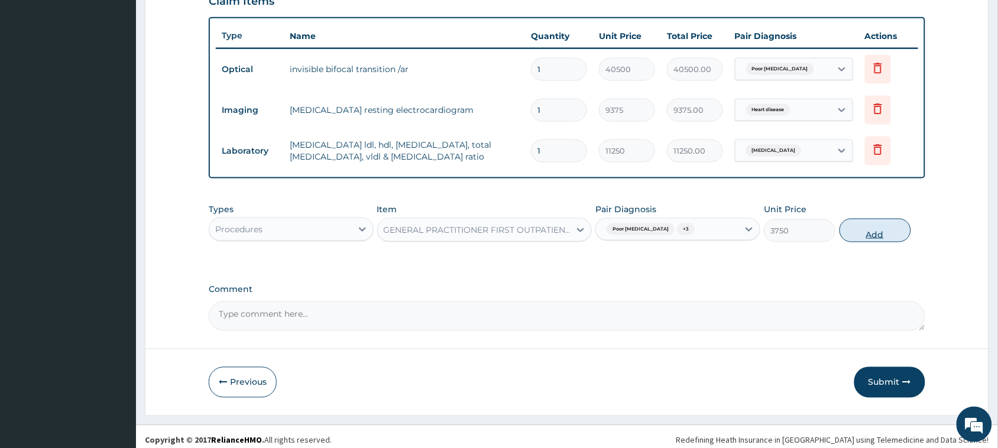
click at [884, 223] on button "Add" at bounding box center [875, 231] width 72 height 24
type input "0"
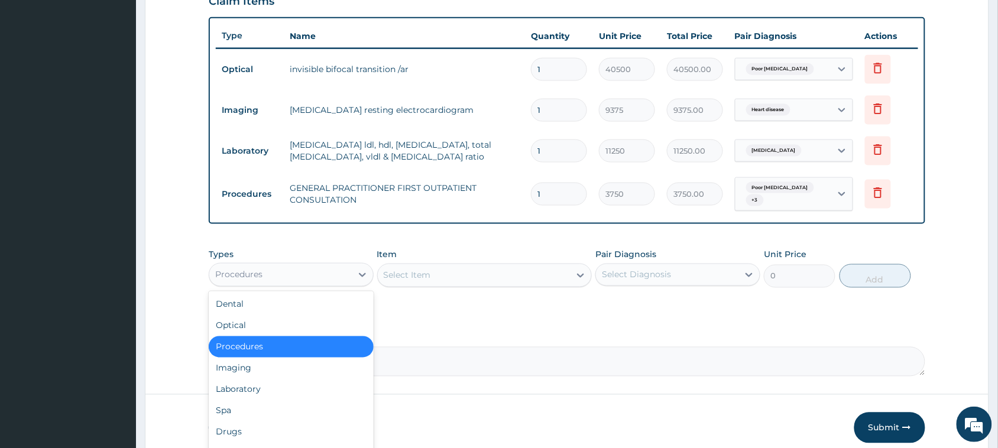
click at [318, 277] on div "Procedures" at bounding box center [280, 274] width 142 height 19
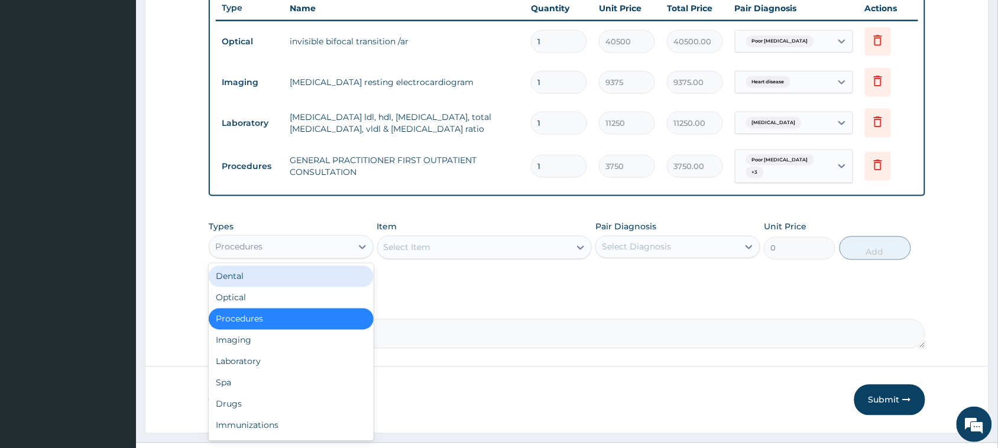
scroll to position [475, 0]
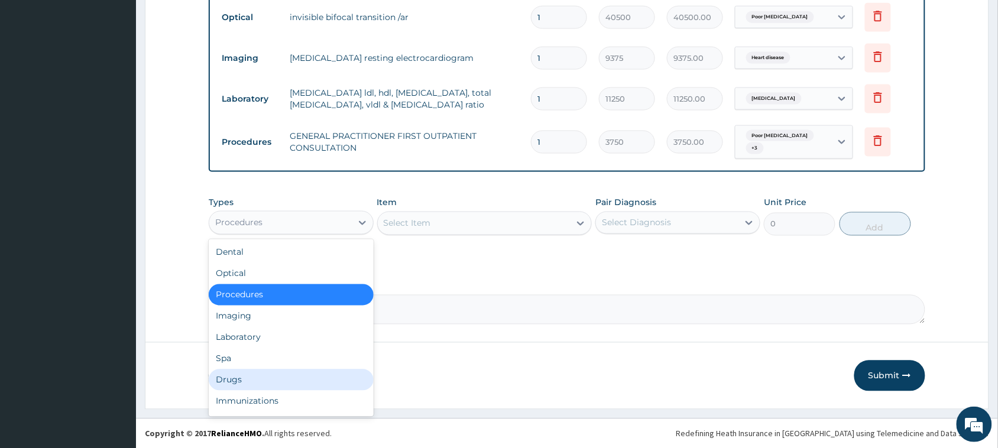
click at [293, 373] on div "Drugs" at bounding box center [291, 379] width 165 height 21
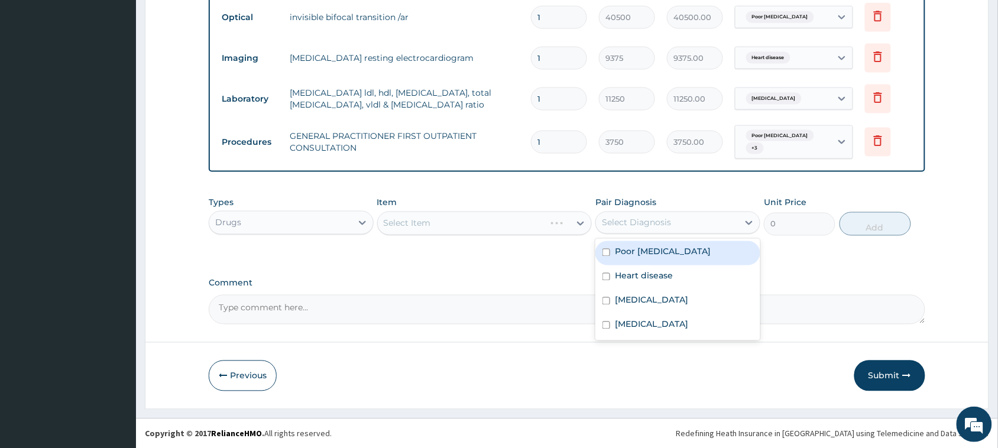
click at [660, 225] on div "Select Diagnosis" at bounding box center [636, 223] width 69 height 12
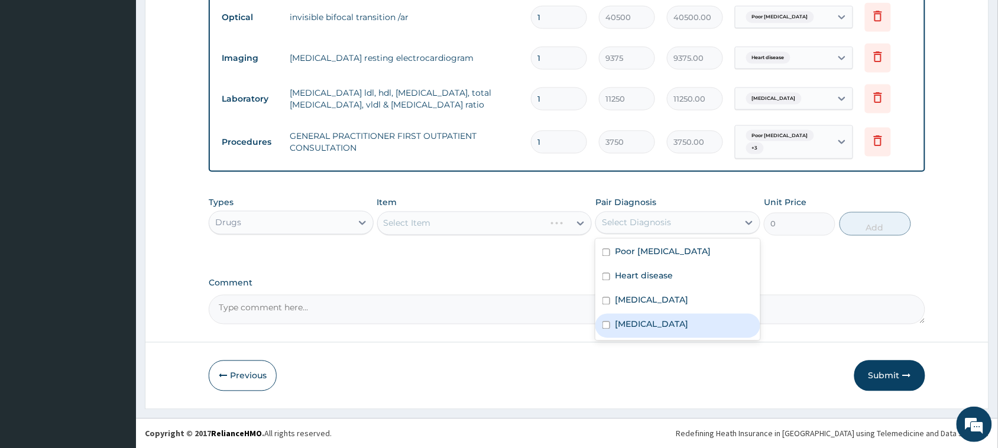
drag, startPoint x: 620, startPoint y: 329, endPoint x: 588, endPoint y: 304, distance: 40.0
click at [619, 329] on label "[MEDICAL_DATA]" at bounding box center [651, 325] width 73 height 12
checkbox input "true"
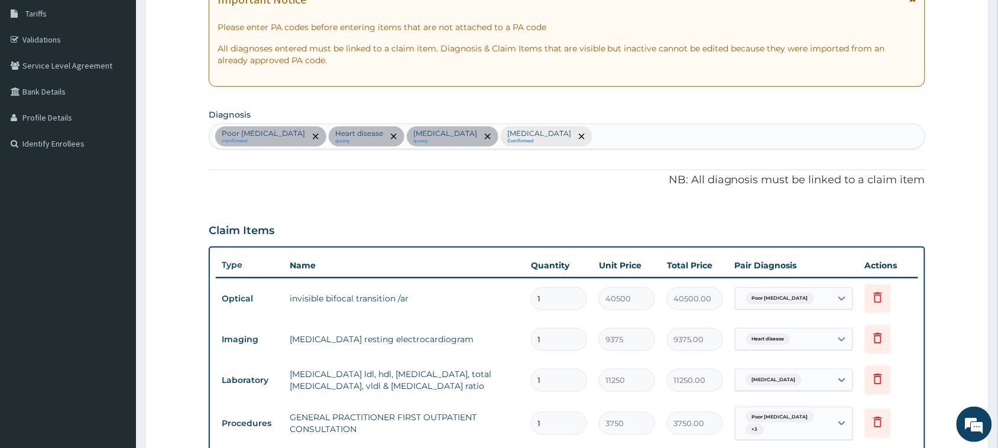
scroll to position [179, 0]
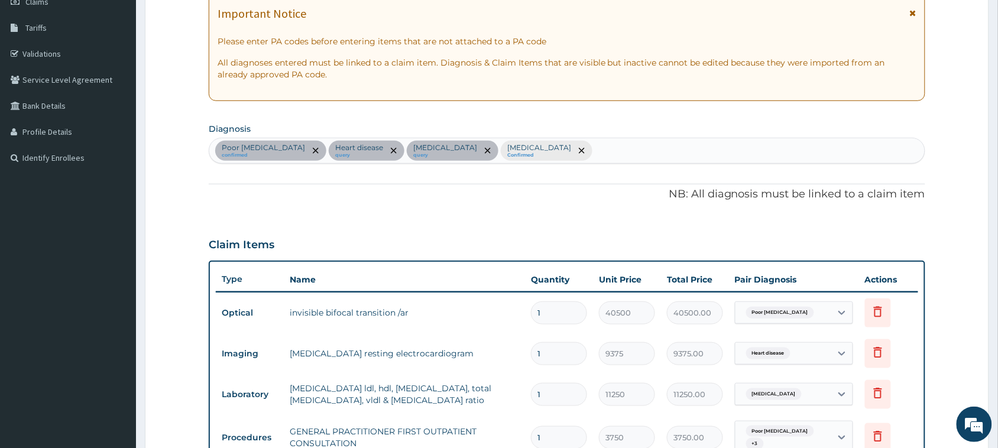
click at [615, 164] on div "PA Code / Prescription Code PA/EFD1BE PA/086F7A Encounter Date [DATE] Important…" at bounding box center [567, 277] width 716 height 686
click at [614, 149] on div "Poor [MEDICAL_DATA] confirmed Heart disease query [MEDICAL_DATA] query [MEDICAL…" at bounding box center [566, 150] width 715 height 25
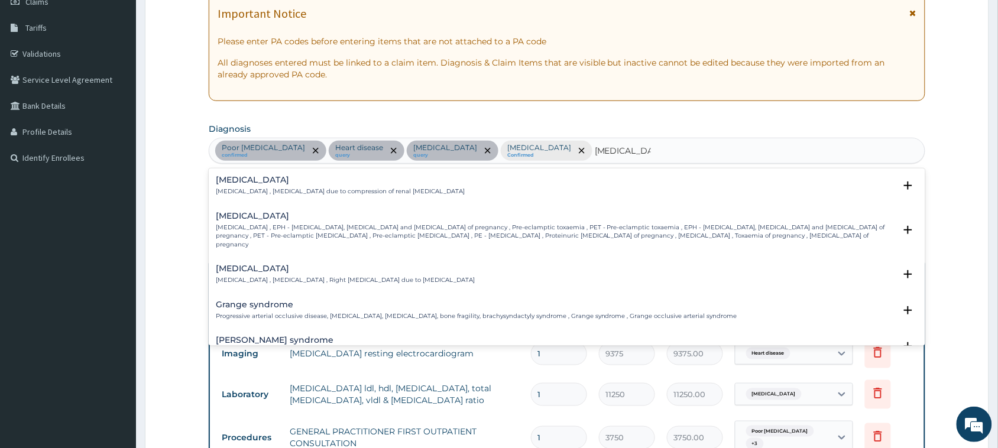
scroll to position [148, 0]
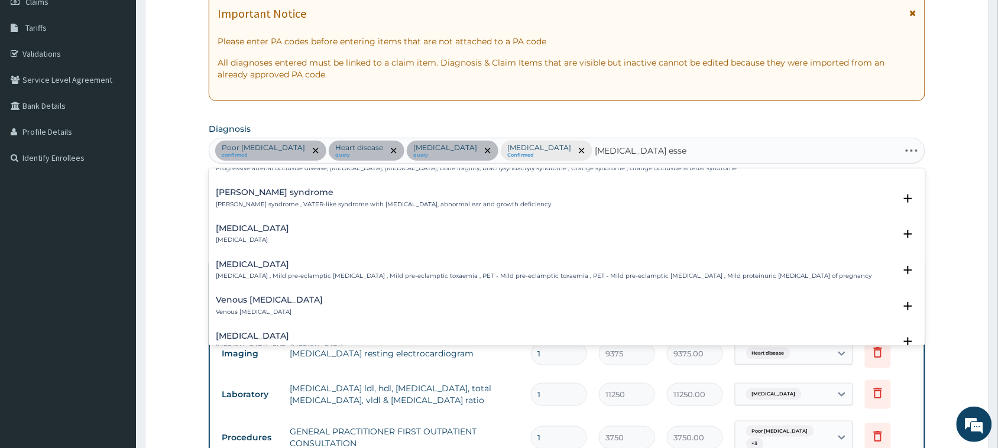
type input "[MEDICAL_DATA] essential"
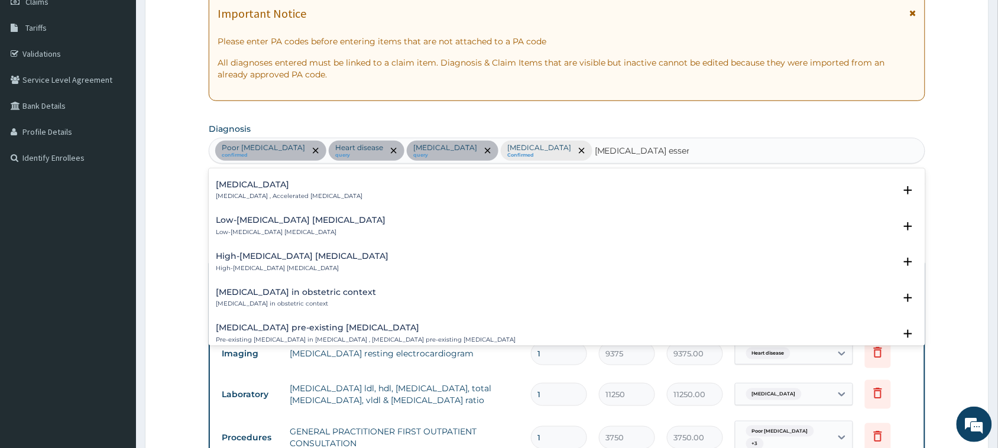
scroll to position [0, 0]
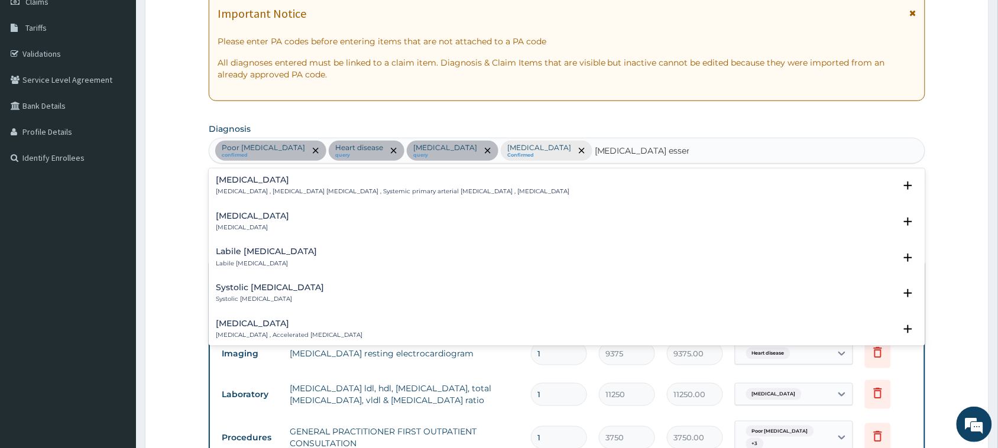
click at [299, 181] on h4 "[MEDICAL_DATA]" at bounding box center [393, 180] width 354 height 9
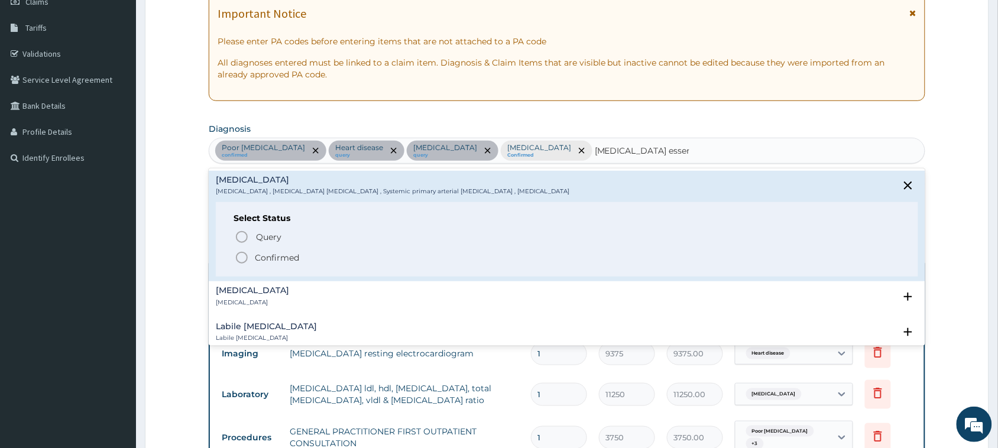
click at [270, 258] on p "Confirmed" at bounding box center [277, 258] width 44 height 12
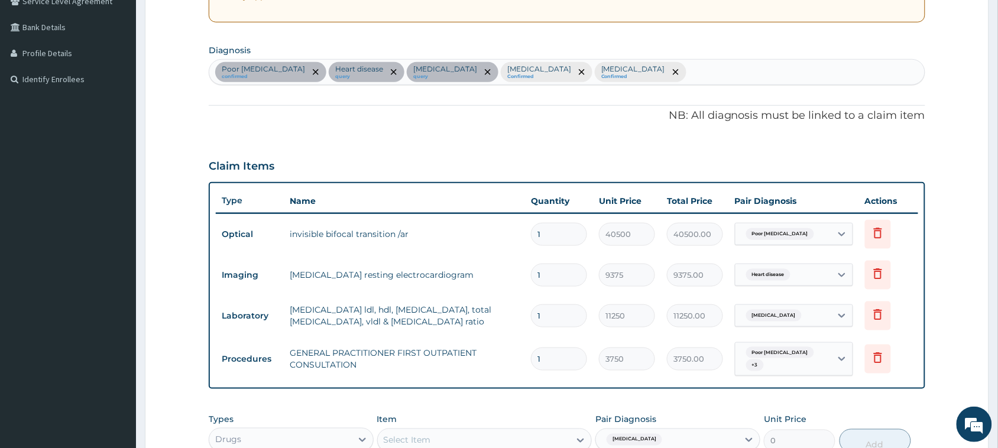
scroll to position [475, 0]
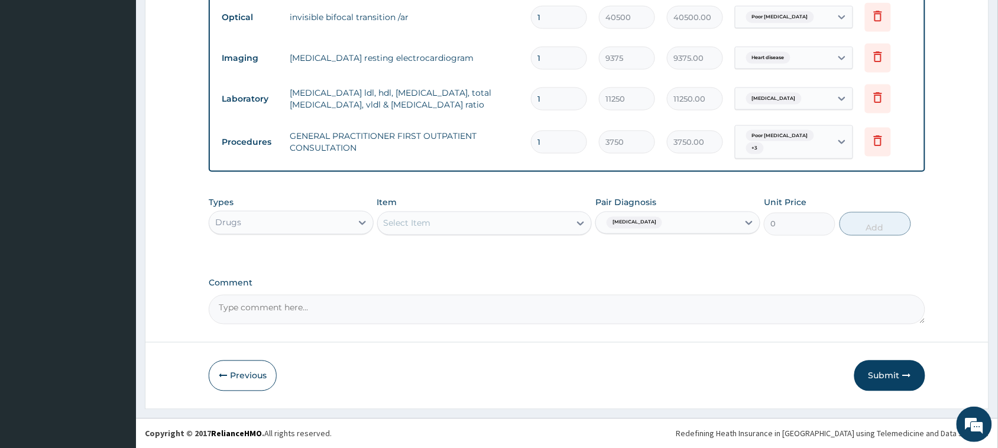
click at [771, 140] on span "Poor [MEDICAL_DATA]" at bounding box center [780, 136] width 68 height 12
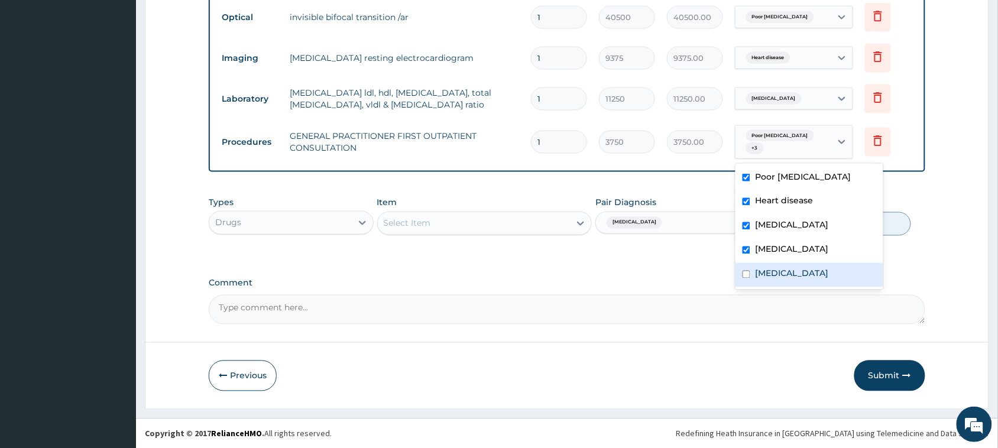
click at [780, 278] on label "[MEDICAL_DATA]" at bounding box center [791, 274] width 73 height 12
checkbox input "true"
click at [475, 214] on div "Select Item" at bounding box center [474, 223] width 193 height 19
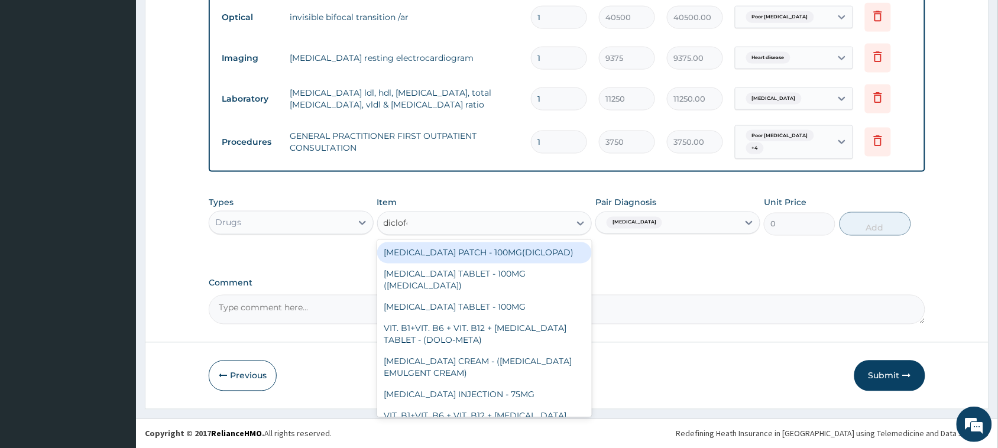
type input "diclofen"
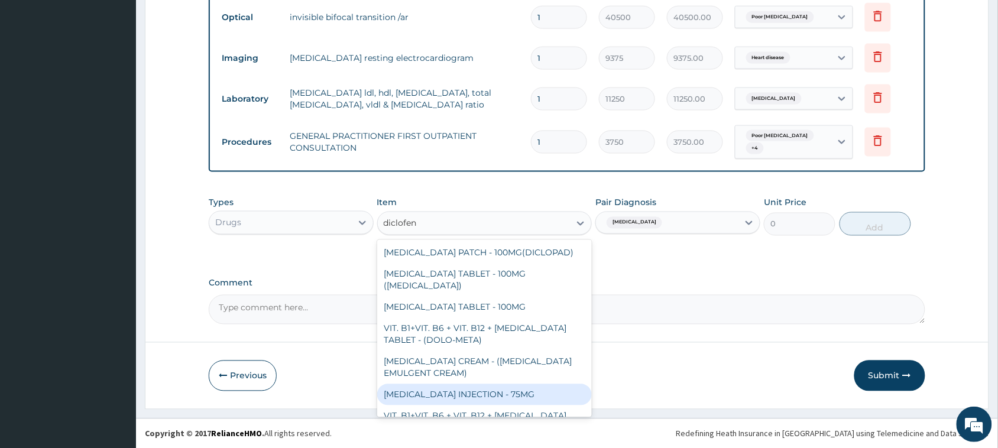
click at [516, 397] on div "[MEDICAL_DATA] INJECTION - 75MG" at bounding box center [484, 394] width 215 height 21
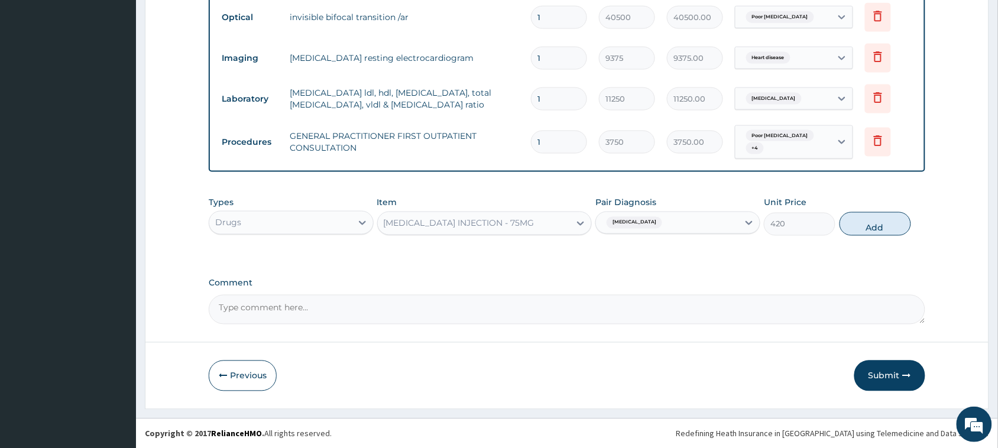
drag, startPoint x: 860, startPoint y: 218, endPoint x: 852, endPoint y: 219, distance: 7.9
click at [861, 219] on button "Add" at bounding box center [875, 224] width 72 height 24
type input "0"
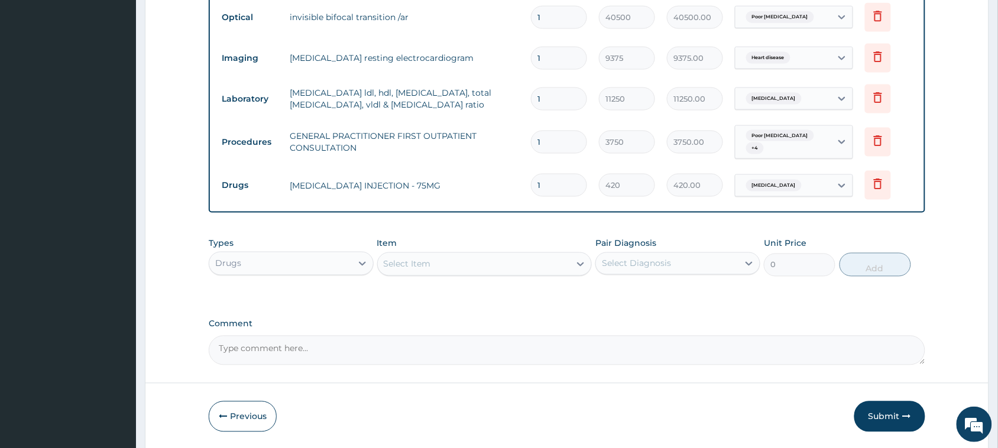
click at [501, 258] on div "Select Item" at bounding box center [474, 264] width 193 height 19
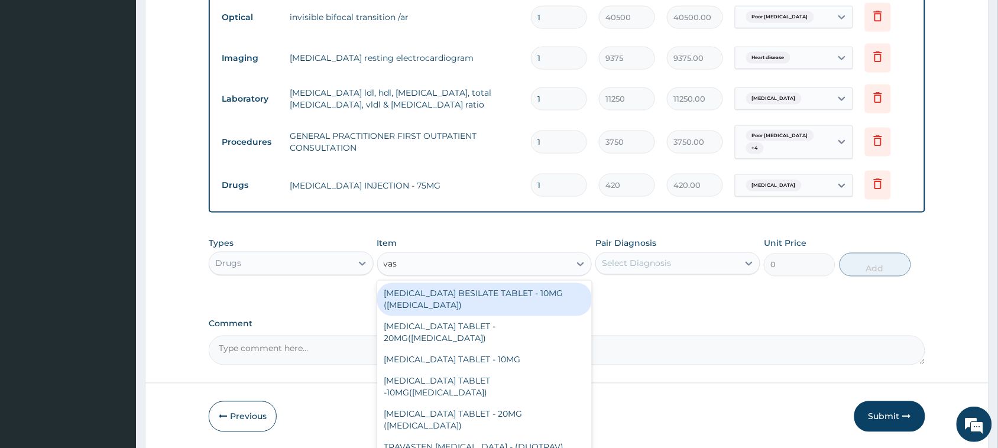
type input "vaso"
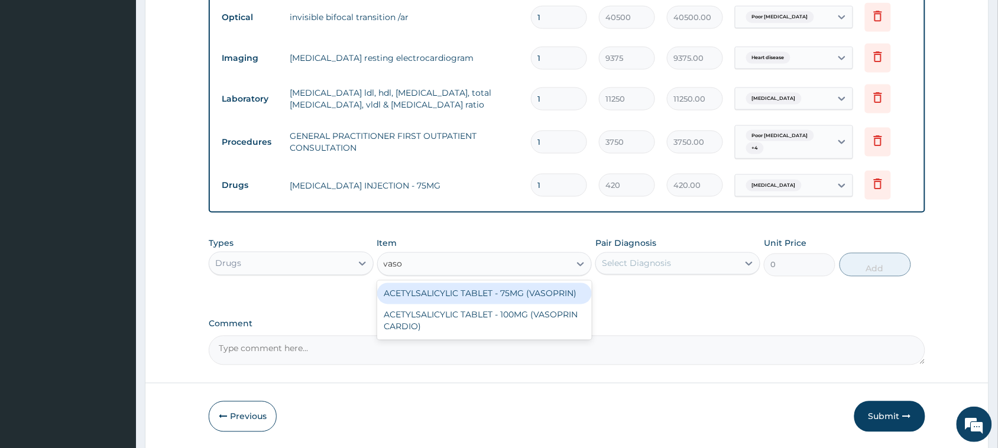
click at [525, 294] on div "ACETYLSALICYLIC TABLET - 75MG (VASOPRIN)" at bounding box center [484, 293] width 215 height 21
type input "16.799999999999997"
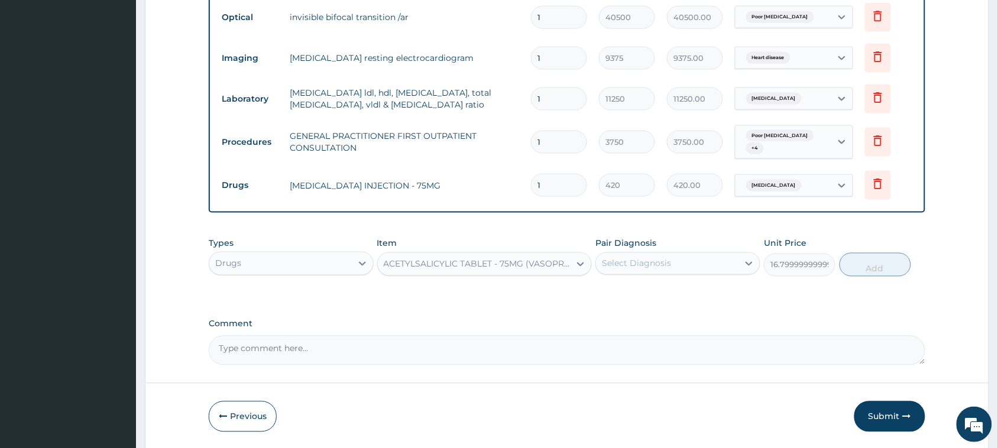
click at [711, 270] on div "Select Diagnosis" at bounding box center [667, 263] width 142 height 19
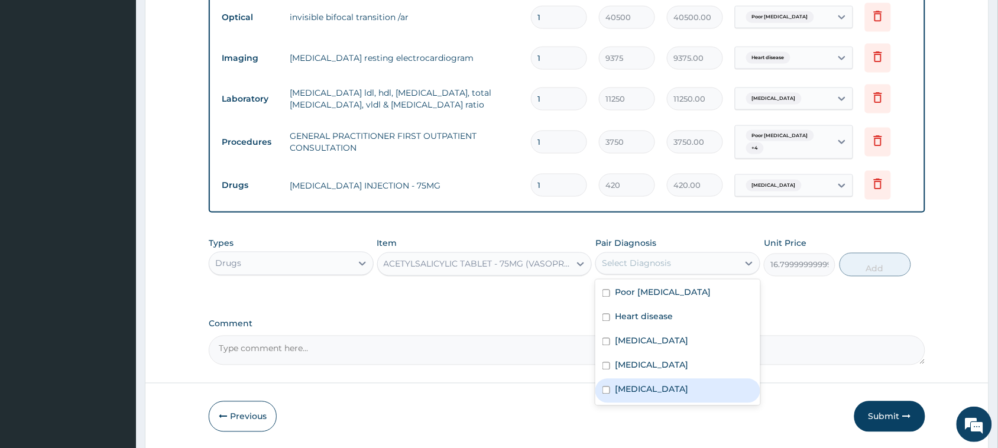
click at [676, 388] on label "[MEDICAL_DATA]" at bounding box center [651, 390] width 73 height 12
checkbox input "true"
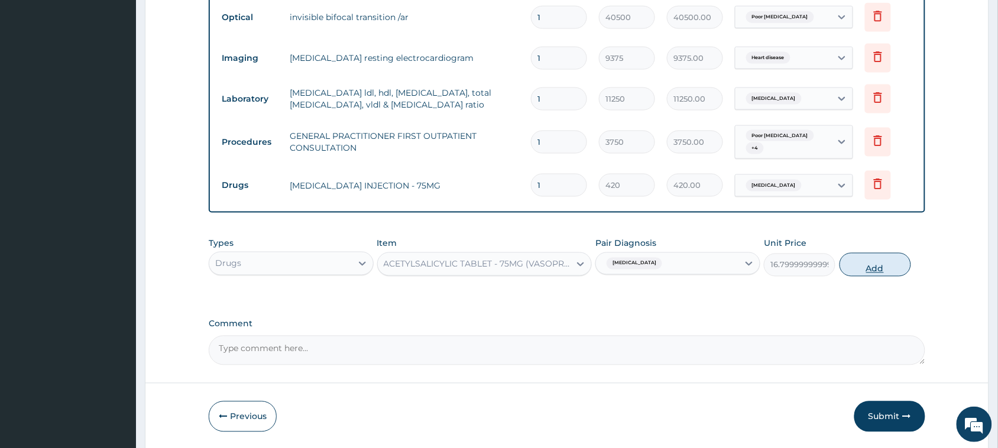
click at [881, 255] on button "Add" at bounding box center [875, 265] width 72 height 24
type input "0"
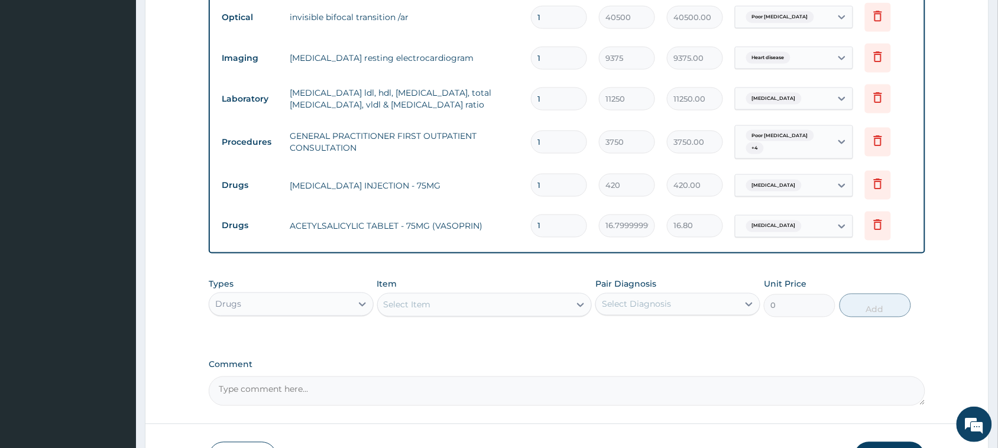
type input "15"
type input "252.00"
type input "15"
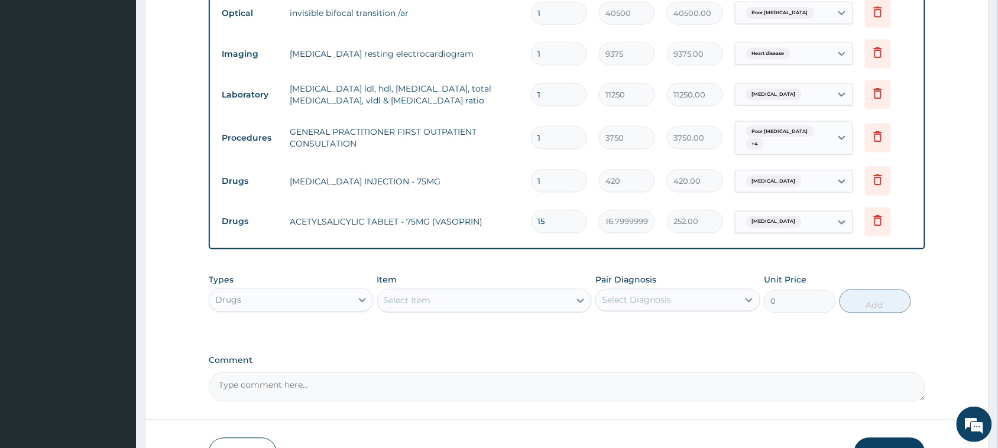
scroll to position [556, 0]
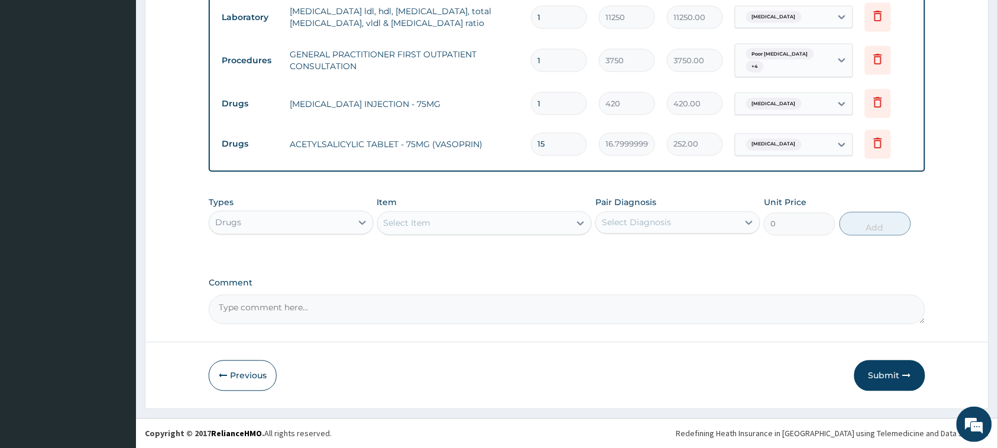
drag, startPoint x: 909, startPoint y: 375, endPoint x: 882, endPoint y: 381, distance: 27.8
click at [906, 374] on icon "button" at bounding box center [907, 376] width 8 height 8
